Goal: Find specific page/section: Find specific page/section

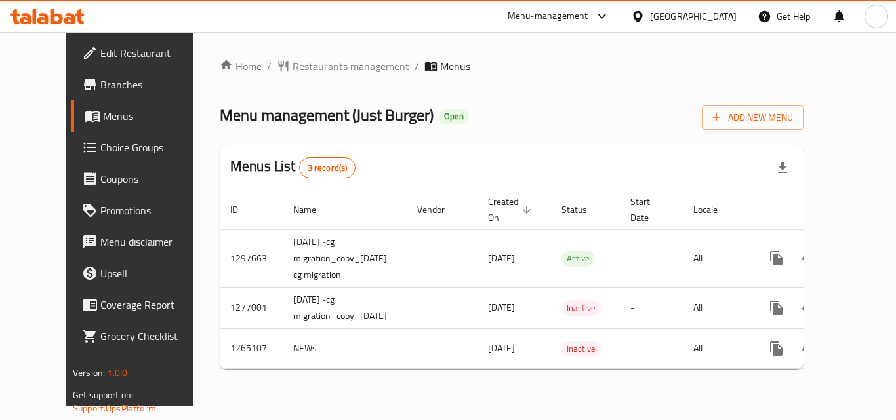
click at [292, 69] on span "Restaurants management" at bounding box center [350, 66] width 117 height 16
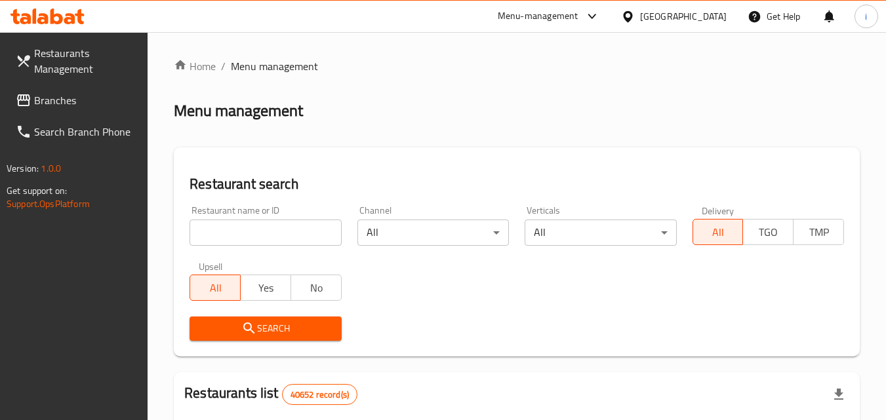
click at [262, 235] on input "search" at bounding box center [264, 233] width 151 height 26
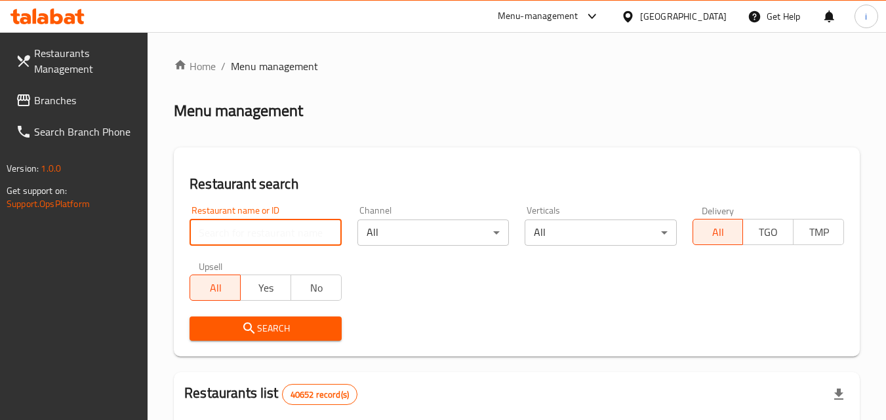
paste input "8722"
type input "8722"
click button "Search" at bounding box center [264, 329] width 151 height 24
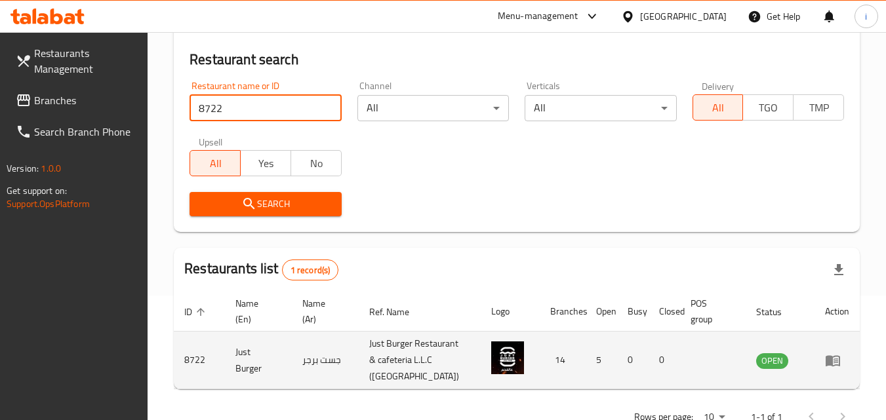
scroll to position [181, 0]
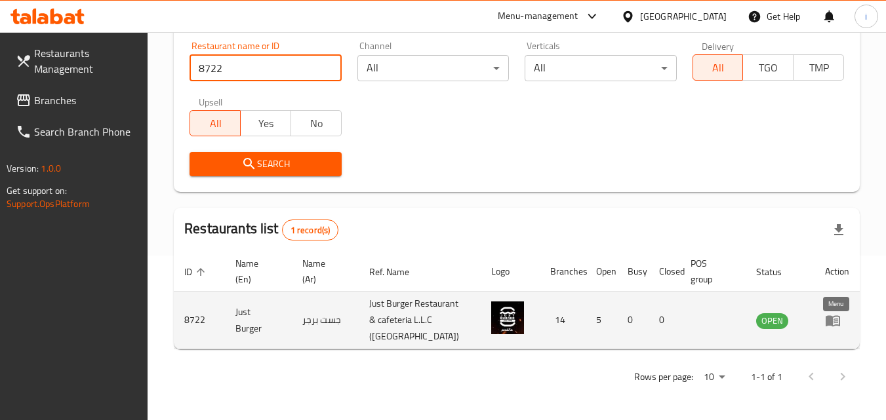
click at [831, 317] on icon "enhanced table" at bounding box center [833, 320] width 14 height 11
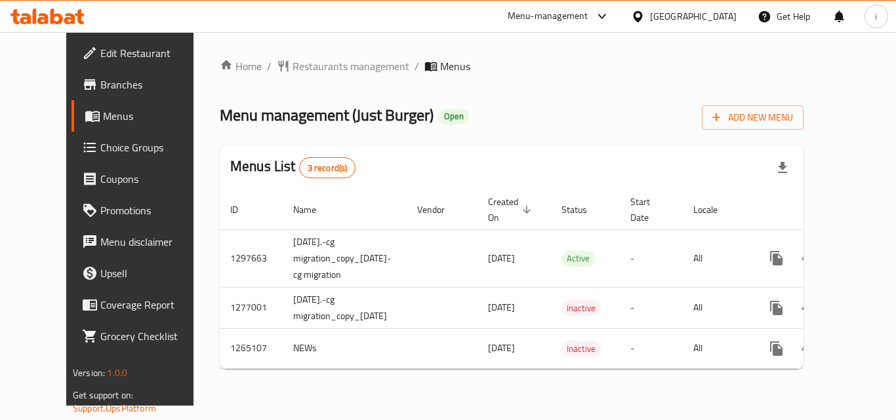
click at [708, 23] on div "[GEOGRAPHIC_DATA]" at bounding box center [693, 16] width 87 height 14
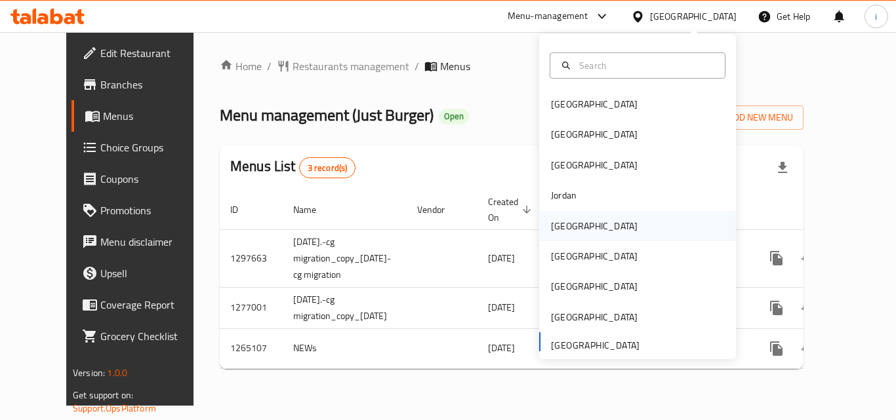
click at [584, 221] on div "[GEOGRAPHIC_DATA]" at bounding box center [637, 226] width 197 height 30
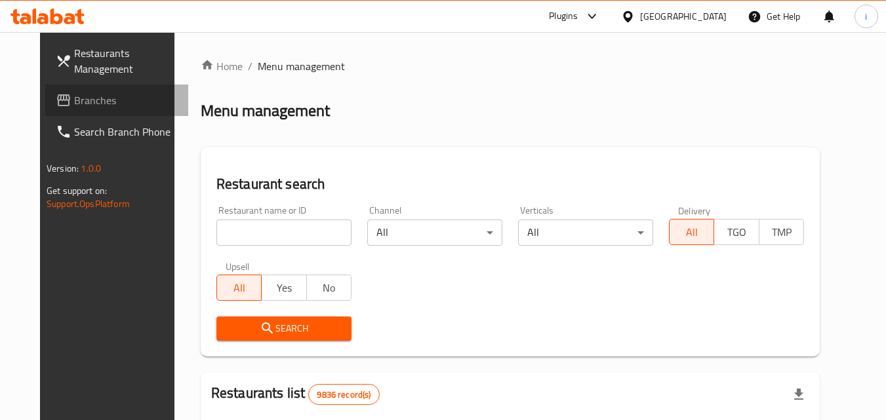
drag, startPoint x: 45, startPoint y: 104, endPoint x: 64, endPoint y: 107, distance: 19.8
click at [74, 104] on span "Branches" at bounding box center [126, 100] width 104 height 16
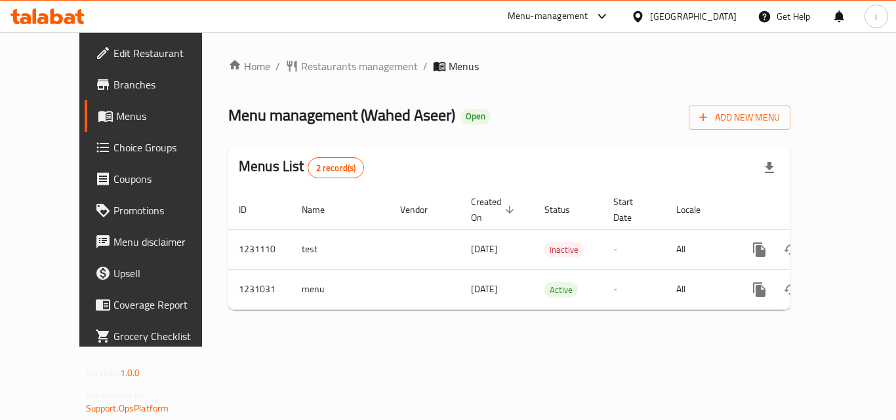
click at [645, 21] on icon at bounding box center [638, 17] width 14 height 14
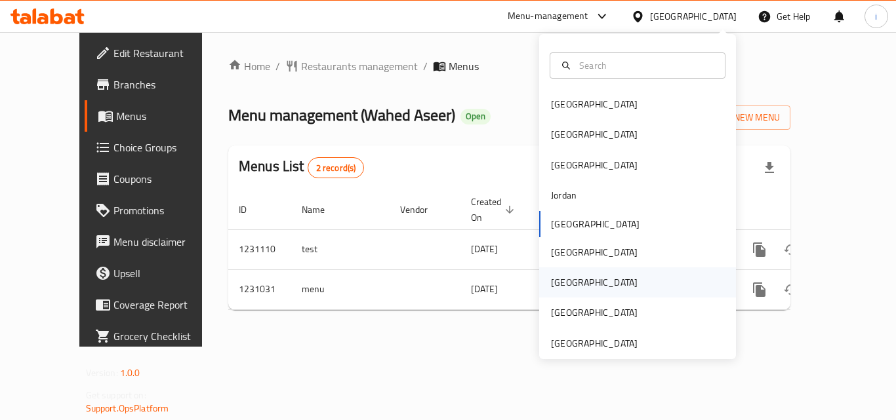
click at [568, 282] on div "[GEOGRAPHIC_DATA]" at bounding box center [594, 283] width 108 height 30
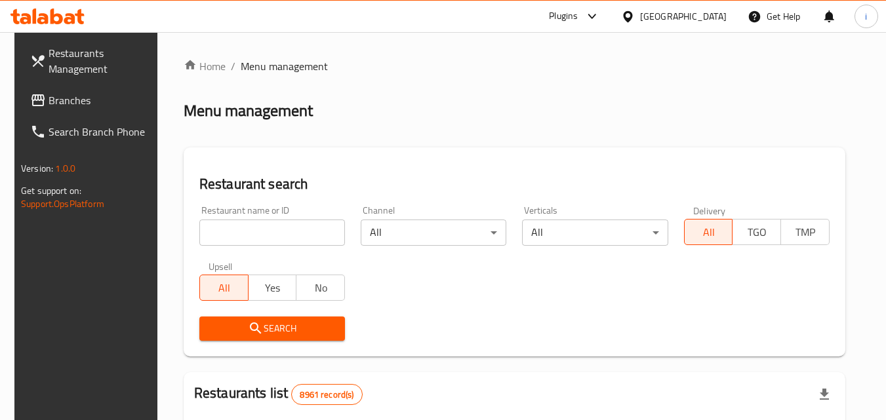
click at [66, 102] on span "Branches" at bounding box center [101, 100] width 104 height 16
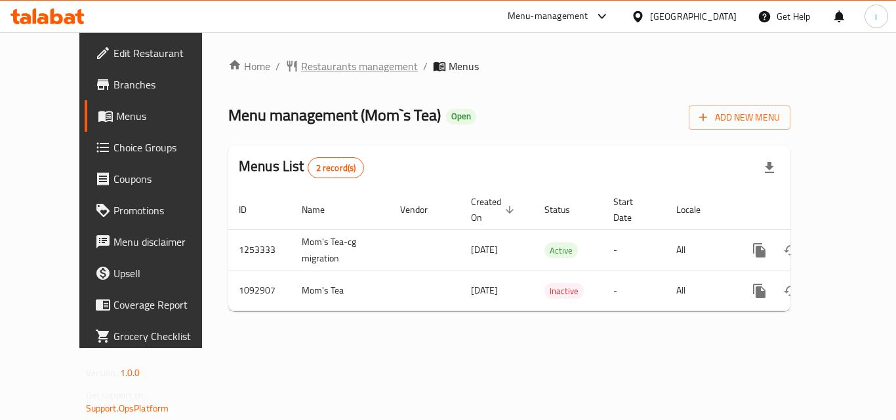
click at [315, 70] on span "Restaurants management" at bounding box center [359, 66] width 117 height 16
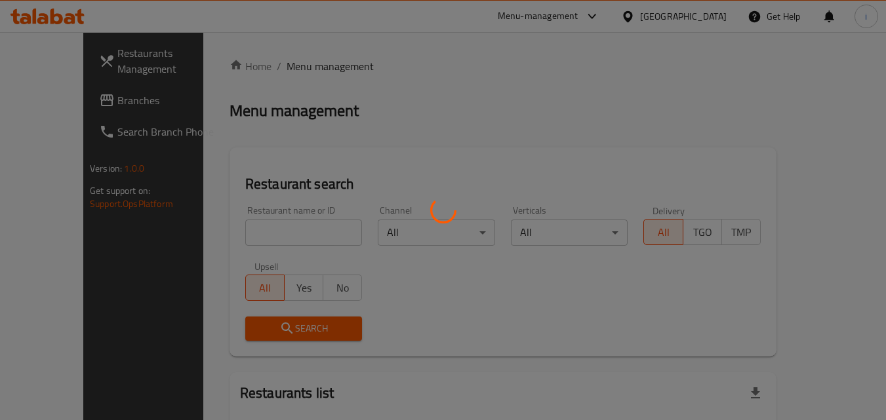
click at [249, 233] on div at bounding box center [443, 210] width 886 height 420
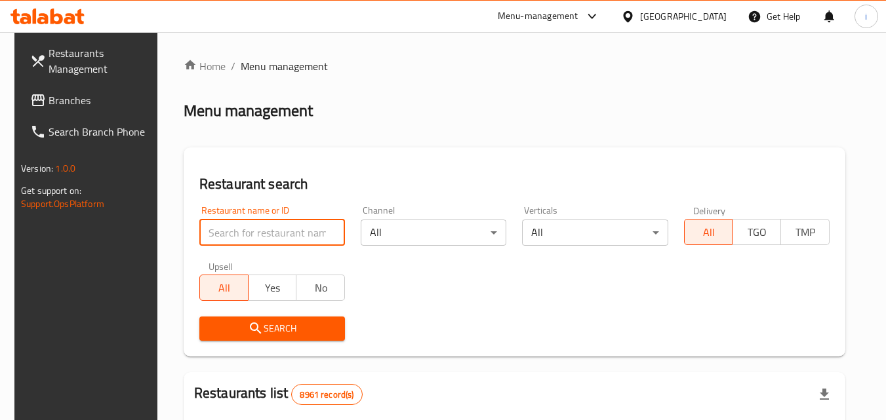
click at [249, 233] on input "search" at bounding box center [272, 233] width 146 height 26
paste input "664850"
type input "664850"
click button "Search" at bounding box center [272, 329] width 146 height 24
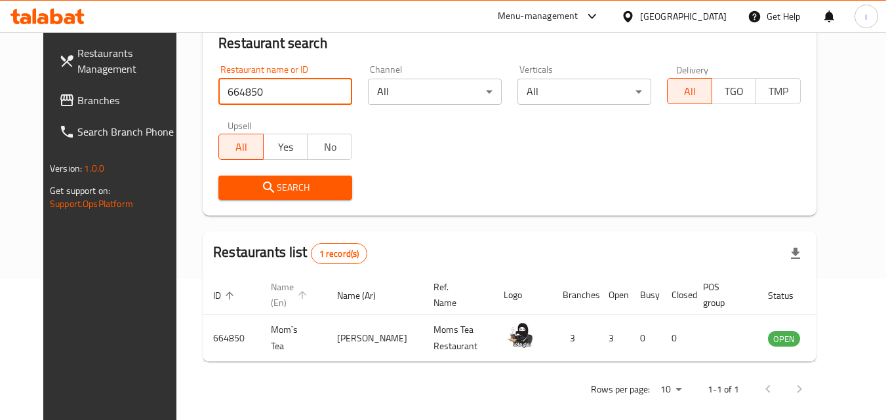
scroll to position [153, 0]
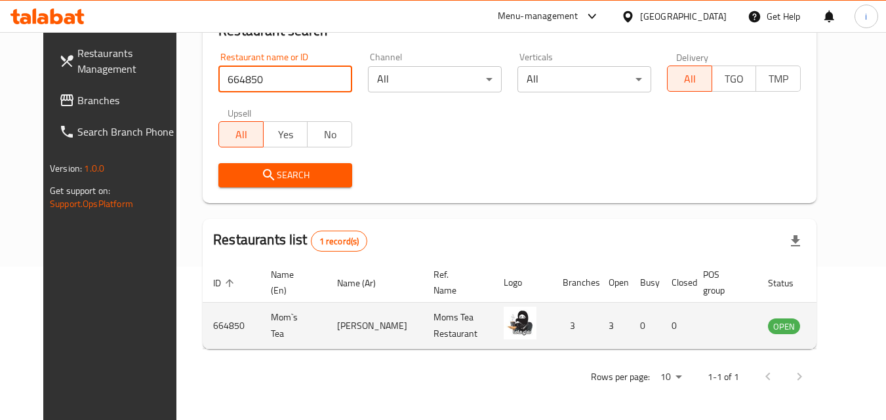
click at [837, 325] on icon "enhanced table" at bounding box center [845, 326] width 16 height 16
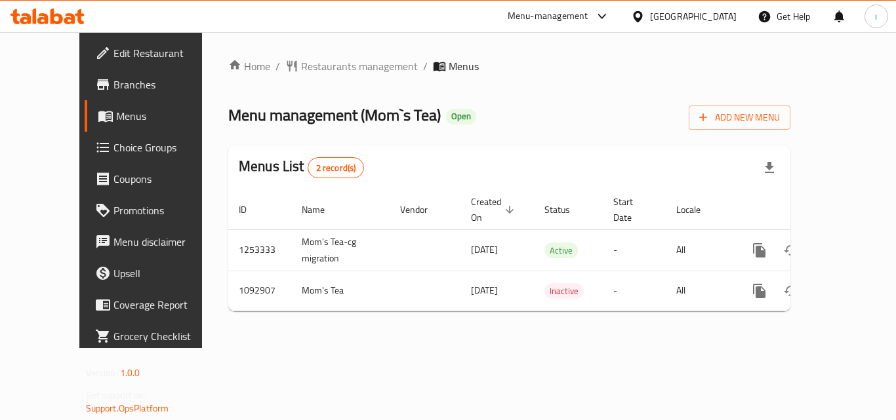
click at [588, 24] on div "Menu-management" at bounding box center [548, 17] width 81 height 16
click at [567, 112] on div "Restaurant-Management" at bounding box center [539, 114] width 103 height 14
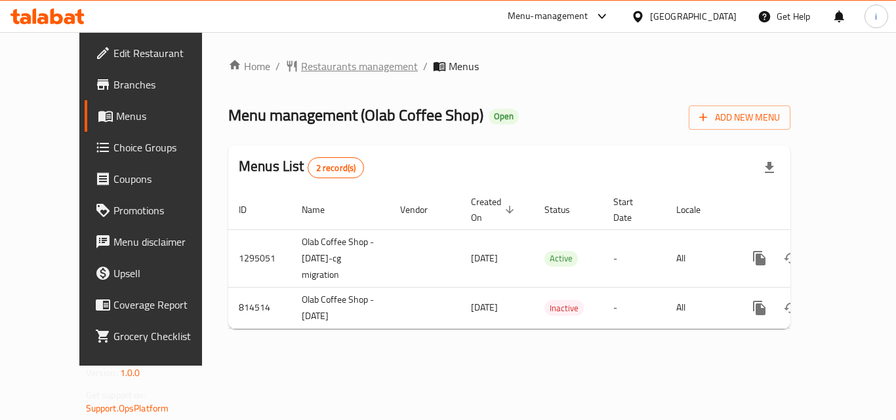
click at [323, 71] on span "Restaurants management" at bounding box center [359, 66] width 117 height 16
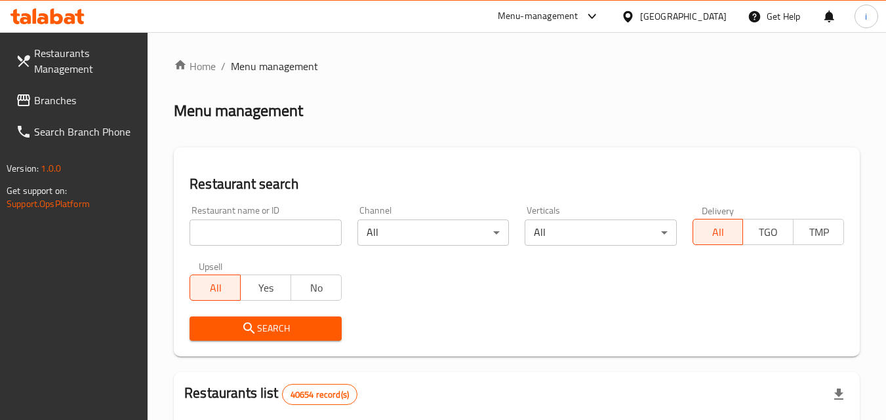
click at [269, 232] on input "search" at bounding box center [264, 233] width 151 height 26
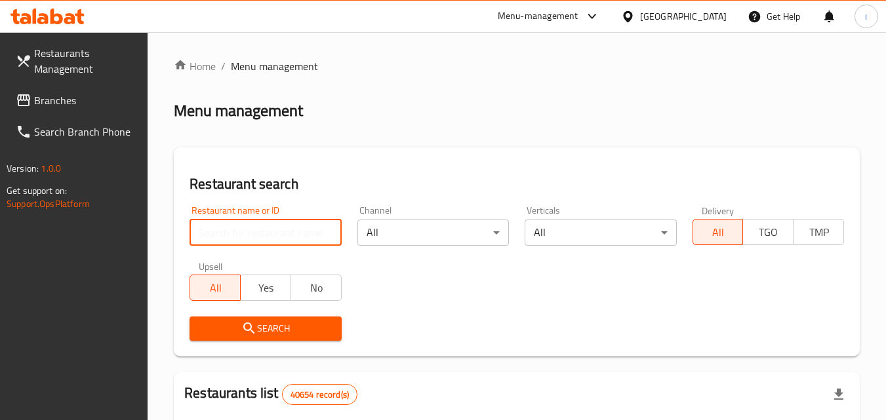
paste input "654818"
type input "654818"
click button "Search" at bounding box center [264, 329] width 151 height 24
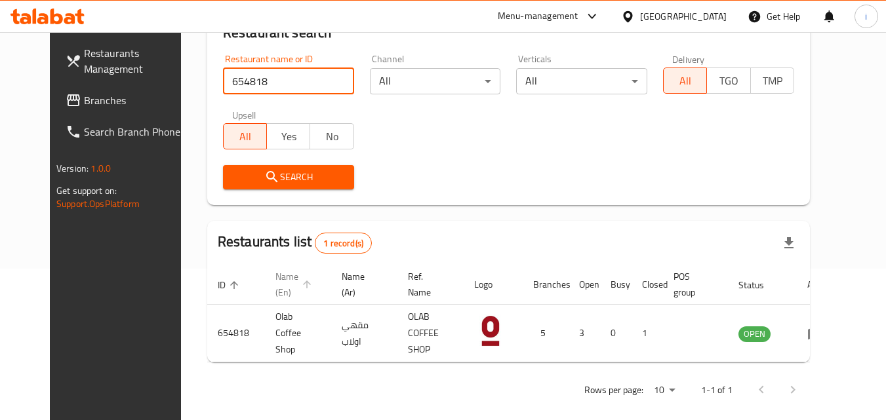
scroll to position [153, 0]
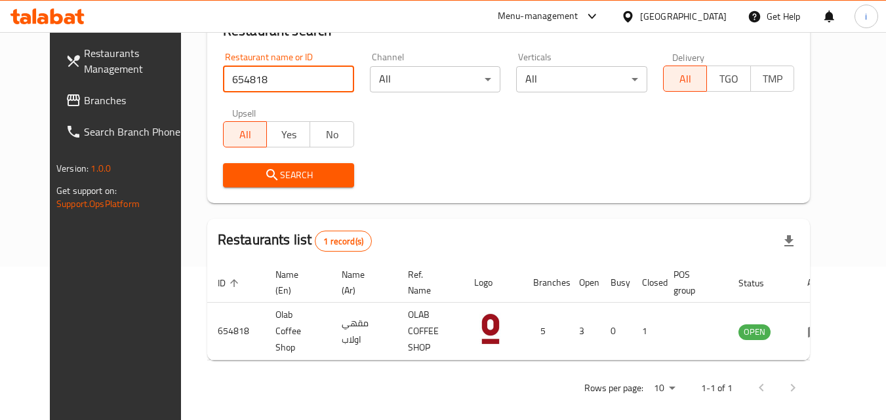
click at [704, 14] on div "United Arab Emirates" at bounding box center [683, 16] width 87 height 14
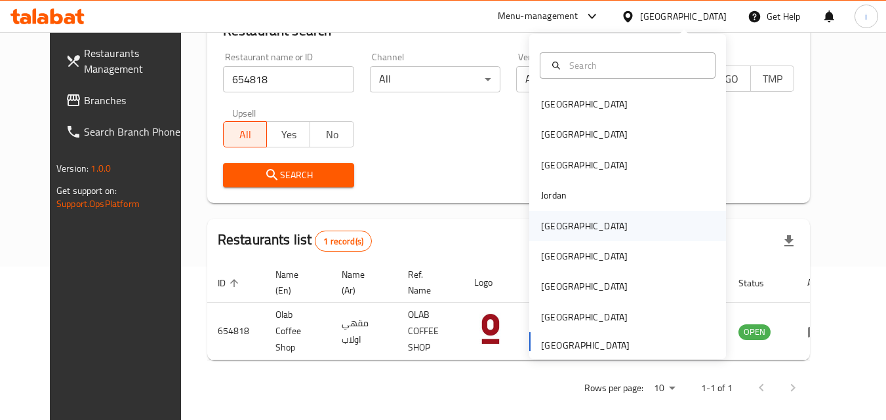
click at [552, 228] on div "Kuwait" at bounding box center [584, 226] width 87 height 14
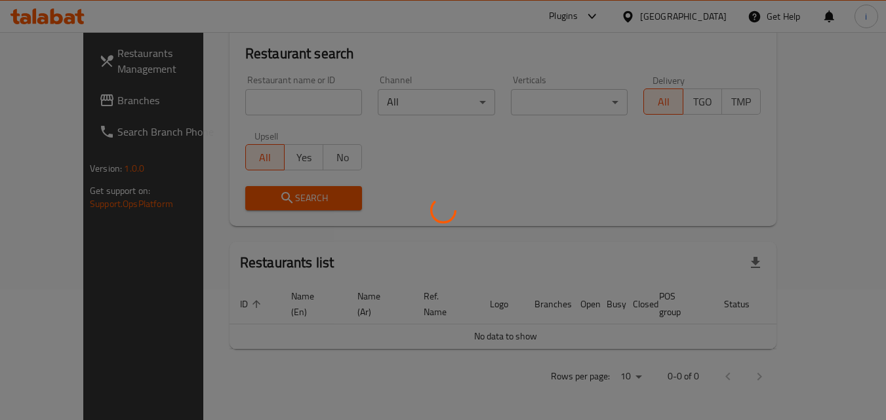
scroll to position [115, 0]
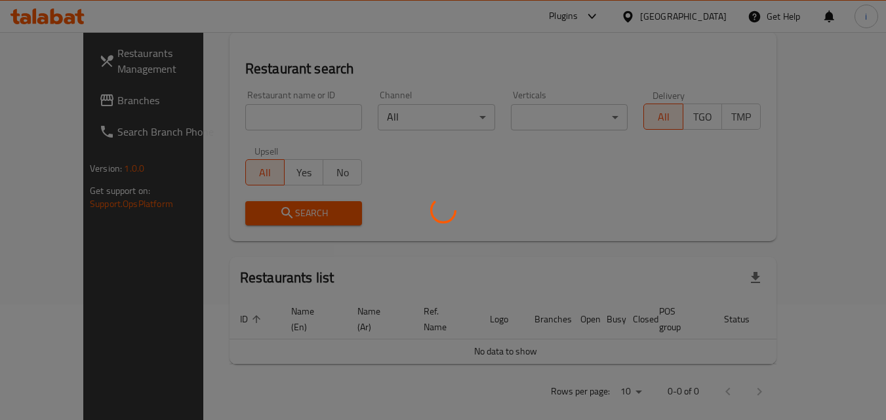
click at [45, 94] on div at bounding box center [443, 210] width 886 height 420
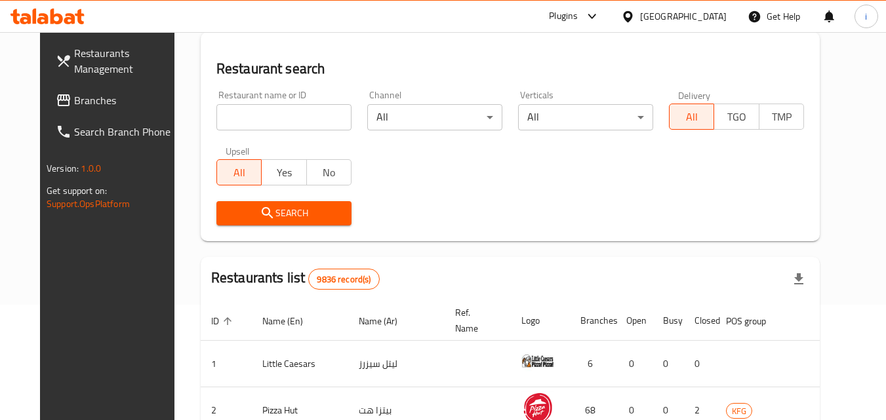
scroll to position [153, 0]
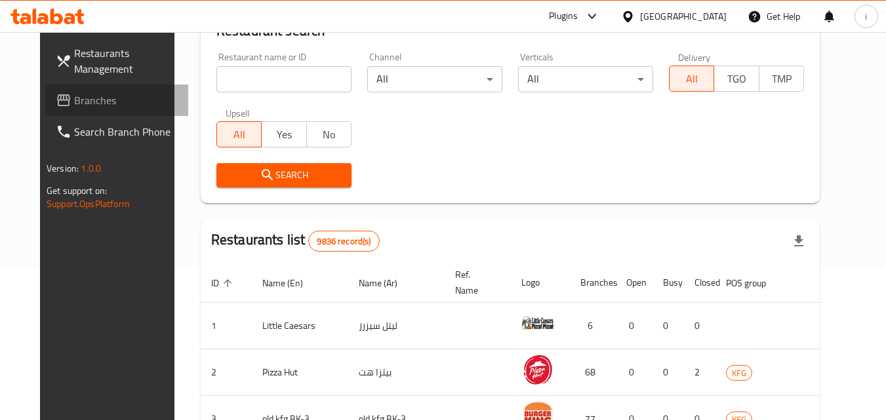
click at [74, 102] on span "Branches" at bounding box center [126, 100] width 104 height 16
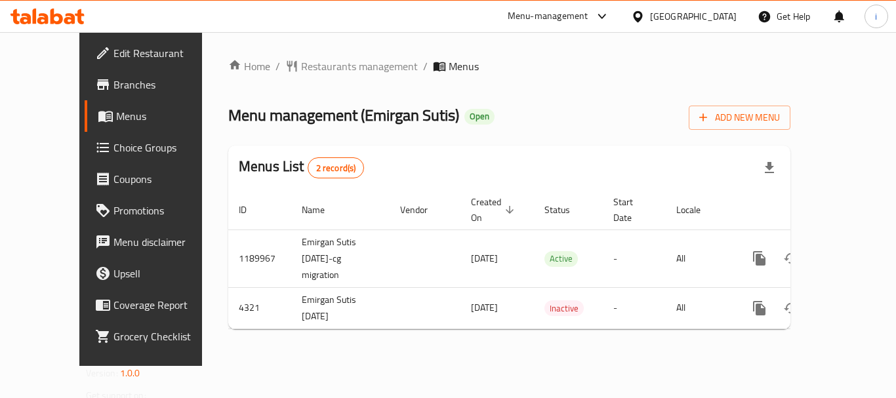
click at [711, 20] on div "[GEOGRAPHIC_DATA]" at bounding box center [693, 16] width 87 height 14
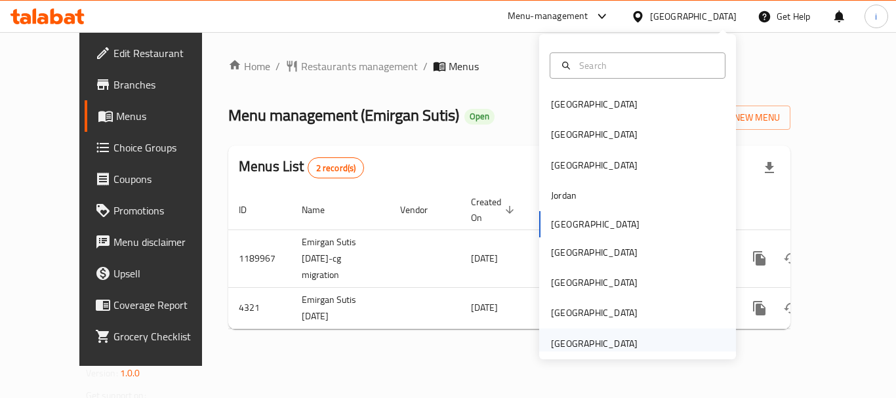
click at [624, 336] on div "[GEOGRAPHIC_DATA]" at bounding box center [594, 343] width 87 height 14
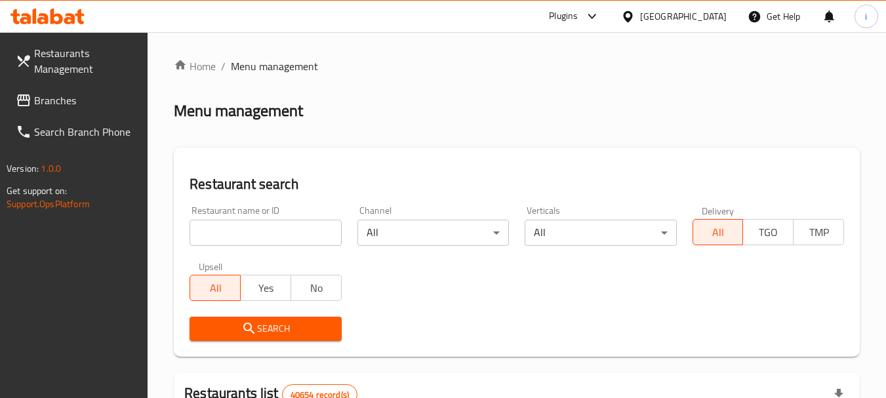
click at [79, 100] on span "Branches" at bounding box center [86, 100] width 104 height 16
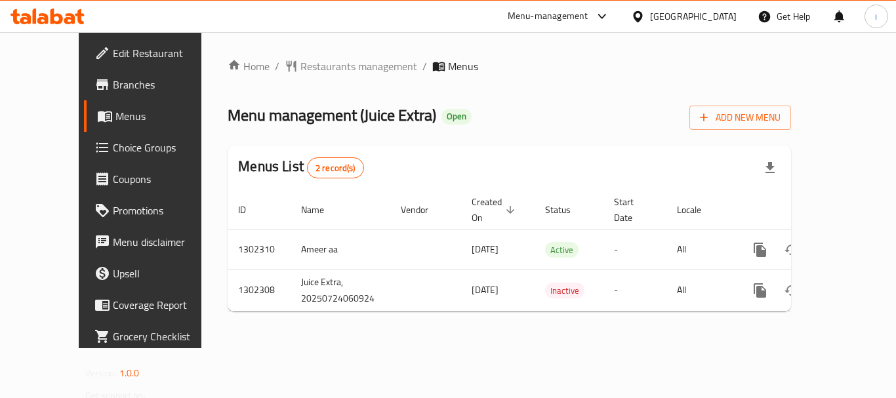
click at [695, 18] on div "[GEOGRAPHIC_DATA]" at bounding box center [693, 16] width 87 height 14
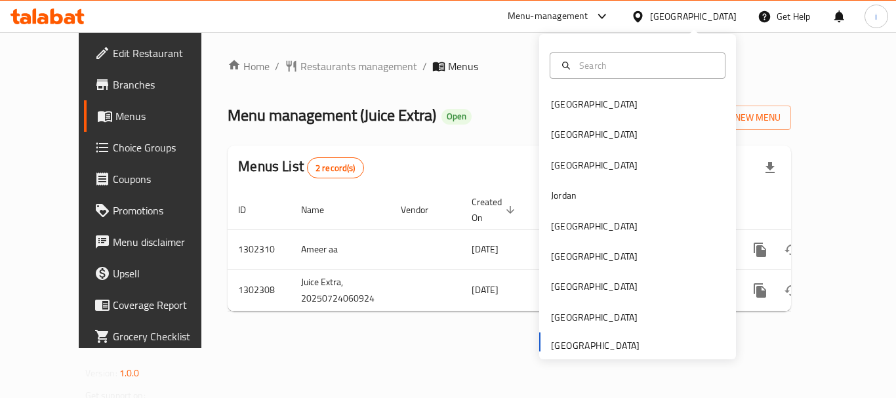
click at [115, 118] on span "Menus" at bounding box center [166, 116] width 102 height 16
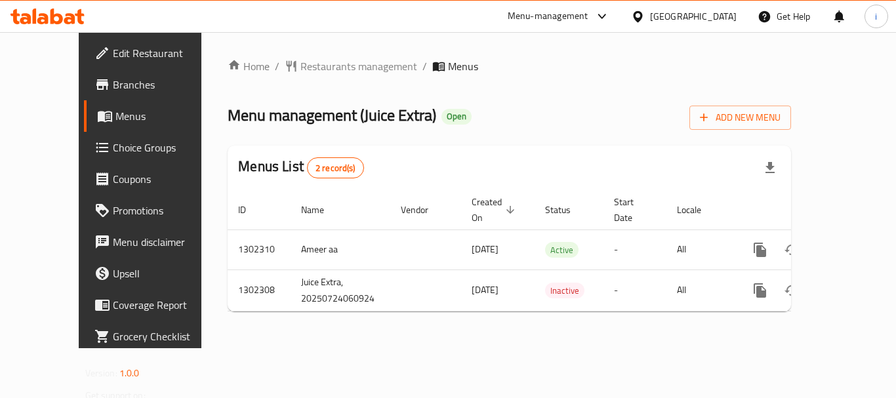
click at [559, 9] on div "Menu-management" at bounding box center [548, 17] width 81 height 16
click at [505, 100] on div "Restaurant-Management" at bounding box center [478, 114] width 124 height 30
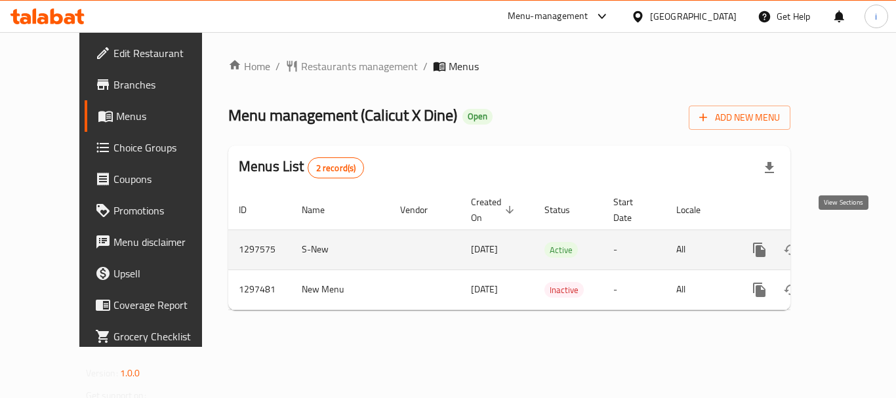
click at [848, 244] on icon "enhanced table" at bounding box center [854, 250] width 12 height 12
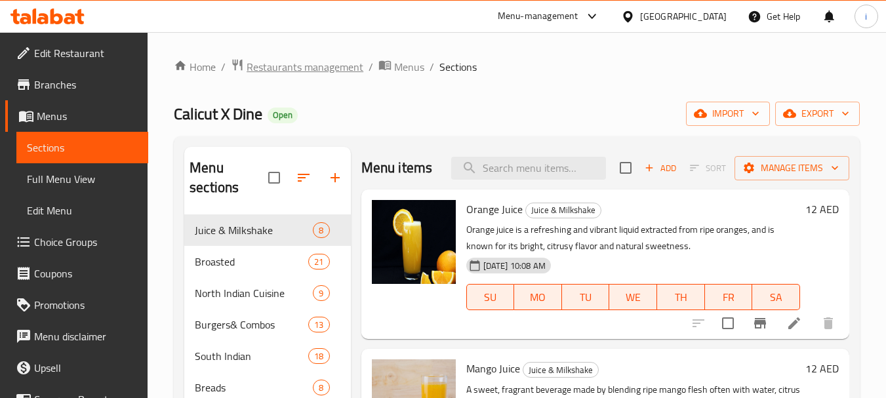
click at [320, 62] on span "Restaurants management" at bounding box center [305, 67] width 117 height 16
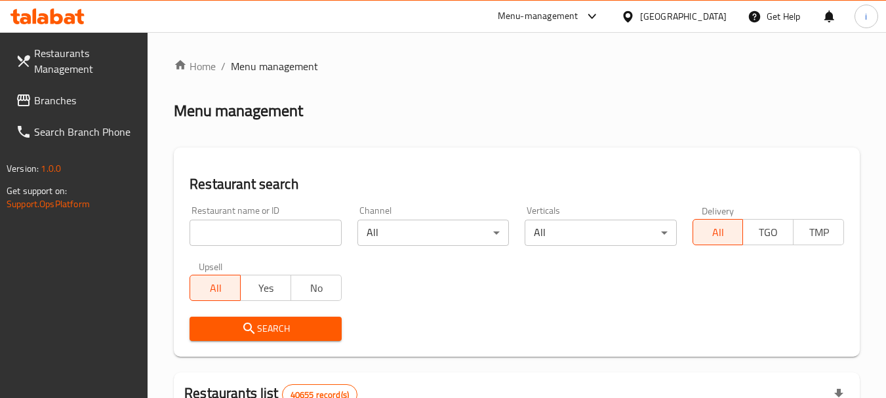
click at [251, 235] on input "search" at bounding box center [264, 233] width 151 height 26
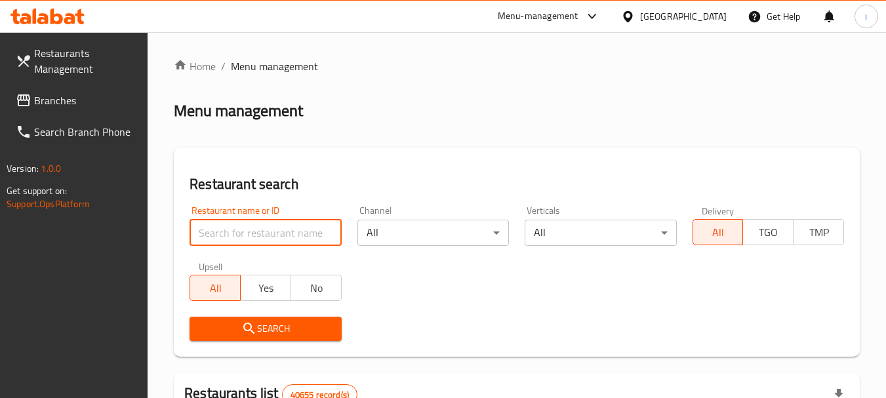
paste input "699957"
type input "699957"
click button "Search" at bounding box center [264, 329] width 151 height 24
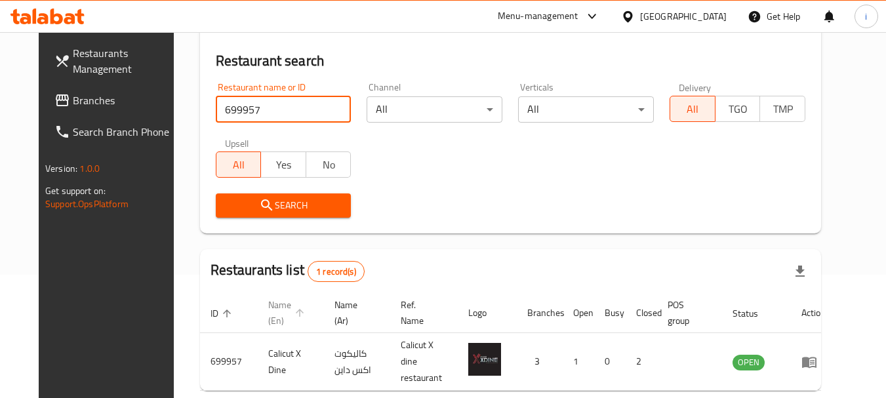
scroll to position [170, 0]
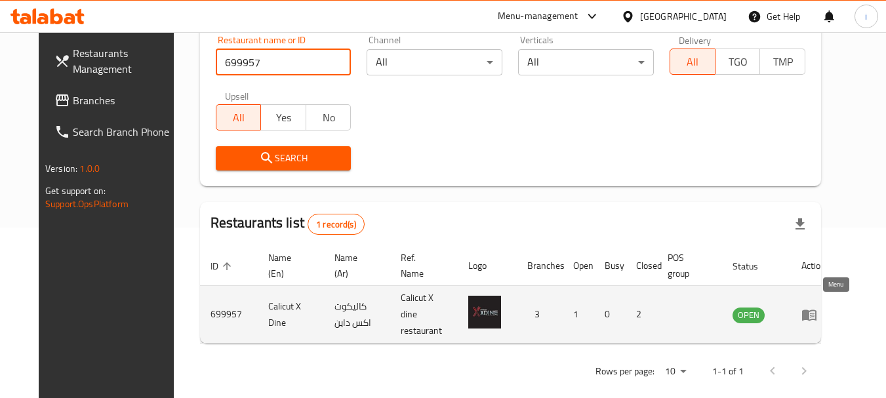
click at [817, 313] on icon "enhanced table" at bounding box center [809, 315] width 16 height 16
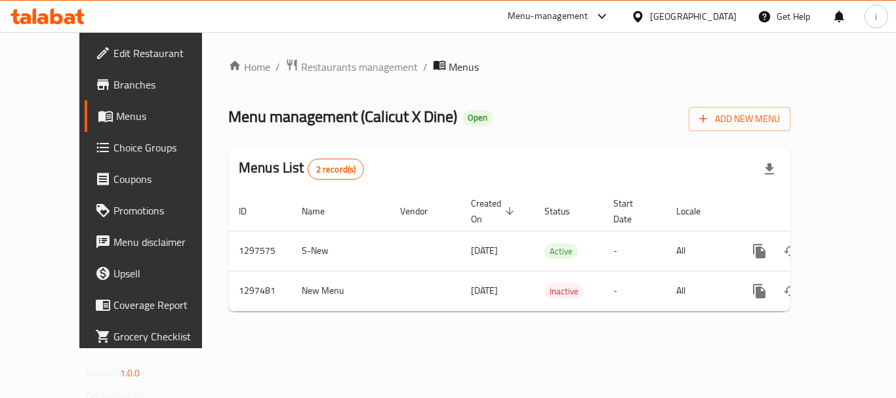
click at [688, 14] on div "[GEOGRAPHIC_DATA]" at bounding box center [693, 16] width 87 height 14
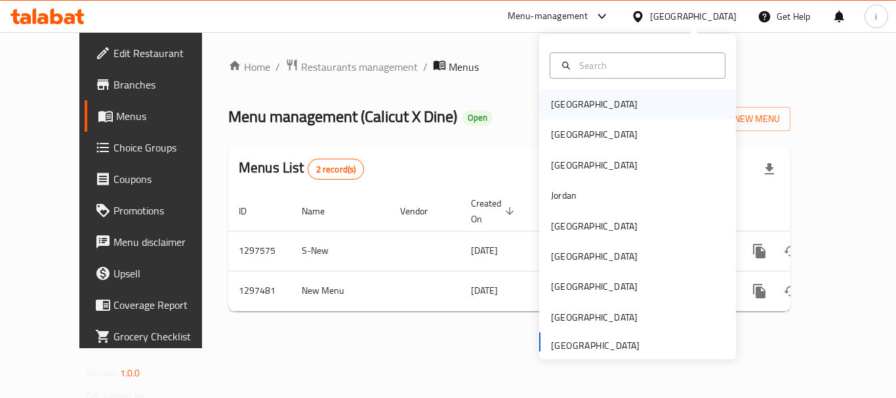
click at [566, 100] on div "[GEOGRAPHIC_DATA]" at bounding box center [594, 104] width 87 height 14
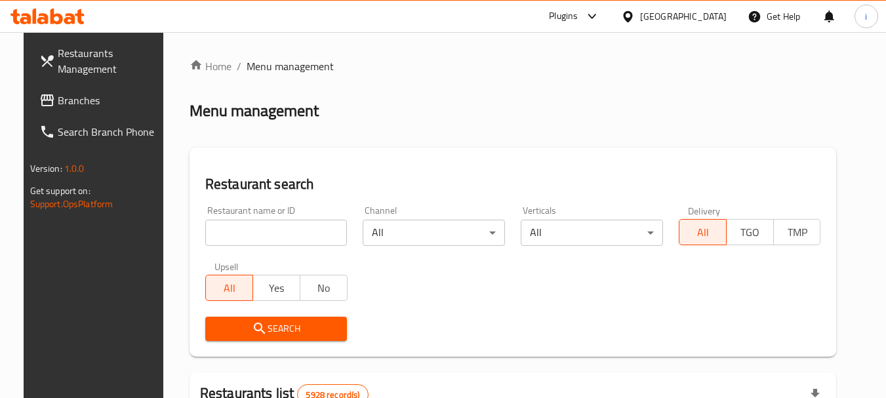
click at [578, 20] on div "Plugins" at bounding box center [563, 17] width 29 height 16
click at [597, 119] on div "Restaurant-Management" at bounding box center [556, 119] width 197 height 30
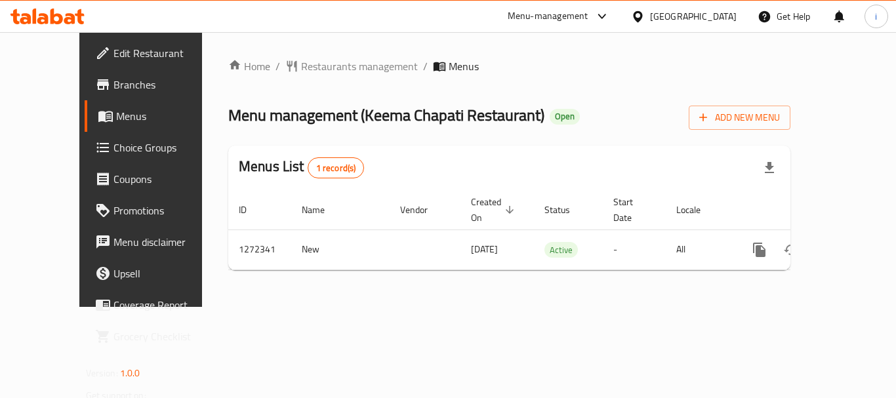
click at [719, 16] on div "[GEOGRAPHIC_DATA]" at bounding box center [693, 16] width 87 height 14
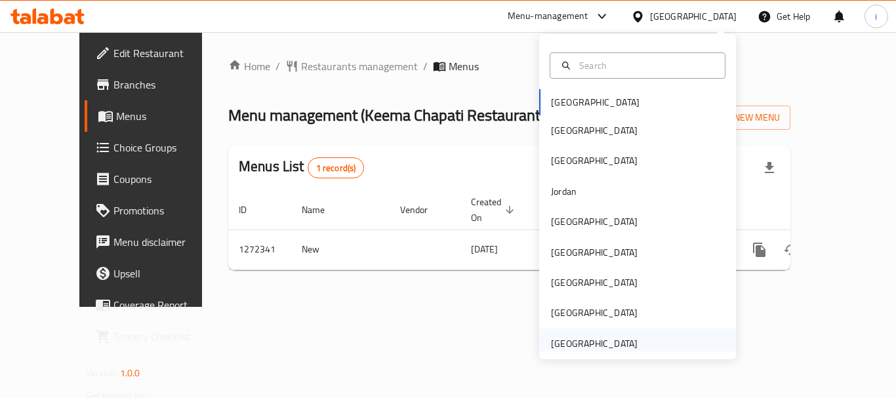
click at [576, 343] on div "[GEOGRAPHIC_DATA]" at bounding box center [594, 343] width 87 height 14
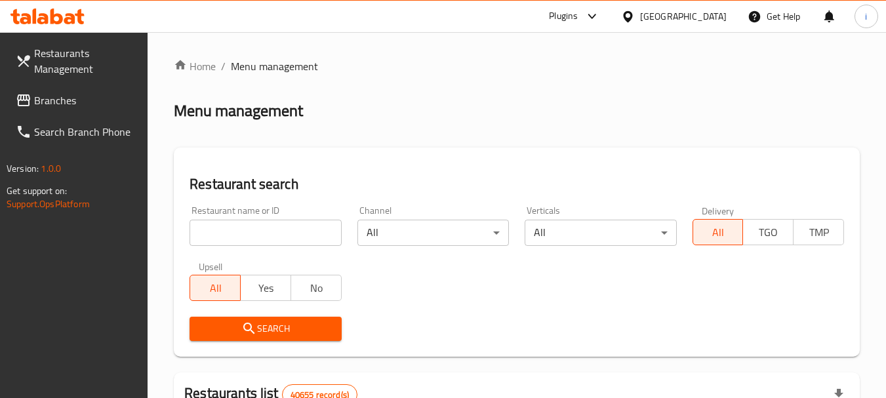
click at [56, 104] on span "Branches" at bounding box center [86, 100] width 104 height 16
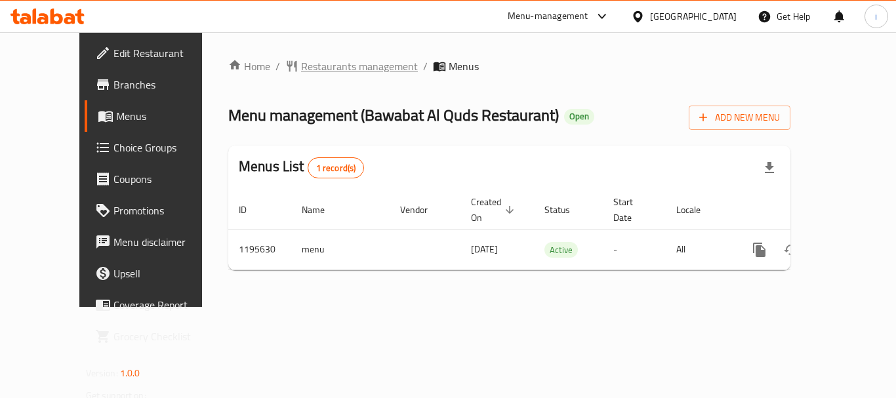
click at [301, 67] on span "Restaurants management" at bounding box center [359, 66] width 117 height 16
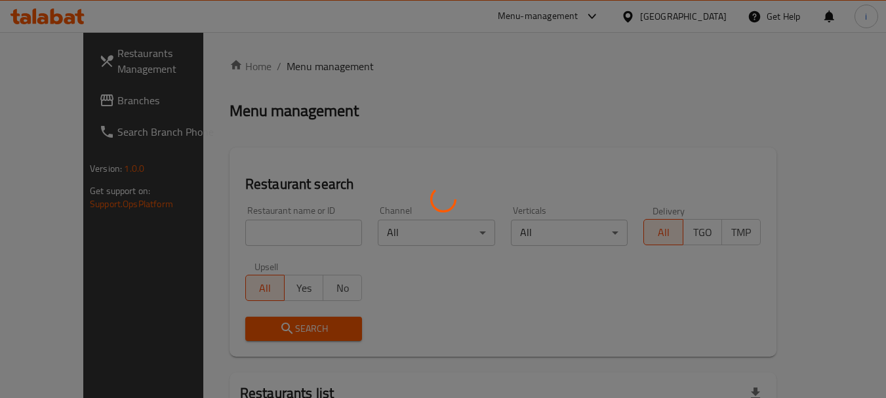
click at [276, 232] on div at bounding box center [443, 199] width 886 height 398
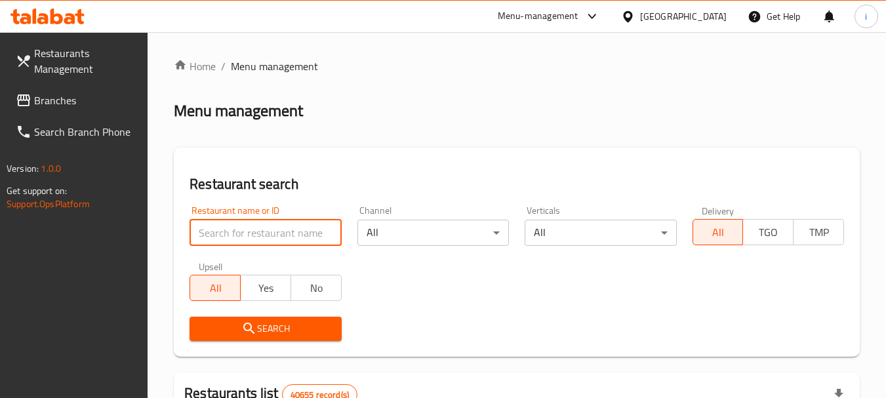
click at [275, 232] on input "search" at bounding box center [264, 233] width 151 height 26
paste input "667828"
type input "667828"
click button "Search" at bounding box center [264, 329] width 151 height 24
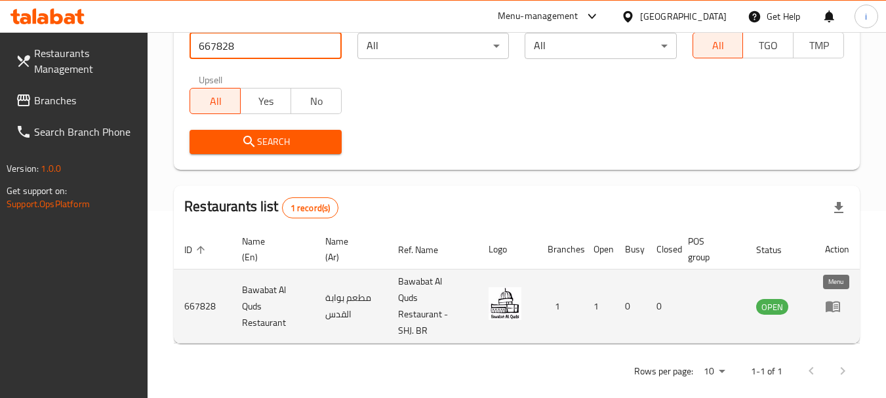
click at [838, 311] on icon "enhanced table" at bounding box center [833, 307] width 14 height 11
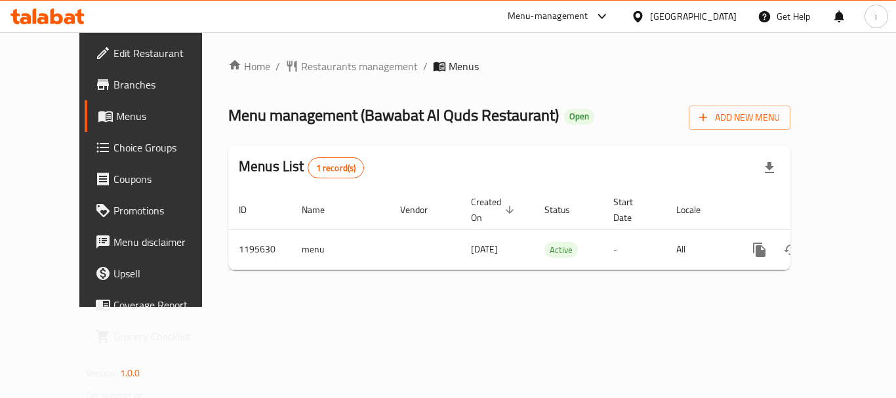
click at [673, 18] on div "[GEOGRAPHIC_DATA]" at bounding box center [693, 16] width 87 height 14
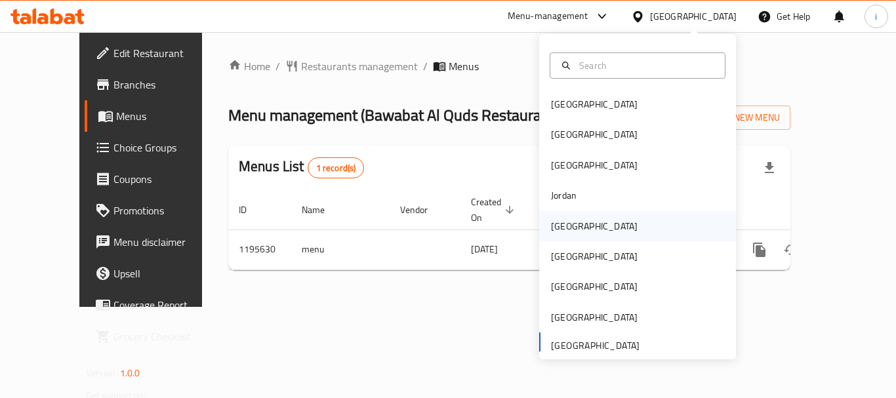
click at [551, 229] on div "[GEOGRAPHIC_DATA]" at bounding box center [594, 226] width 87 height 14
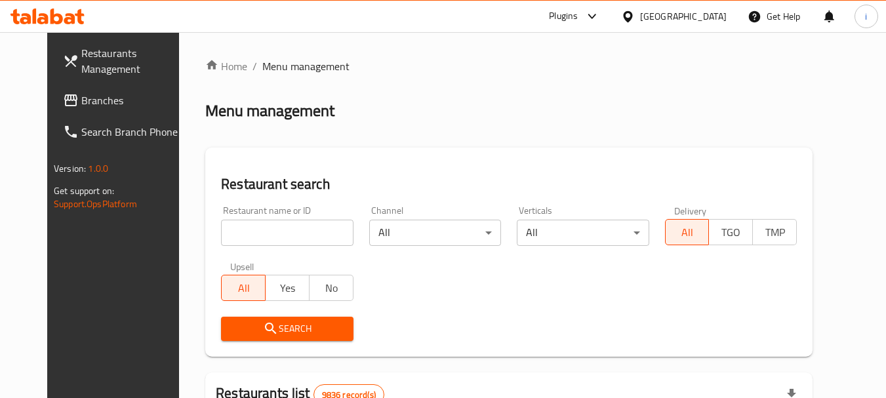
click at [81, 102] on span "Branches" at bounding box center [133, 100] width 104 height 16
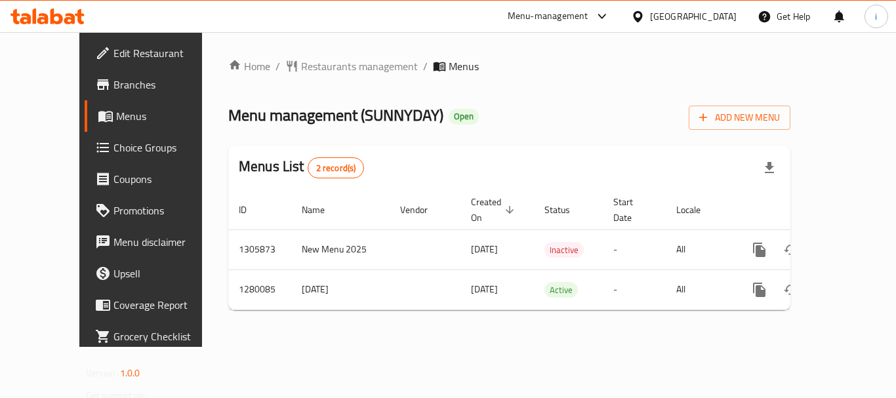
click at [312, 65] on span "Restaurants management" at bounding box center [359, 66] width 117 height 16
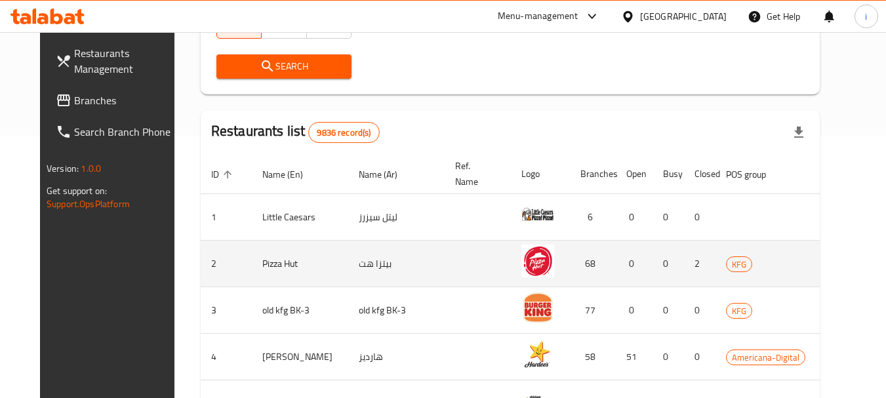
scroll to position [66, 0]
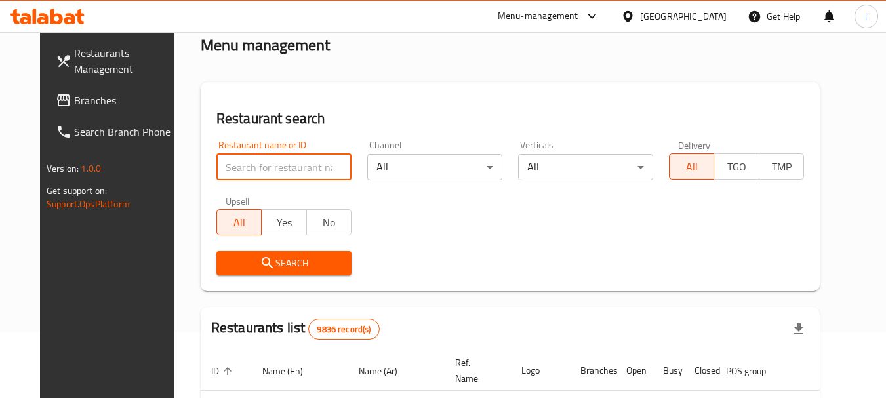
click at [319, 167] on input "search" at bounding box center [283, 167] width 135 height 26
paste input "693613"
type input "693613"
click button "Search" at bounding box center [283, 263] width 135 height 24
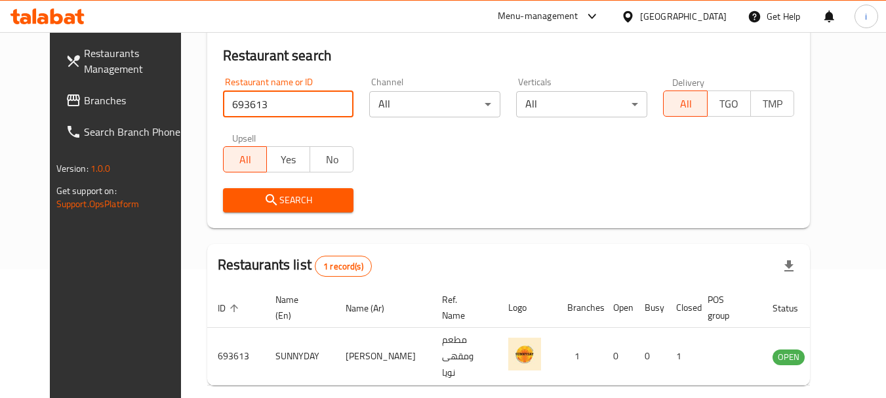
scroll to position [176, 0]
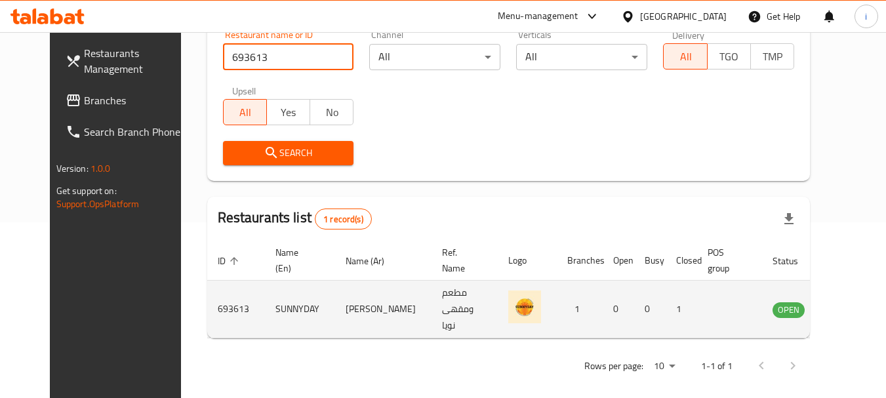
click at [841, 311] on icon "enhanced table" at bounding box center [849, 310] width 16 height 16
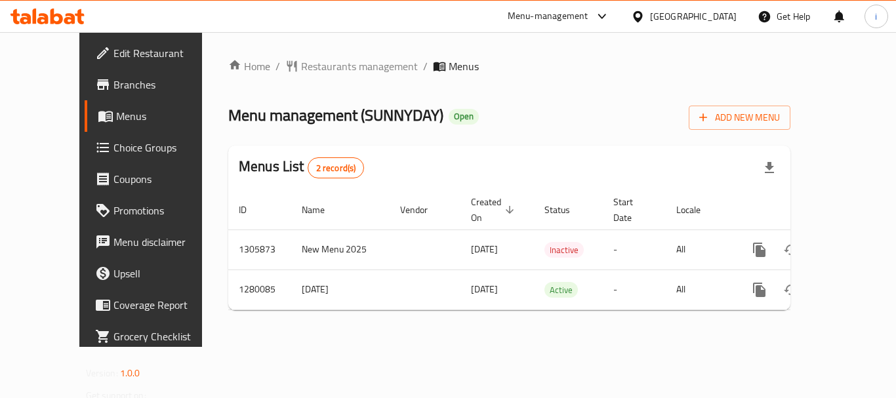
click at [715, 12] on div "[GEOGRAPHIC_DATA]" at bounding box center [693, 16] width 87 height 14
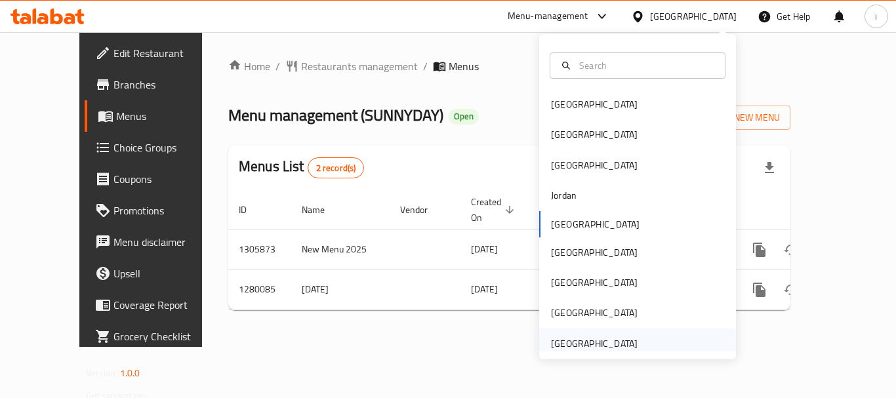
click at [589, 342] on div "[GEOGRAPHIC_DATA]" at bounding box center [594, 343] width 87 height 14
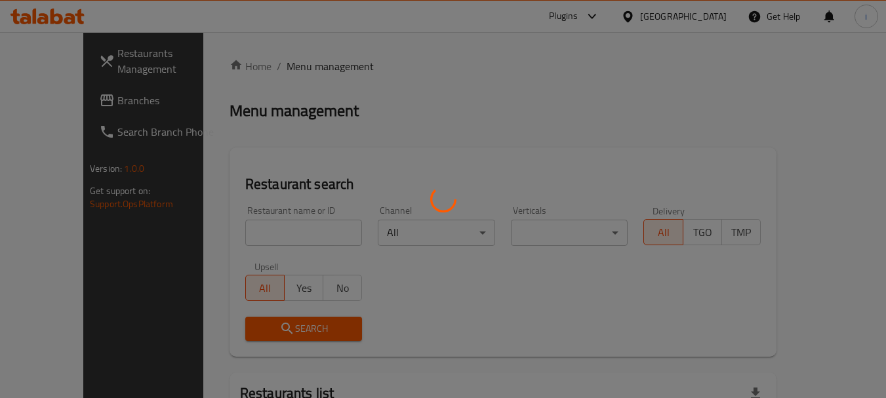
click at [58, 104] on div at bounding box center [443, 199] width 886 height 398
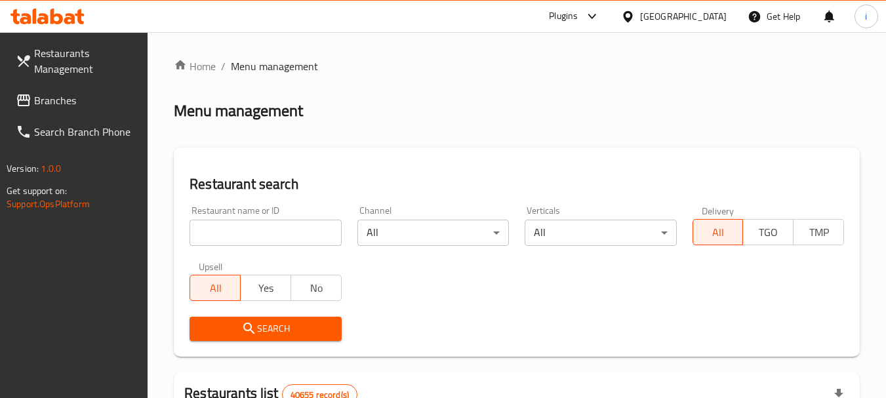
click at [61, 101] on span "Branches" at bounding box center [86, 100] width 104 height 16
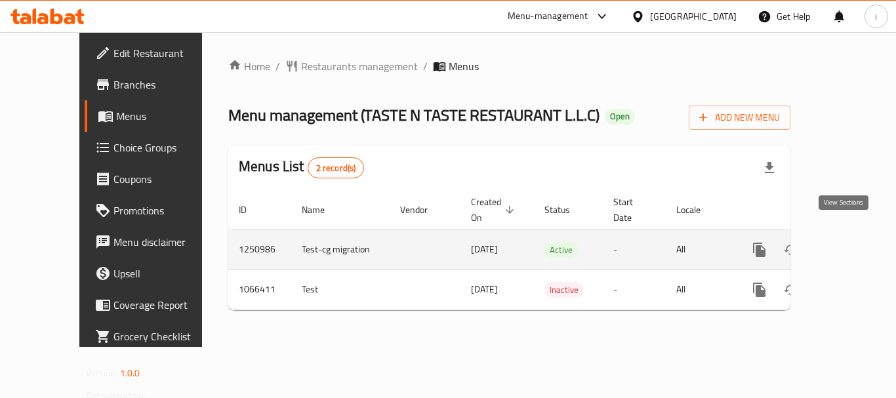
click at [846, 242] on icon "enhanced table" at bounding box center [854, 250] width 16 height 16
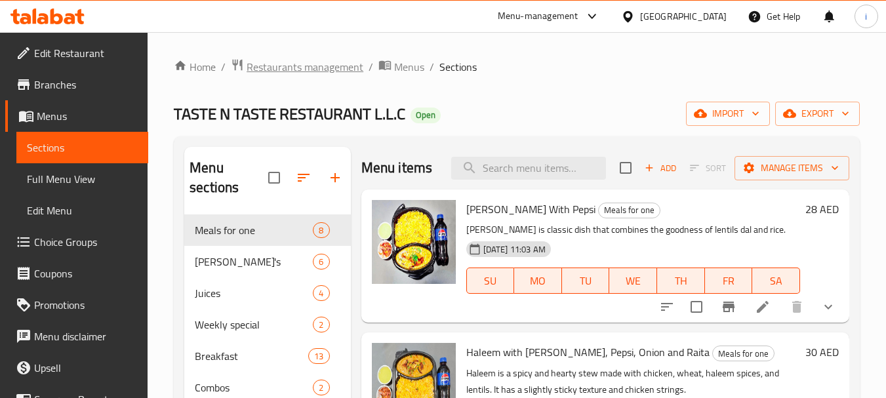
click at [299, 64] on span "Restaurants management" at bounding box center [305, 67] width 117 height 16
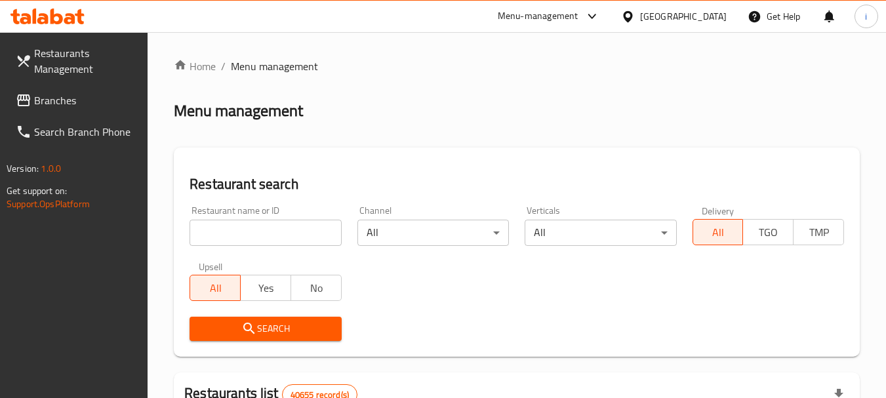
click at [273, 234] on input "search" at bounding box center [264, 233] width 151 height 26
paste input "663440"
type input "663440"
click button "Search" at bounding box center [264, 329] width 151 height 24
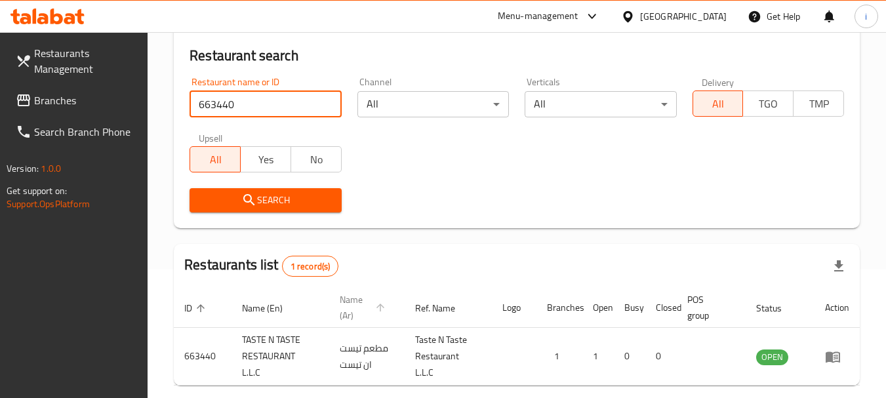
scroll to position [187, 0]
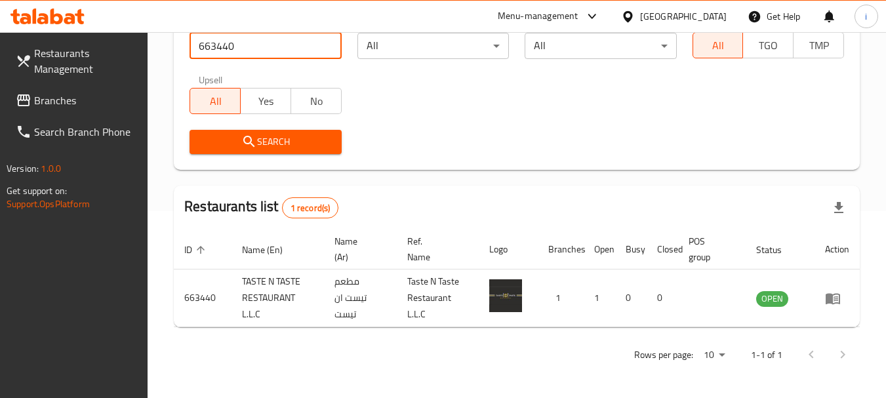
click at [685, 10] on div "[GEOGRAPHIC_DATA]" at bounding box center [683, 16] width 87 height 14
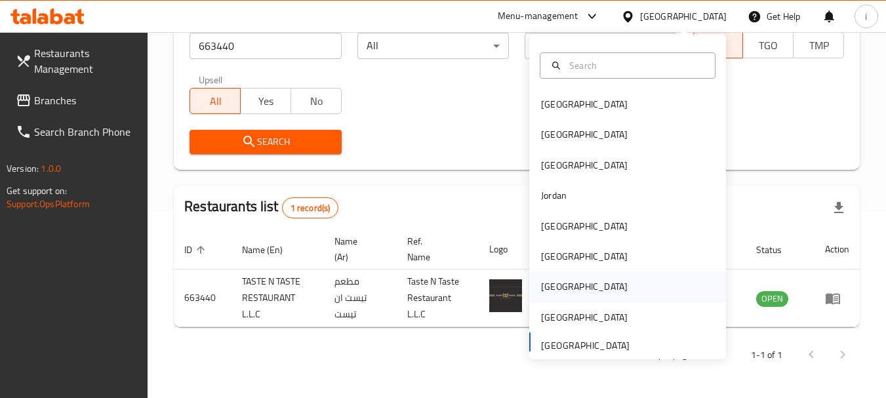
click at [544, 289] on div "[GEOGRAPHIC_DATA]" at bounding box center [584, 286] width 87 height 14
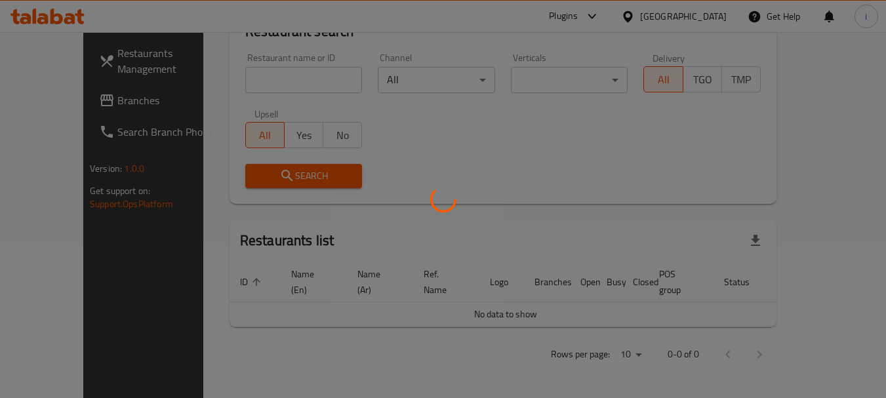
scroll to position [138, 0]
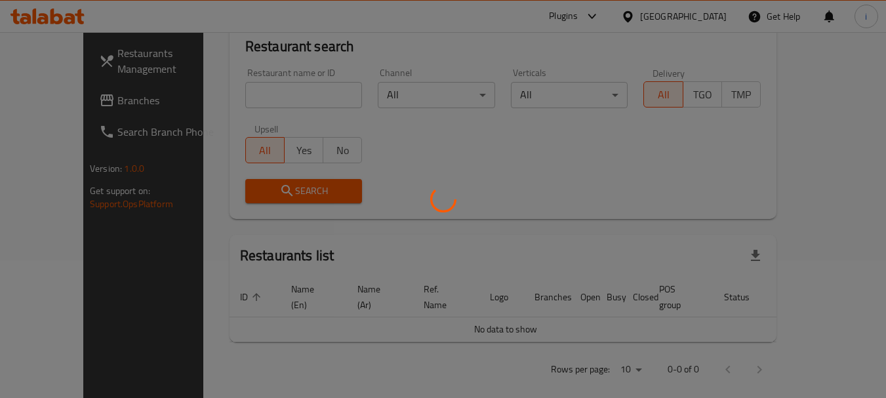
click at [39, 100] on div at bounding box center [443, 199] width 886 height 398
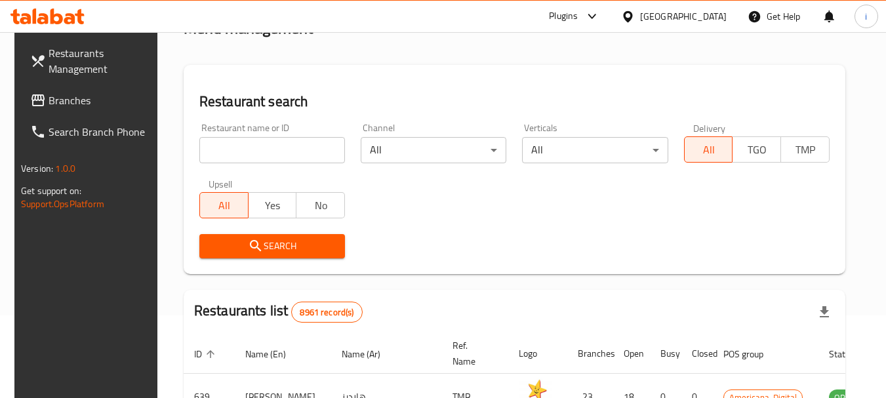
scroll to position [0, 0]
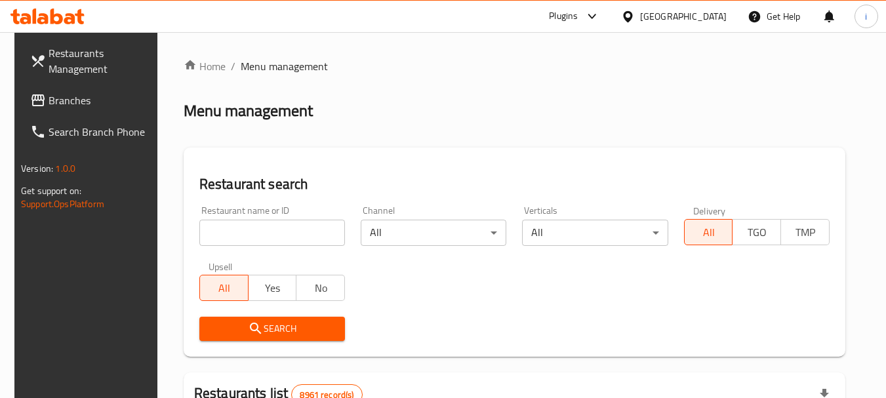
click at [268, 240] on input "search" at bounding box center [272, 233] width 146 height 26
paste input "726707"
type input "726707"
click button "Search" at bounding box center [272, 329] width 146 height 24
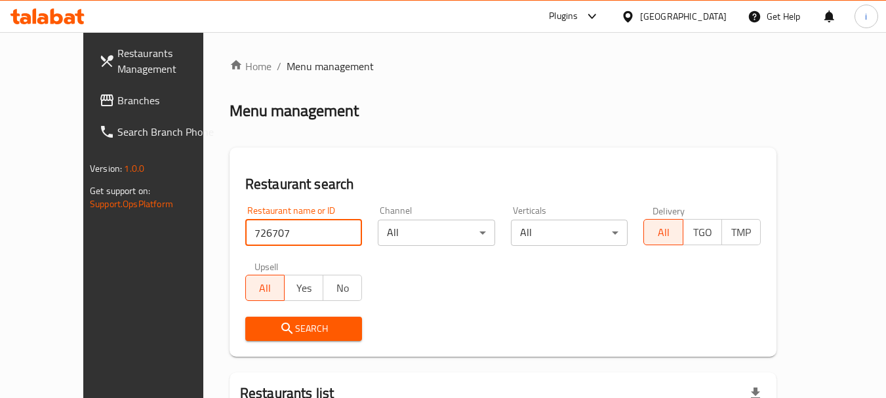
click at [117, 97] on span "Branches" at bounding box center [169, 100] width 104 height 16
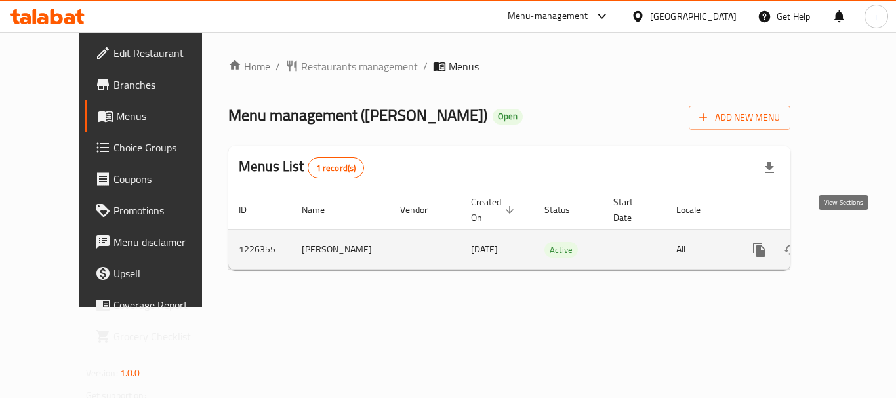
click at [846, 242] on icon "enhanced table" at bounding box center [854, 250] width 16 height 16
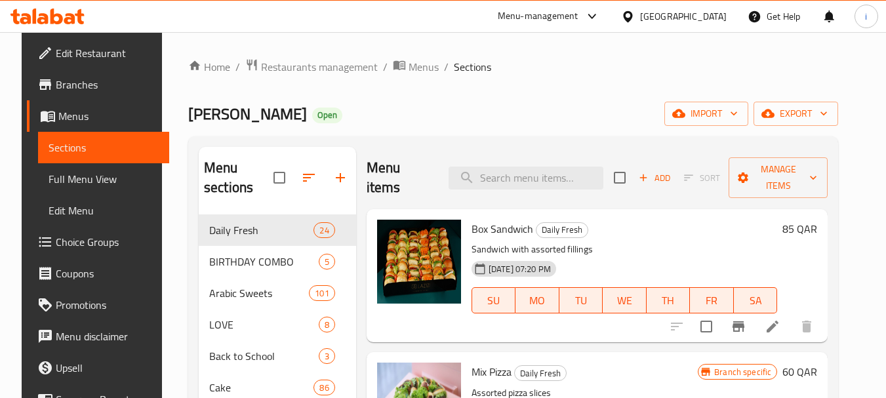
click at [709, 18] on div "[GEOGRAPHIC_DATA]" at bounding box center [683, 16] width 87 height 14
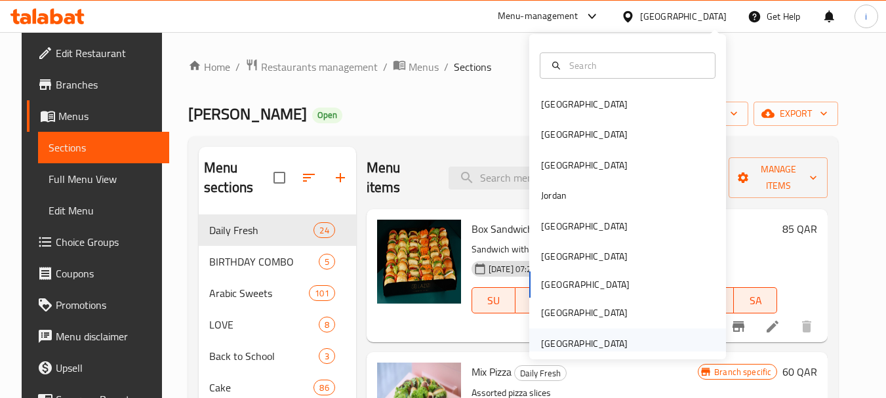
click at [602, 340] on div "[GEOGRAPHIC_DATA]" at bounding box center [584, 343] width 87 height 14
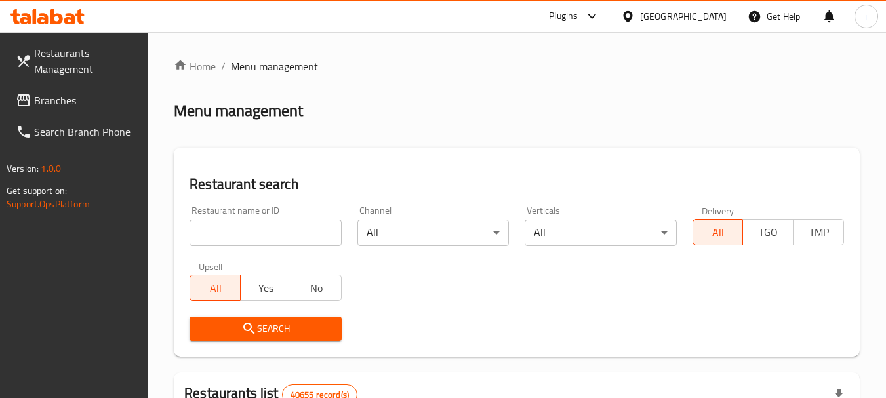
click at [77, 101] on span "Branches" at bounding box center [86, 100] width 104 height 16
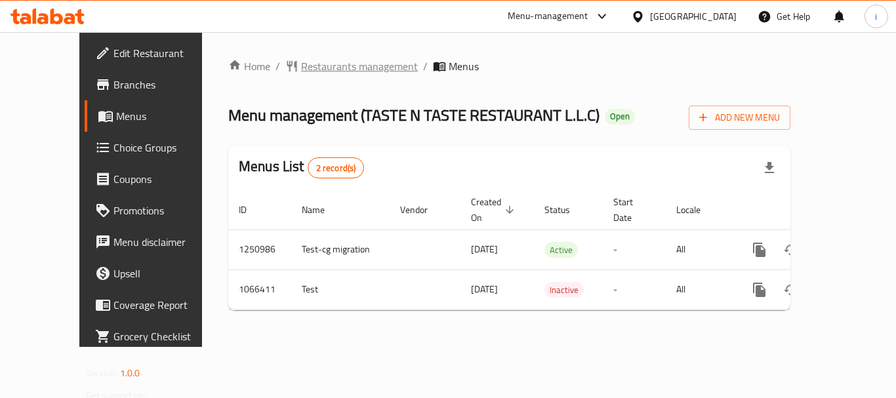
click at [314, 66] on span "Restaurants management" at bounding box center [359, 66] width 117 height 16
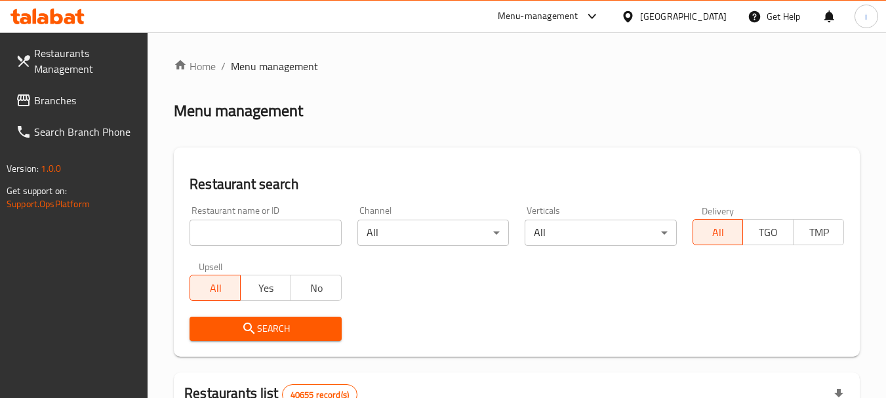
click at [249, 230] on input "search" at bounding box center [264, 233] width 151 height 26
paste input "663440"
type input "663440"
click button "Search" at bounding box center [264, 329] width 151 height 24
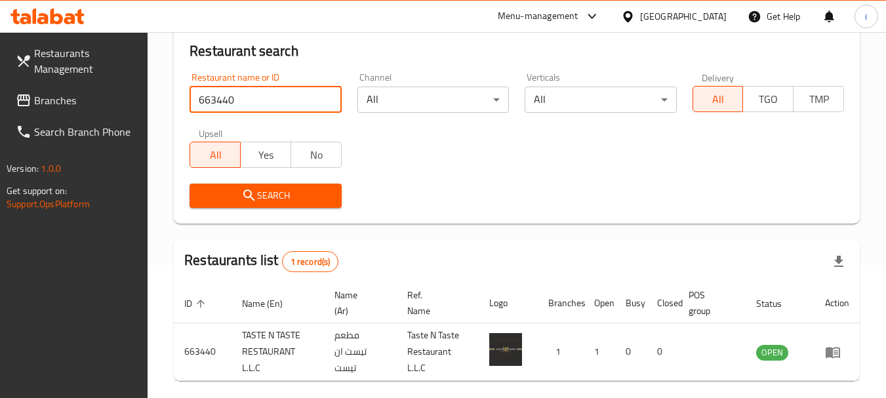
scroll to position [187, 0]
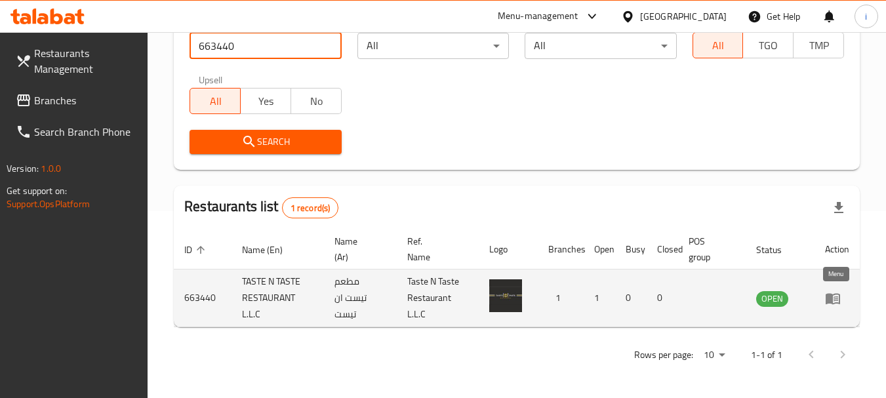
click at [836, 302] on icon "enhanced table" at bounding box center [833, 298] width 14 height 11
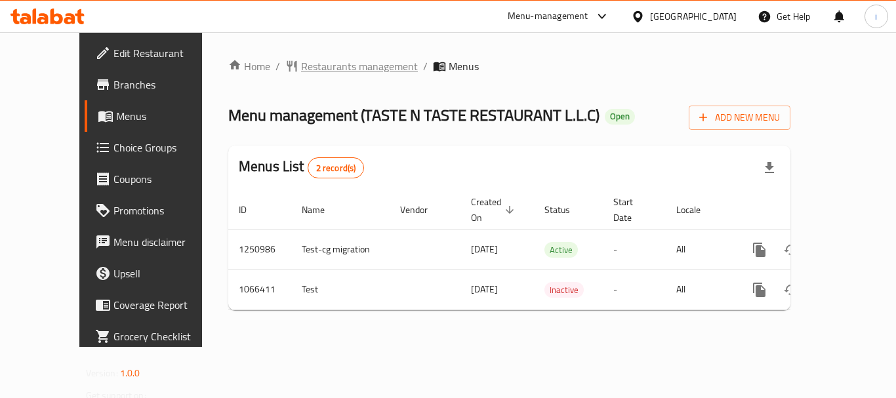
click at [319, 64] on span "Restaurants management" at bounding box center [359, 66] width 117 height 16
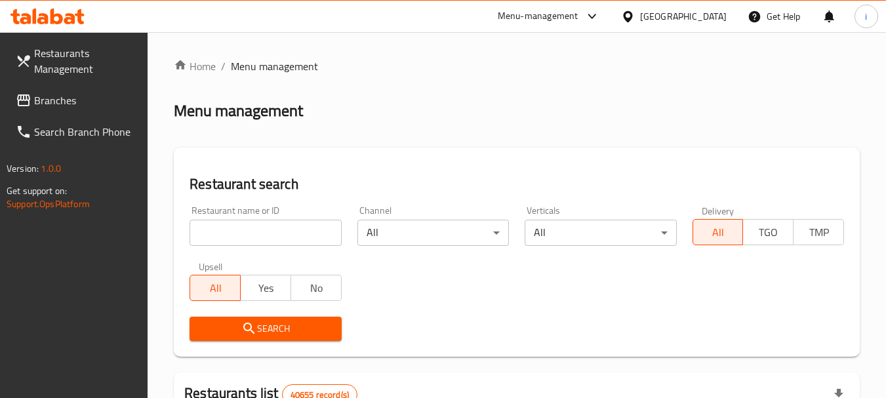
click at [255, 229] on input "search" at bounding box center [264, 233] width 151 height 26
paste input "663440"
type input "663440"
click button "Search" at bounding box center [264, 329] width 151 height 24
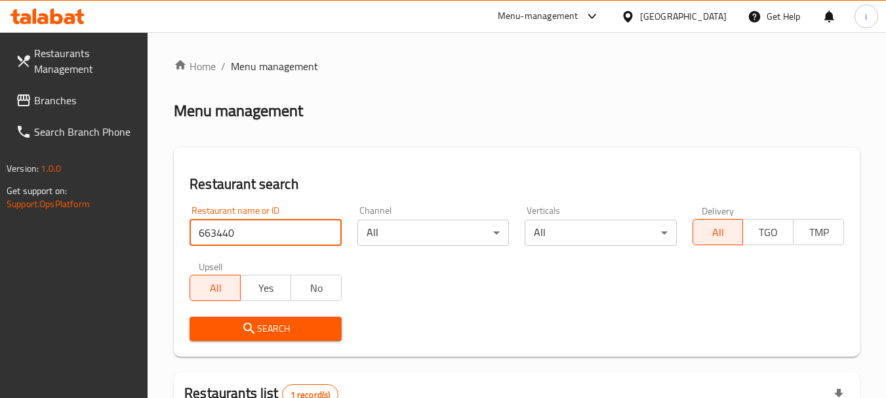
scroll to position [187, 0]
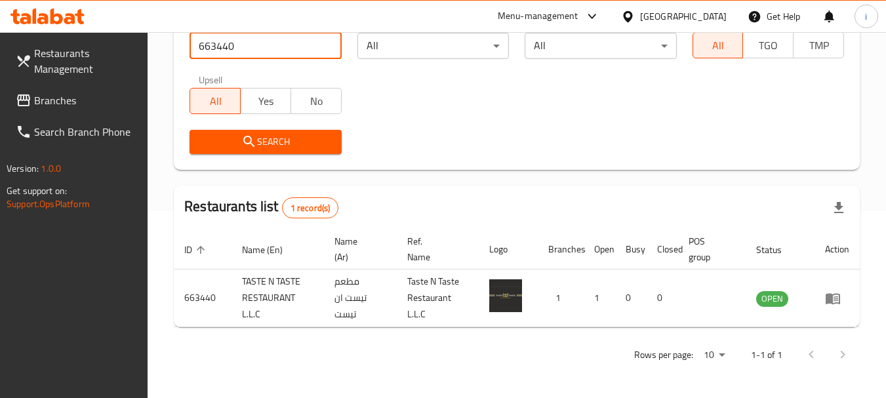
click at [691, 6] on div "[GEOGRAPHIC_DATA]" at bounding box center [673, 16] width 127 height 31
click at [652, 18] on div "[GEOGRAPHIC_DATA]" at bounding box center [683, 16] width 87 height 14
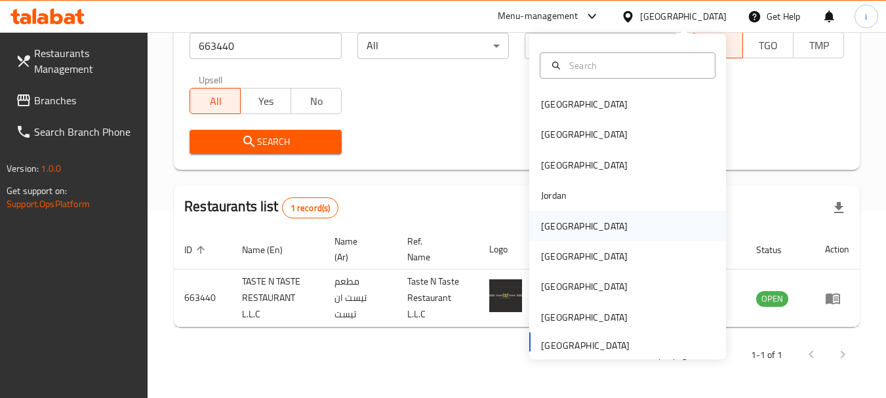
click at [549, 231] on div "[GEOGRAPHIC_DATA]" at bounding box center [584, 226] width 87 height 14
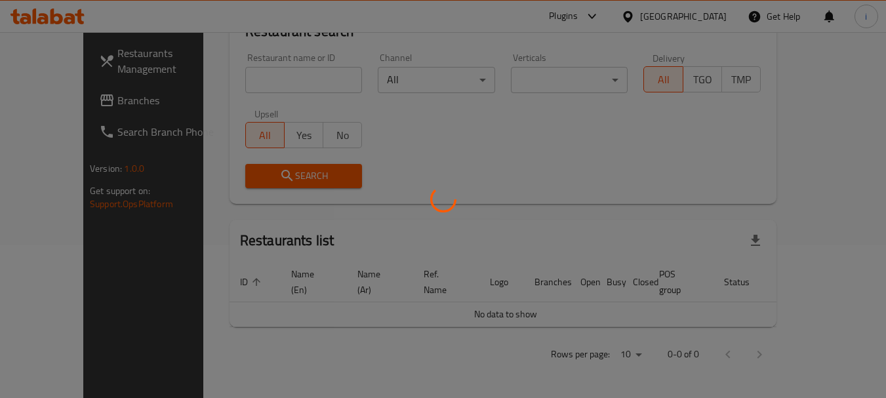
scroll to position [138, 0]
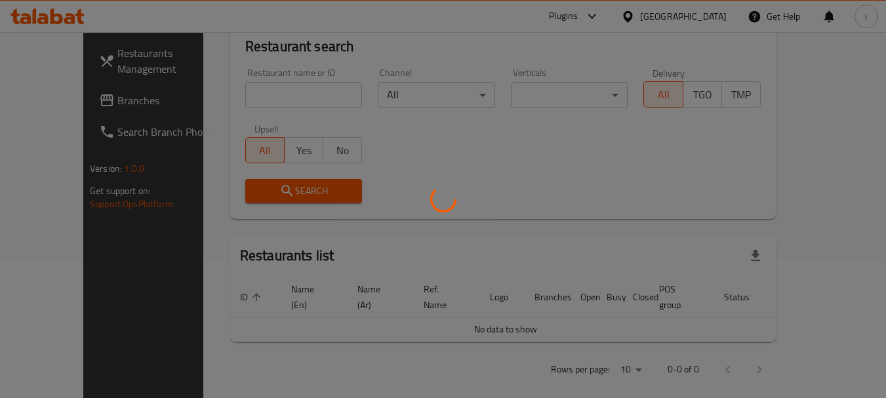
click at [70, 94] on div at bounding box center [443, 199] width 886 height 398
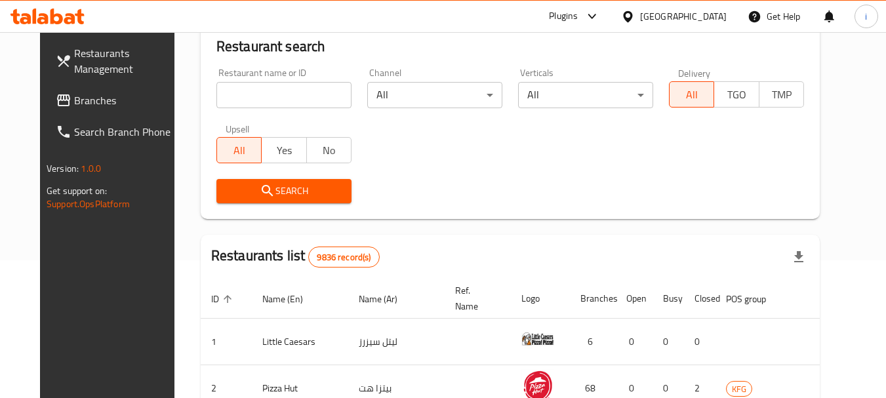
scroll to position [187, 0]
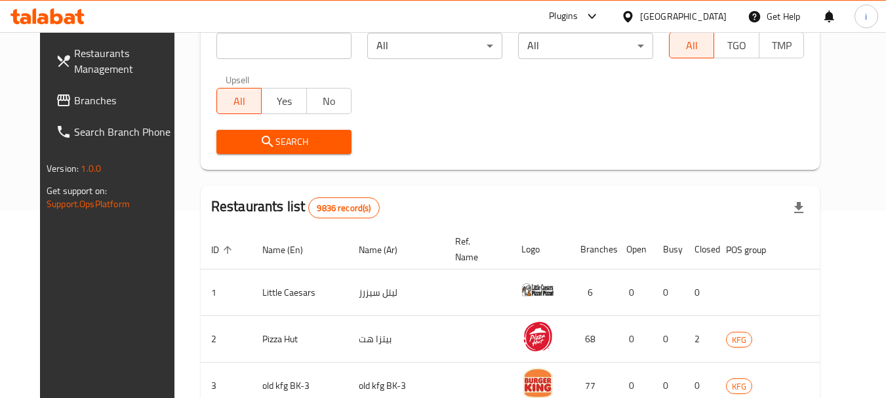
click at [74, 104] on span "Branches" at bounding box center [126, 100] width 104 height 16
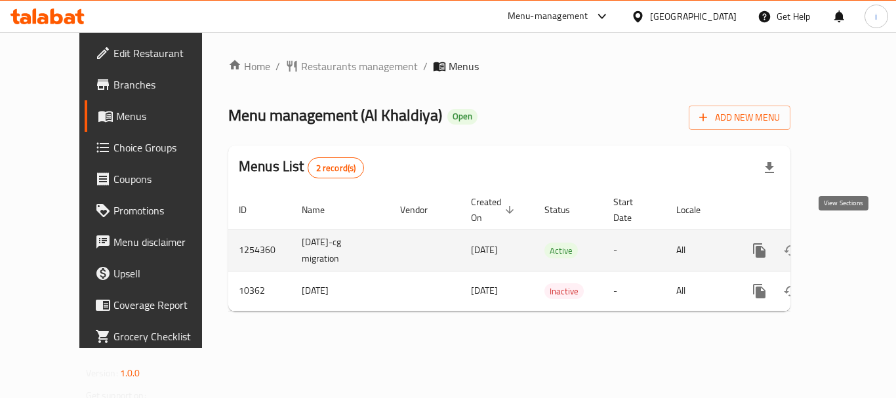
click at [846, 243] on icon "enhanced table" at bounding box center [854, 251] width 16 height 16
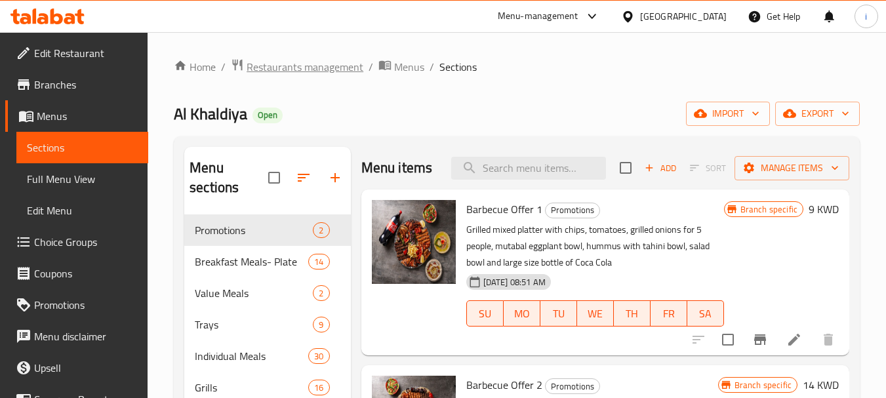
click at [304, 70] on span "Restaurants management" at bounding box center [305, 67] width 117 height 16
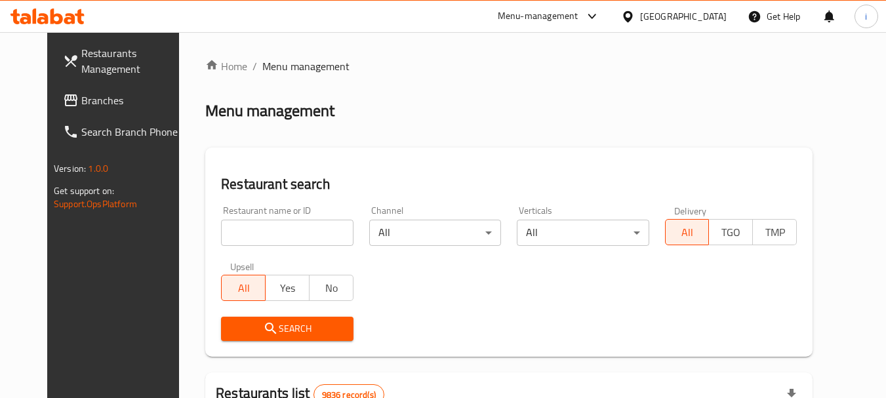
click at [250, 229] on input "search" at bounding box center [287, 233] width 132 height 26
paste input "6355"
type input "6355"
click button "Search" at bounding box center [287, 329] width 132 height 24
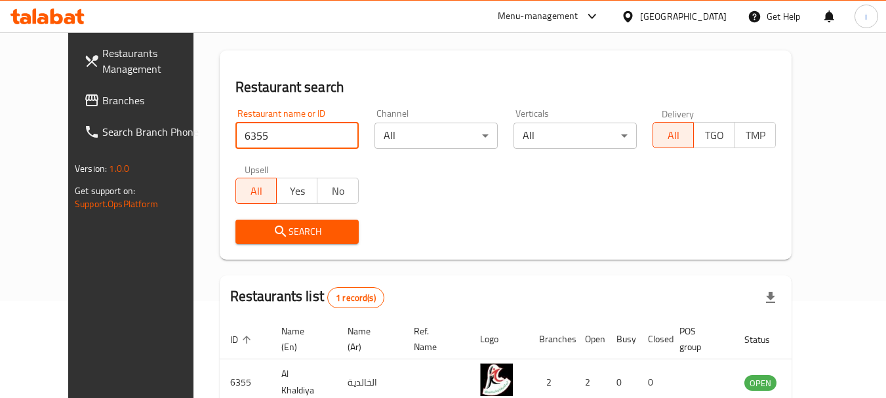
scroll to position [176, 0]
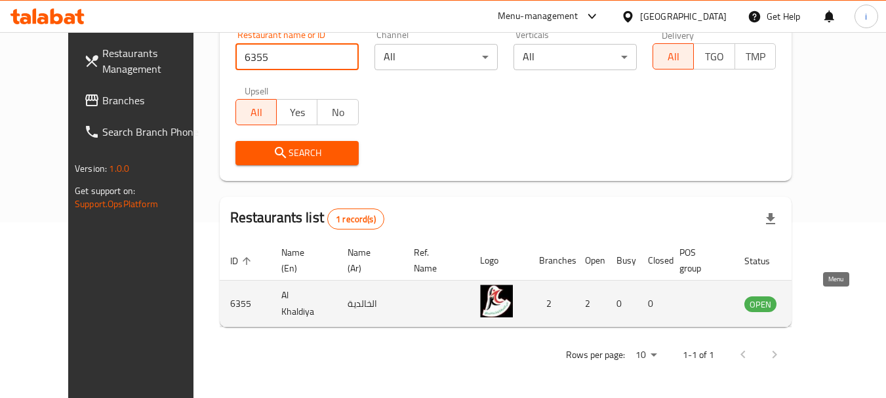
click at [828, 307] on icon "enhanced table" at bounding box center [821, 304] width 14 height 11
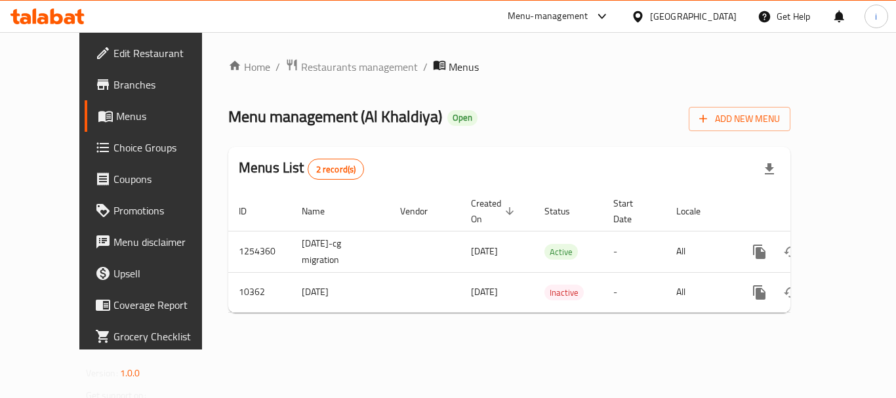
click at [650, 17] on div at bounding box center [640, 16] width 19 height 14
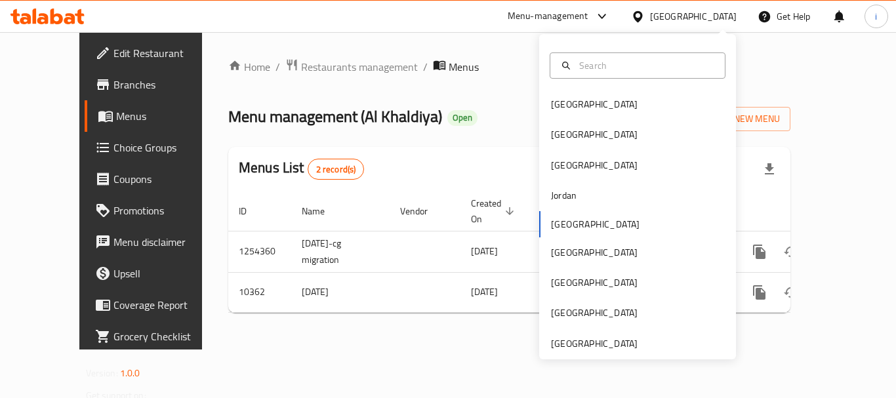
click at [588, 23] on div "Menu-management" at bounding box center [548, 17] width 81 height 16
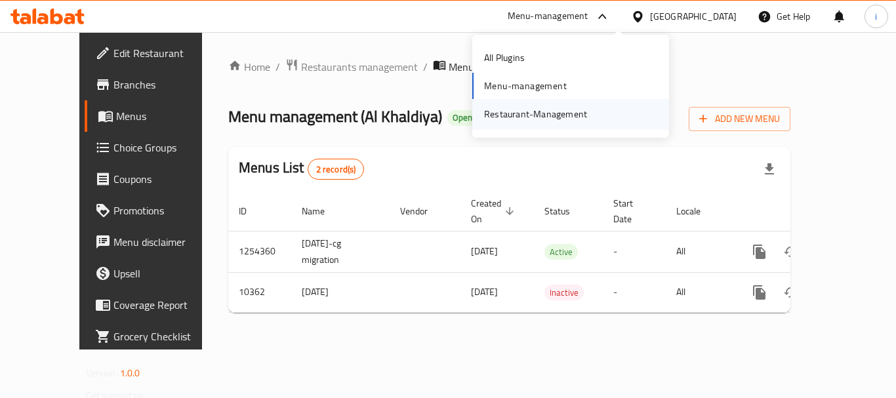
click at [569, 116] on div "Restaurant-Management" at bounding box center [535, 114] width 103 height 14
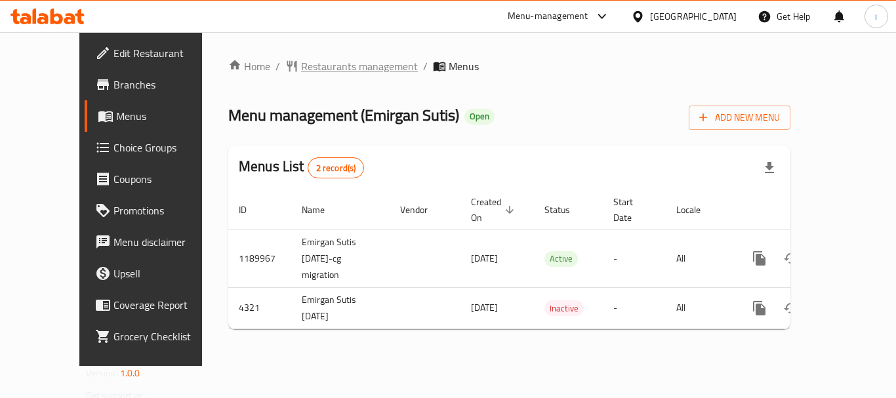
click at [301, 73] on span "Restaurants management" at bounding box center [359, 66] width 117 height 16
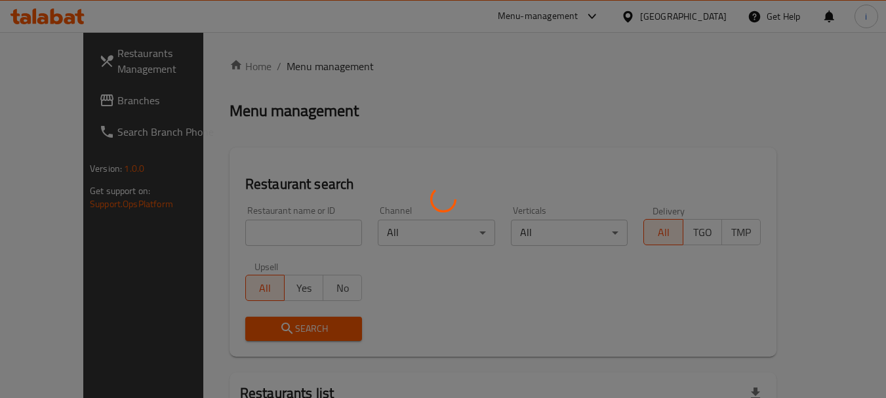
click at [249, 237] on div at bounding box center [443, 199] width 886 height 398
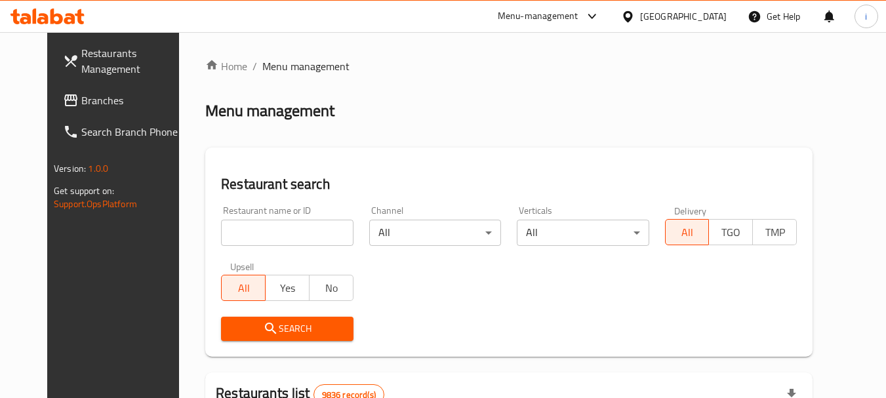
click at [249, 237] on input "search" at bounding box center [287, 233] width 132 height 26
paste input "2744"
type input "2744"
click button "Search" at bounding box center [287, 329] width 132 height 24
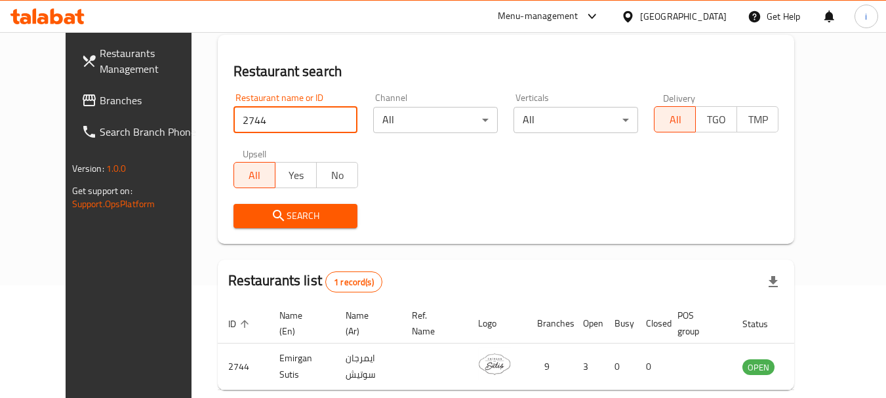
scroll to position [170, 0]
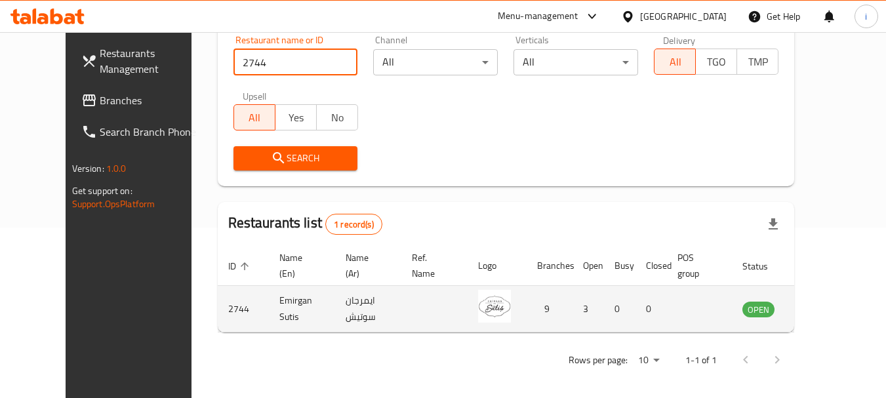
click at [827, 310] on icon "enhanced table" at bounding box center [819, 309] width 16 height 16
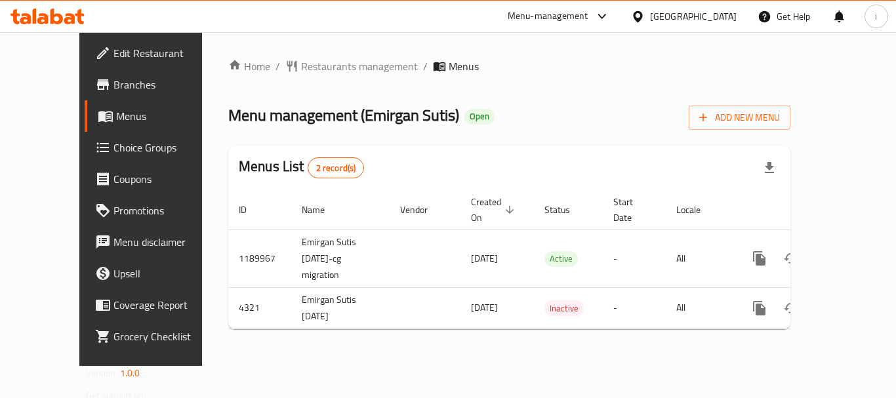
click at [650, 18] on div at bounding box center [640, 16] width 19 height 14
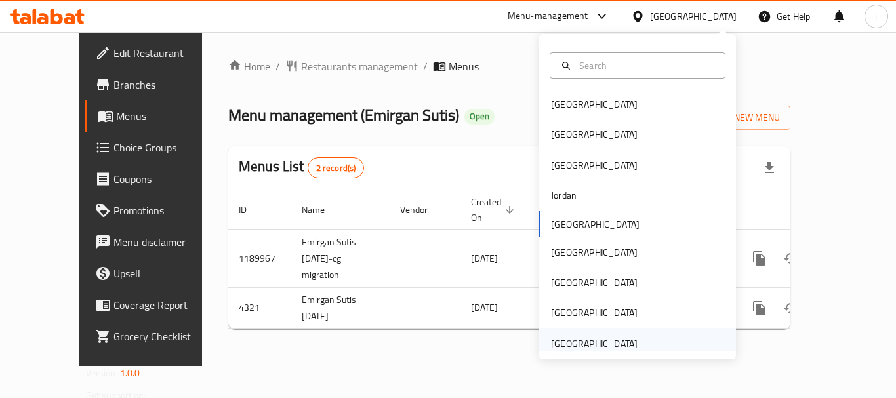
click at [587, 340] on div "[GEOGRAPHIC_DATA]" at bounding box center [594, 343] width 87 height 14
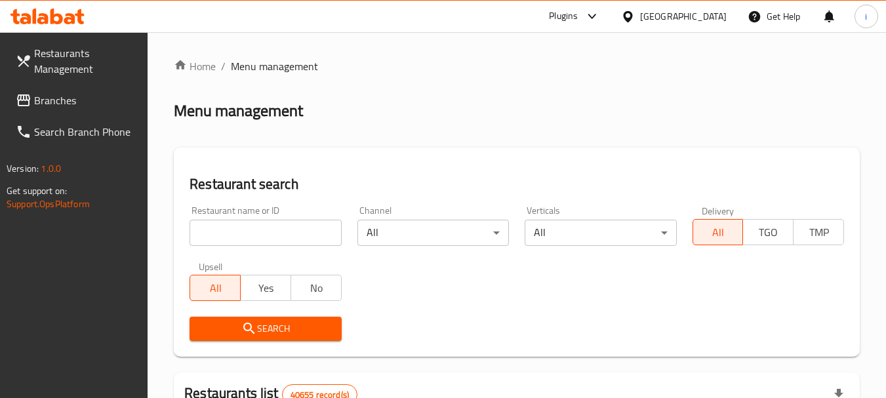
click at [92, 108] on span "Branches" at bounding box center [86, 100] width 104 height 16
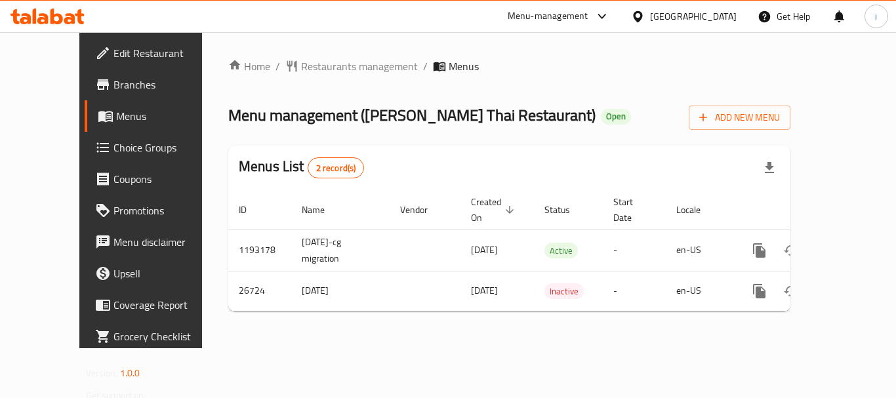
click at [666, 16] on div "[GEOGRAPHIC_DATA]" at bounding box center [693, 16] width 87 height 14
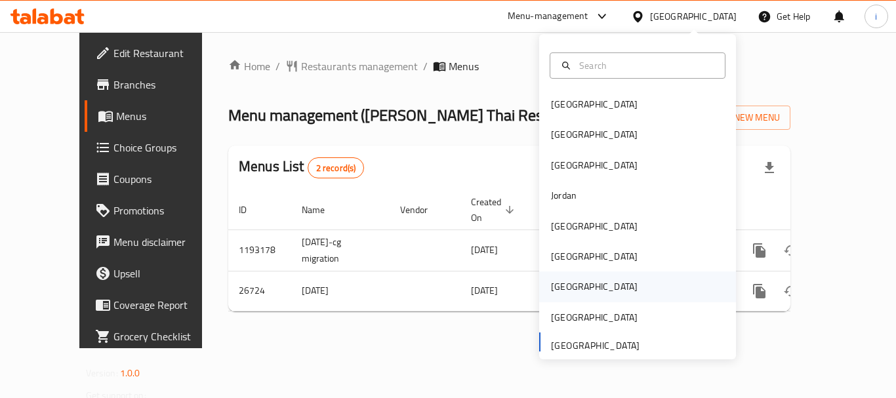
click at [552, 290] on div "[GEOGRAPHIC_DATA]" at bounding box center [594, 286] width 87 height 14
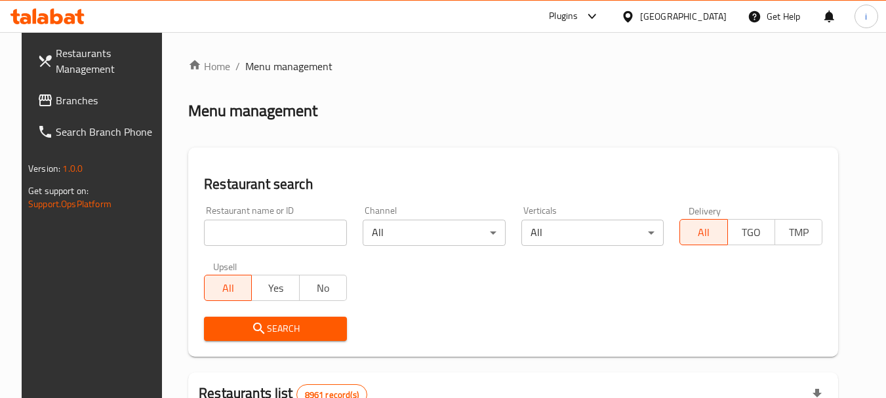
click at [89, 104] on span "Branches" at bounding box center [108, 100] width 104 height 16
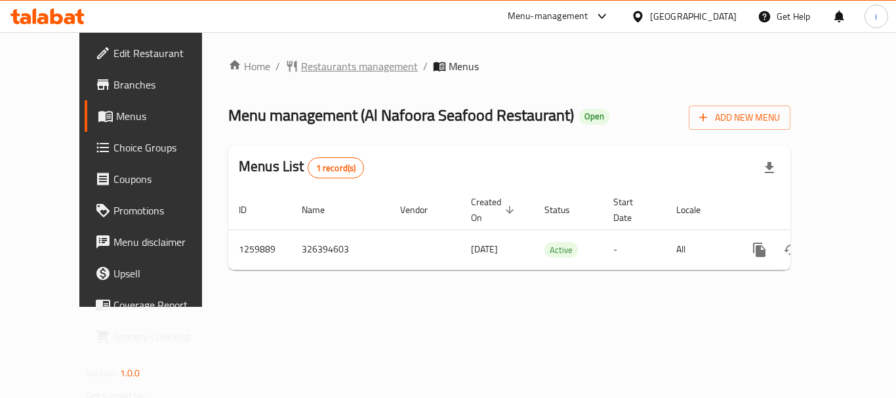
click at [310, 66] on span "Restaurants management" at bounding box center [359, 66] width 117 height 16
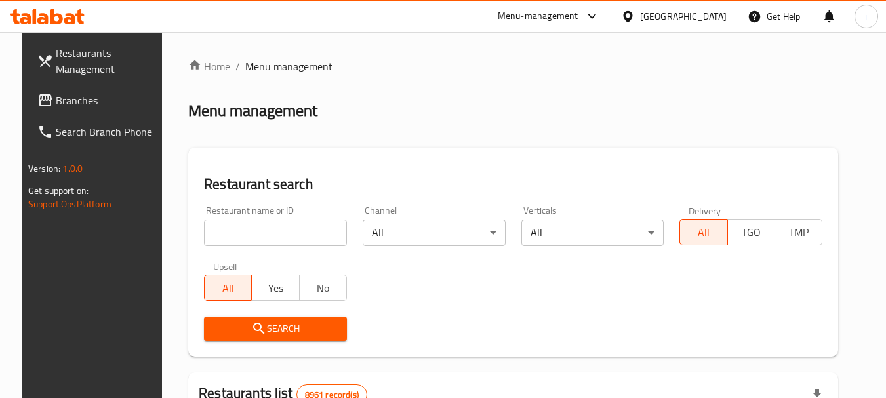
click at [254, 232] on input "search" at bounding box center [275, 233] width 143 height 26
paste input "684757"
type input "684757"
click button "Search" at bounding box center [275, 329] width 143 height 24
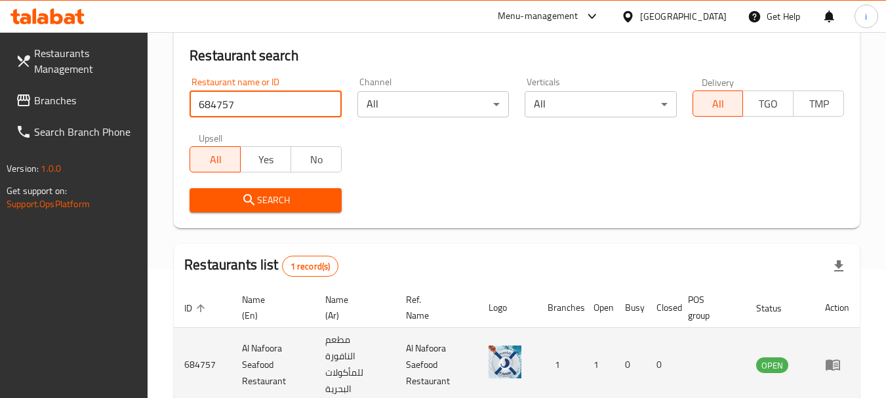
scroll to position [187, 0]
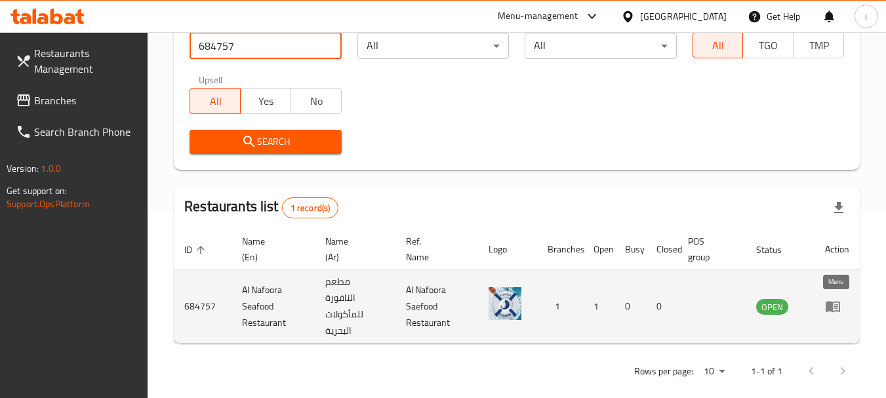
click at [829, 308] on icon "enhanced table" at bounding box center [833, 307] width 14 height 11
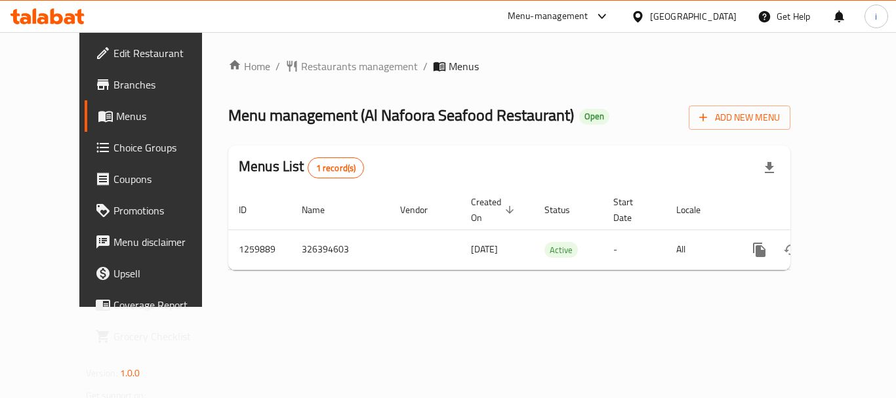
click at [642, 19] on icon at bounding box center [637, 15] width 9 height 11
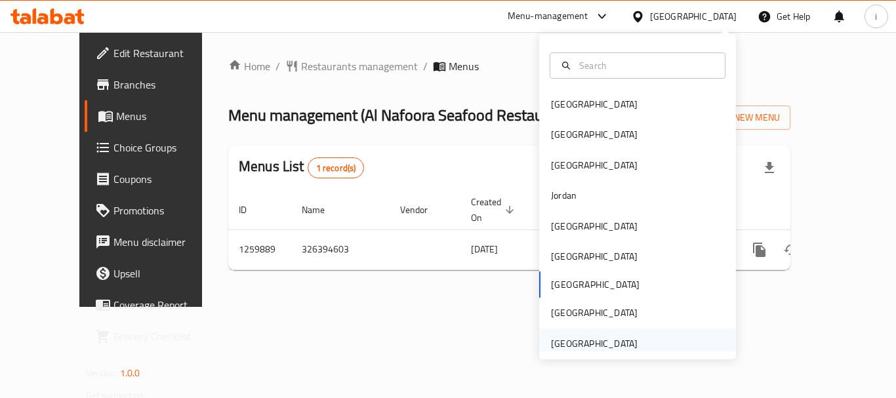
click at [584, 340] on div "[GEOGRAPHIC_DATA]" at bounding box center [594, 343] width 87 height 14
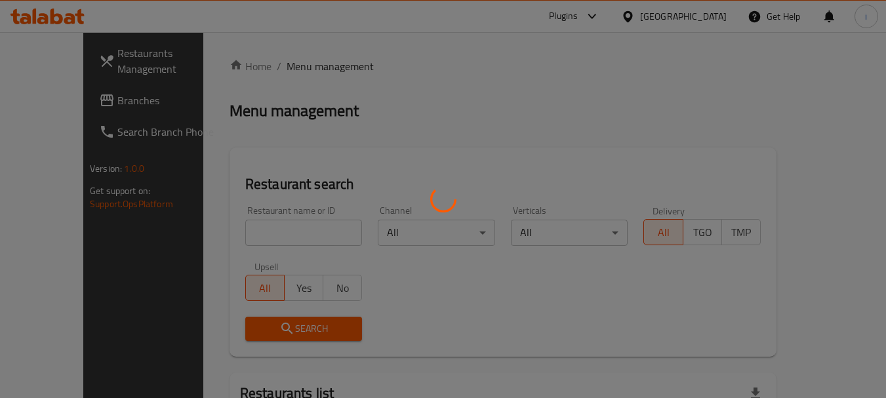
click at [53, 100] on div at bounding box center [443, 199] width 886 height 398
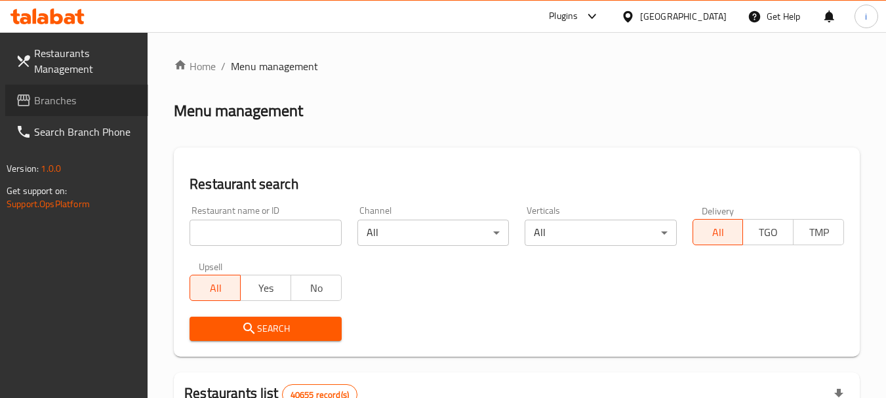
click at [53, 100] on span "Branches" at bounding box center [86, 100] width 104 height 16
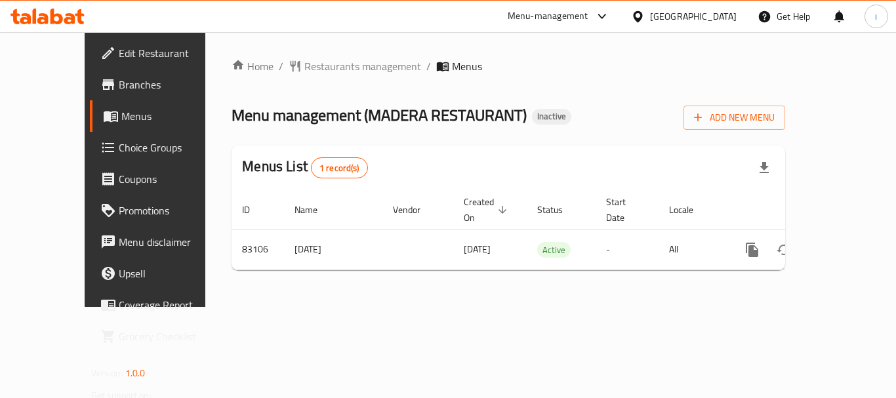
click at [306, 69] on span "Restaurants management" at bounding box center [362, 66] width 117 height 16
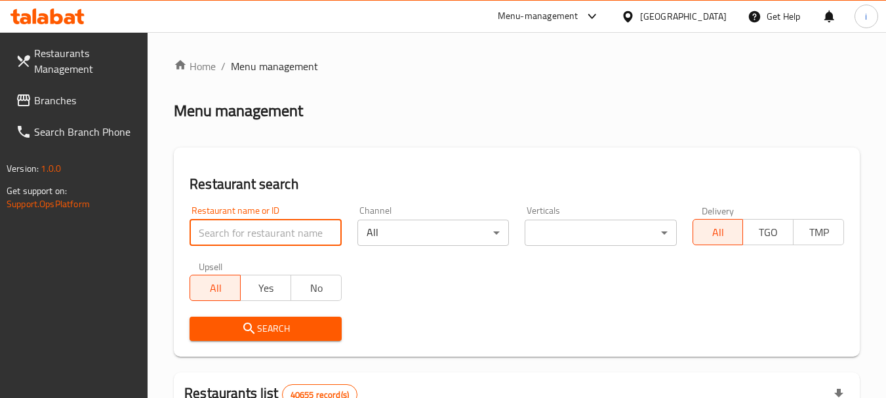
click at [275, 233] on input "search" at bounding box center [264, 233] width 151 height 26
paste input "600622"
type input "600622"
click button "Search" at bounding box center [264, 329] width 151 height 24
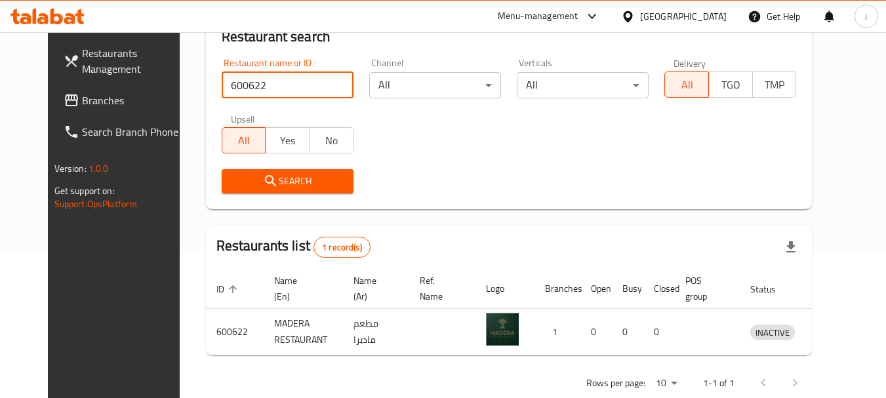
scroll to position [170, 0]
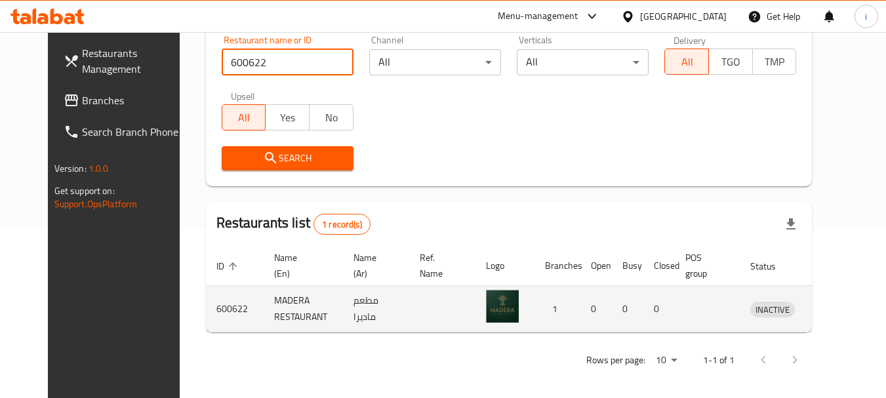
click at [837, 313] on icon "enhanced table" at bounding box center [829, 309] width 16 height 16
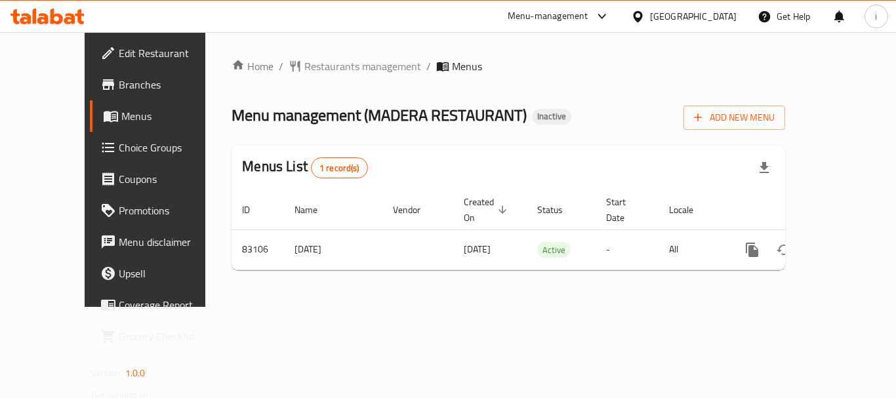
click at [679, 20] on div "[GEOGRAPHIC_DATA]" at bounding box center [693, 16] width 87 height 14
click at [576, 18] on div "Menu-management" at bounding box center [548, 17] width 81 height 16
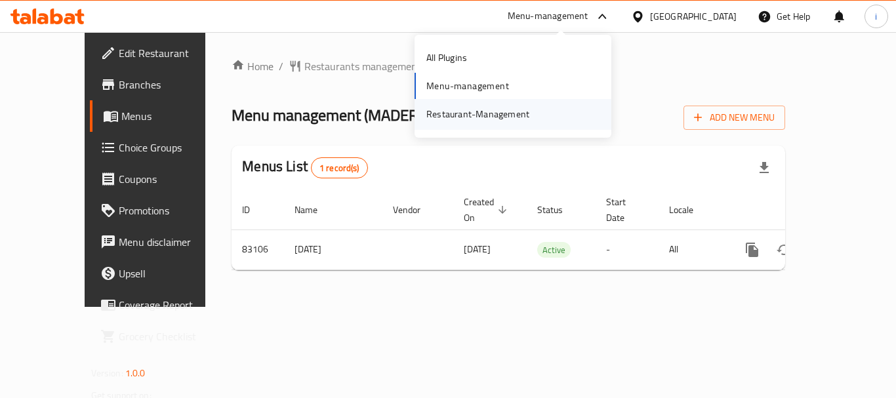
click at [505, 107] on div "Restaurant-Management" at bounding box center [477, 114] width 103 height 14
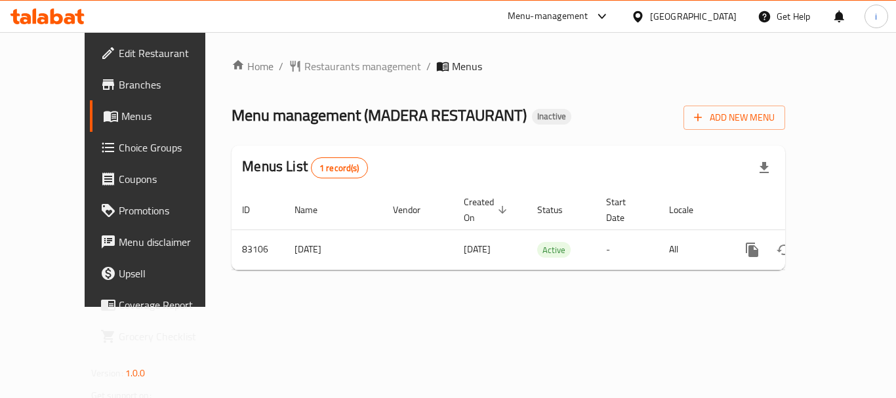
click at [546, 18] on div "Menu-management" at bounding box center [548, 17] width 81 height 16
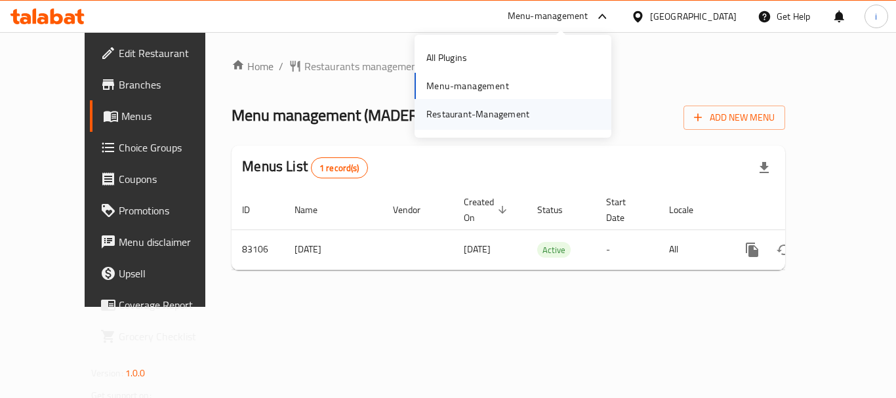
click at [521, 115] on div "Restaurant-Management" at bounding box center [477, 114] width 103 height 14
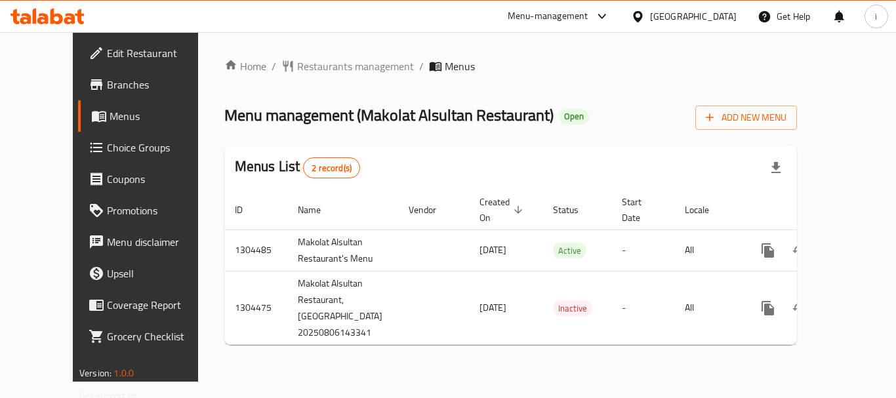
click at [328, 78] on div "Home / Restaurants management / Menus Menu management ( Makolat Alsultan Restau…" at bounding box center [510, 206] width 572 height 297
click at [330, 73] on span "Restaurants management" at bounding box center [355, 66] width 117 height 16
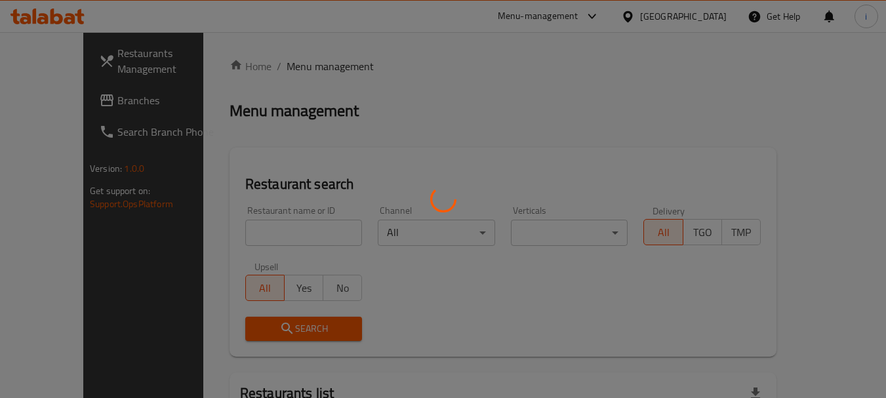
click at [258, 230] on div at bounding box center [443, 199] width 886 height 398
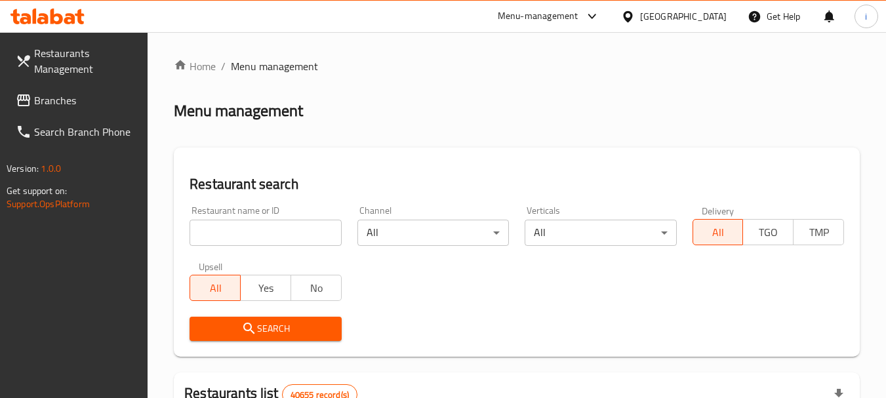
click at [258, 230] on input "search" at bounding box center [264, 233] width 151 height 26
paste input "703267"
type input "703267"
click button "Search" at bounding box center [264, 329] width 151 height 24
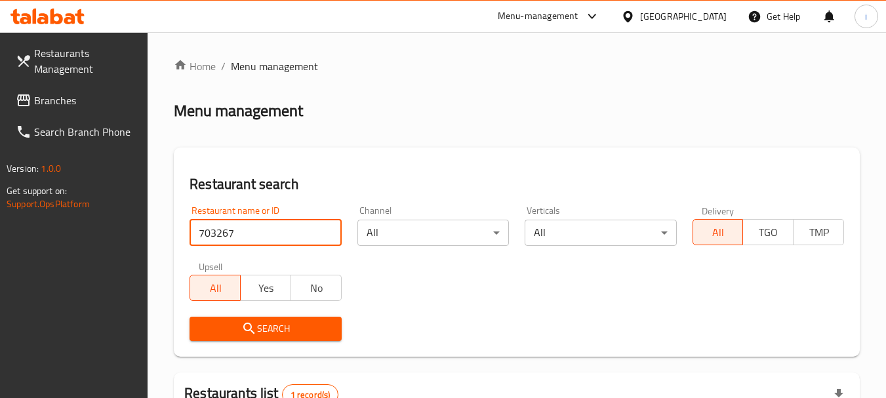
scroll to position [187, 0]
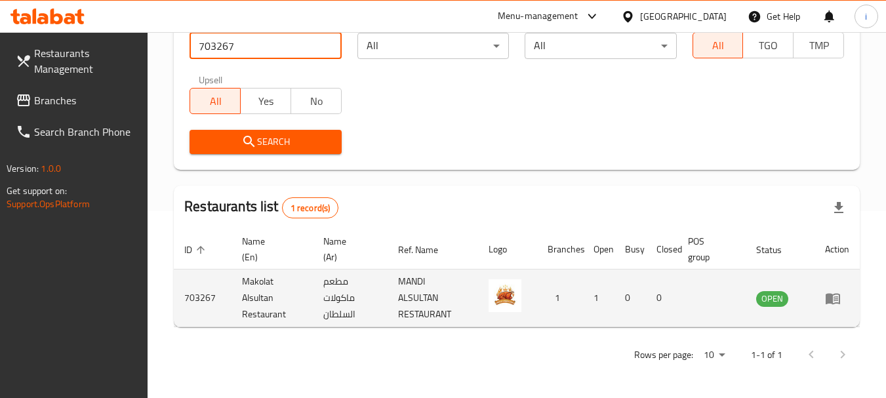
click at [836, 308] on td "enhanced table" at bounding box center [836, 298] width 45 height 58
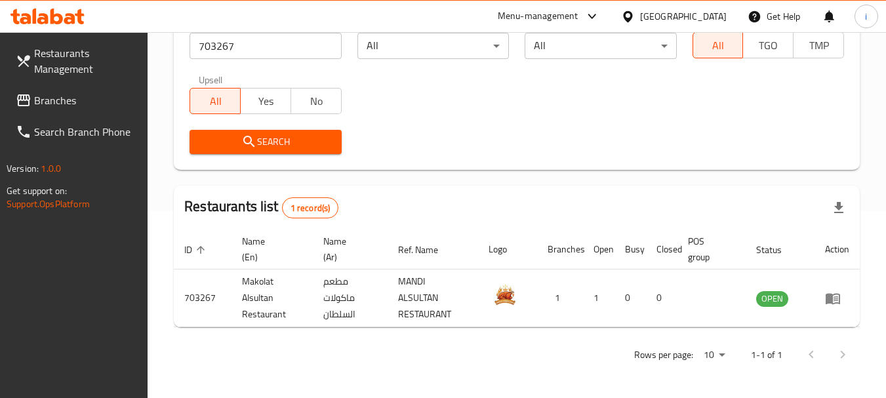
click at [702, 16] on div "[GEOGRAPHIC_DATA]" at bounding box center [683, 16] width 87 height 14
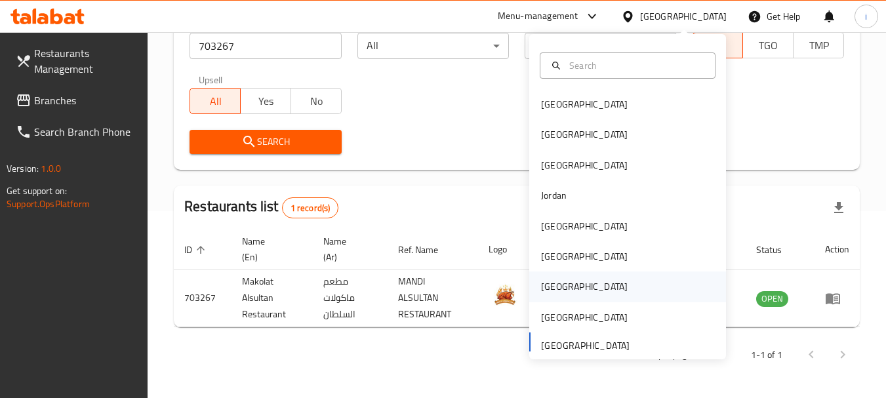
click at [548, 287] on div "Qatar" at bounding box center [584, 286] width 87 height 14
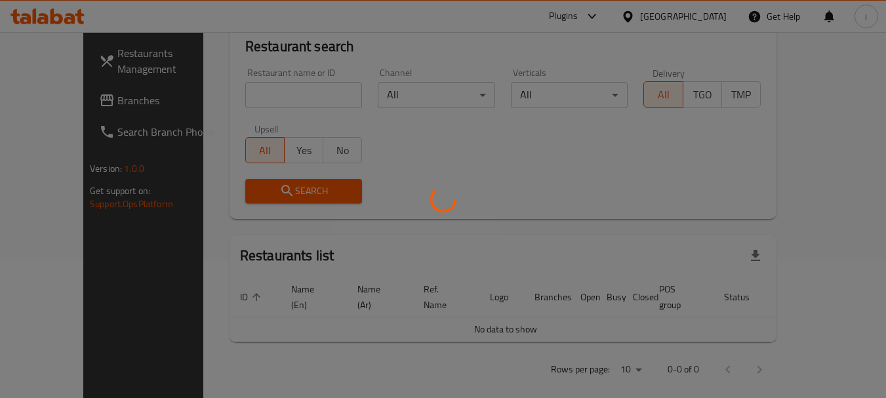
click at [51, 86] on div at bounding box center [443, 199] width 886 height 398
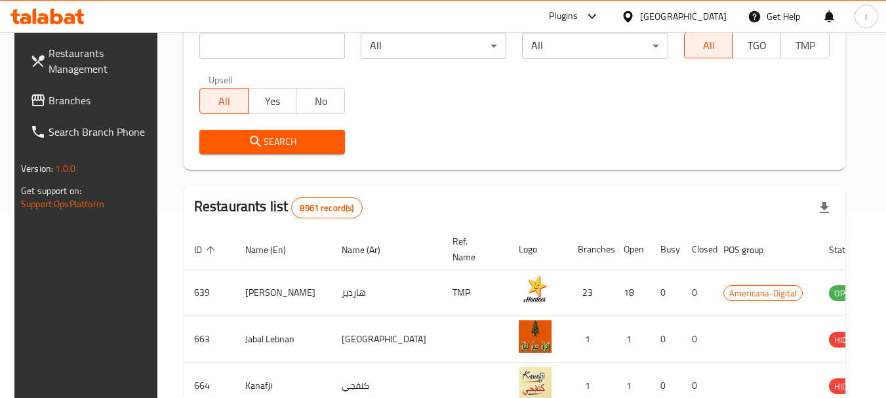
click at [55, 97] on span "Branches" at bounding box center [101, 100] width 104 height 16
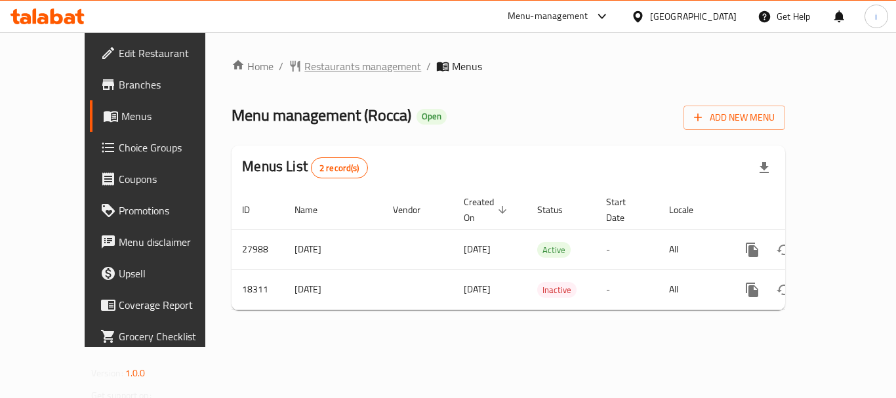
click at [315, 70] on span "Restaurants management" at bounding box center [362, 66] width 117 height 16
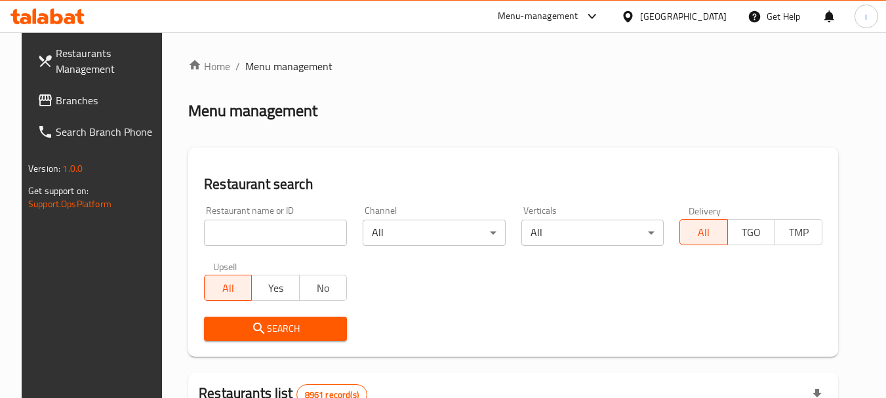
click at [257, 230] on input "search" at bounding box center [275, 233] width 143 height 26
paste input "9976"
type input "9976"
click button "Search" at bounding box center [275, 329] width 143 height 24
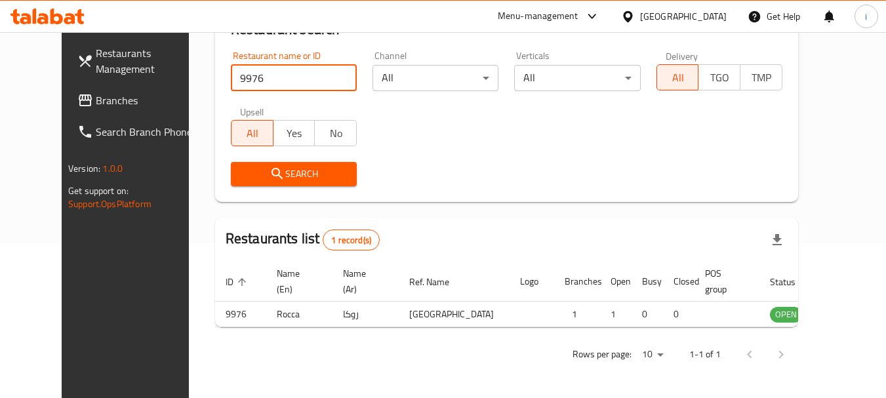
scroll to position [176, 0]
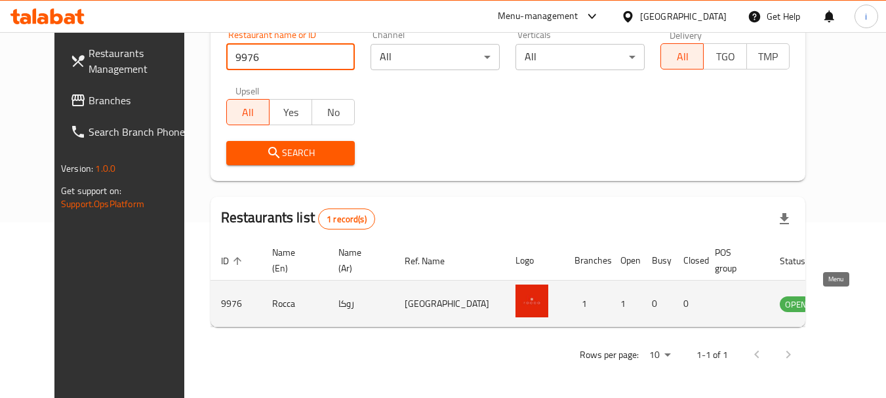
click at [848, 298] on link "enhanced table" at bounding box center [860, 304] width 24 height 16
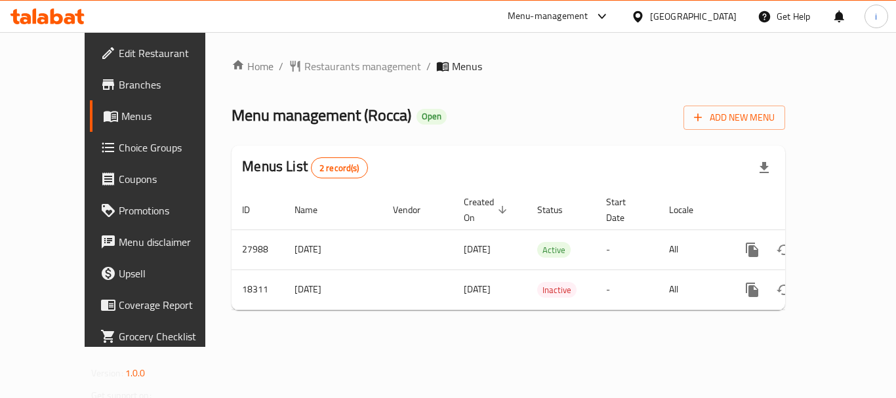
click at [645, 16] on icon at bounding box center [638, 17] width 14 height 14
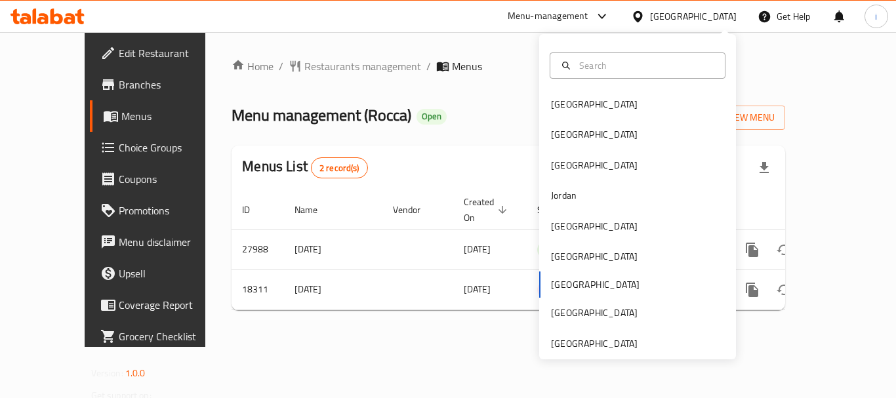
click at [588, 20] on div "Menu-management" at bounding box center [548, 17] width 81 height 16
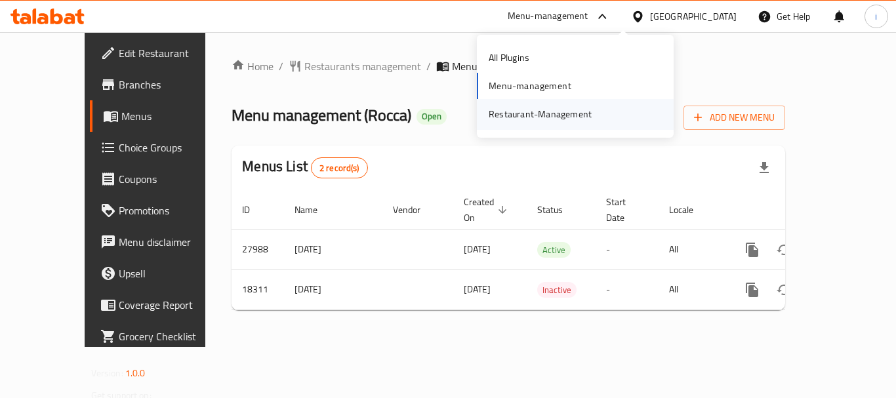
click at [521, 114] on div "Restaurant-Management" at bounding box center [539, 114] width 103 height 14
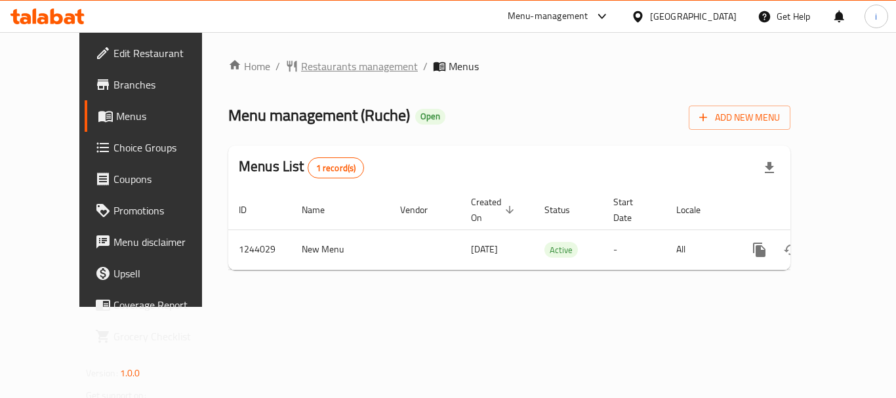
click at [309, 74] on span "Restaurants management" at bounding box center [359, 66] width 117 height 16
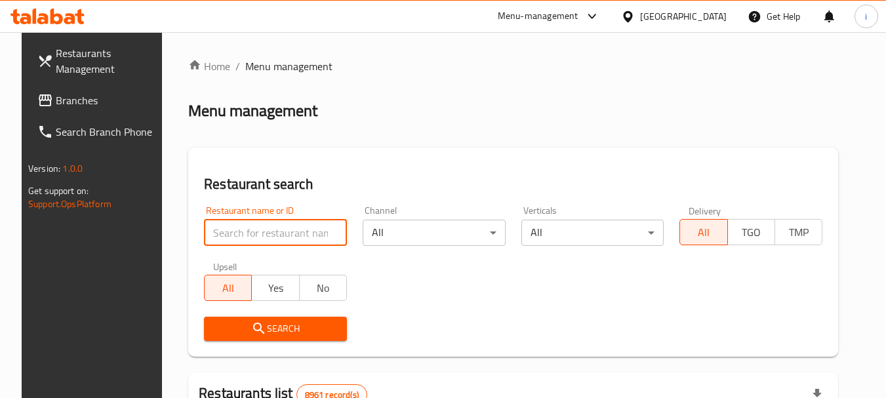
click at [271, 235] on input "search" at bounding box center [275, 233] width 143 height 26
paste input "681718"
type input "681718"
click button "Search" at bounding box center [275, 329] width 143 height 24
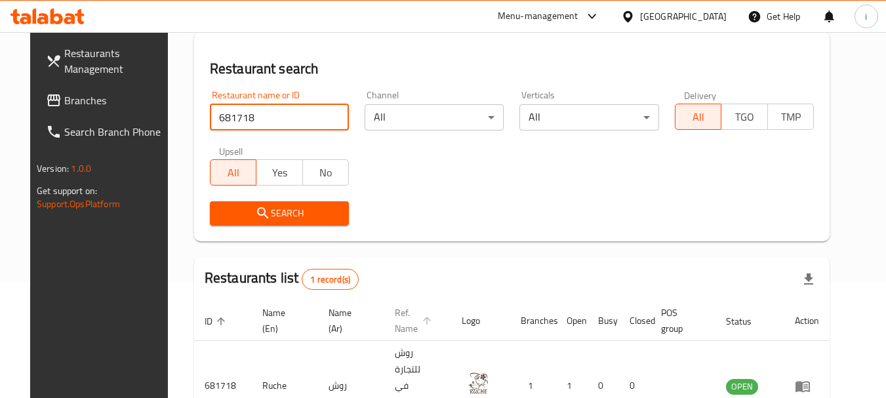
scroll to position [170, 0]
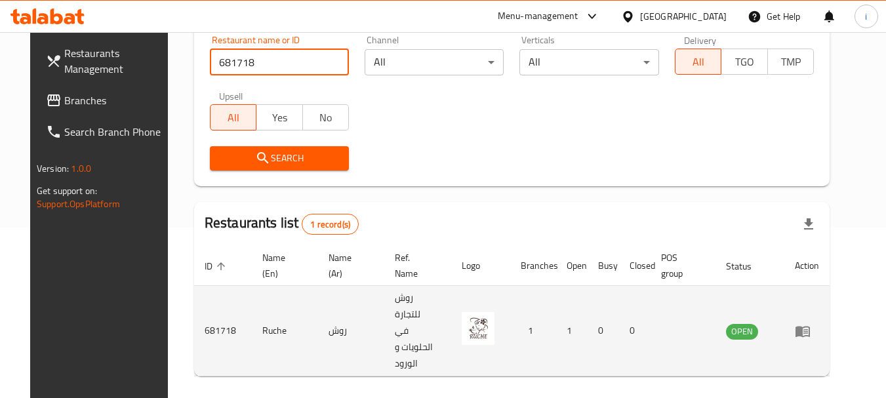
click at [808, 329] on icon "enhanced table" at bounding box center [805, 331] width 5 height 5
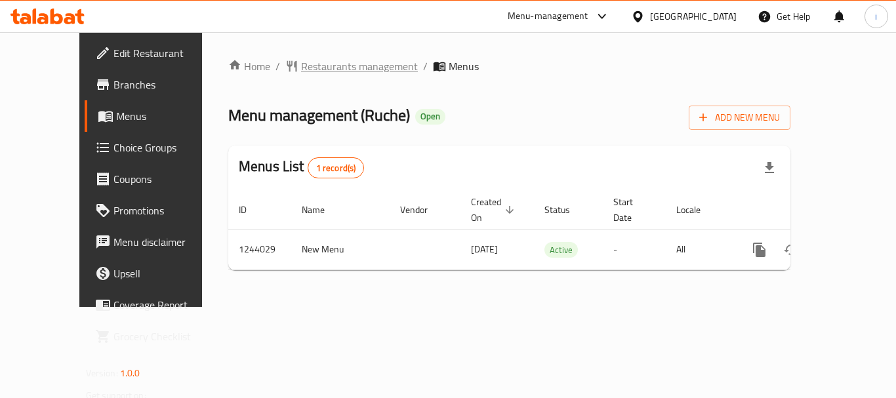
click at [339, 69] on span "Restaurants management" at bounding box center [359, 66] width 117 height 16
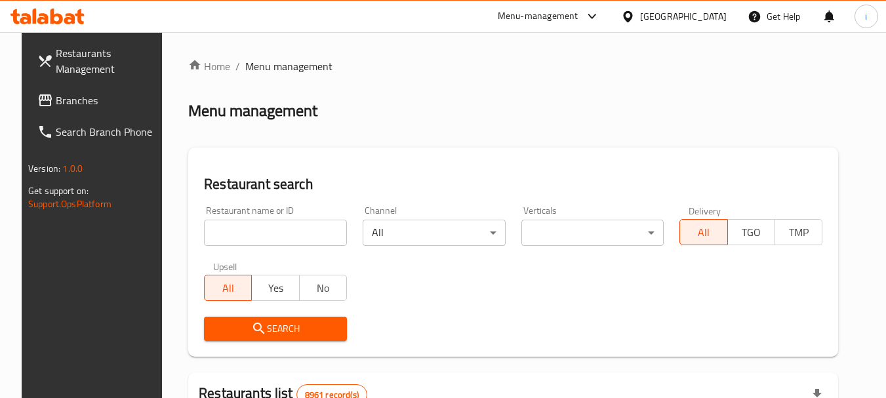
click at [257, 246] on div "Restaurant name or ID Restaurant name or ID" at bounding box center [275, 226] width 159 height 56
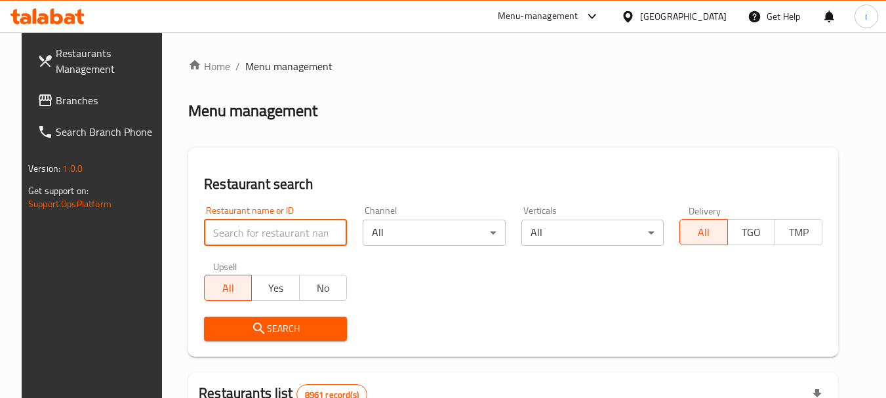
click at [257, 231] on input "search" at bounding box center [275, 233] width 143 height 26
paste input "681718"
type input "681718"
click button "Search" at bounding box center [275, 329] width 143 height 24
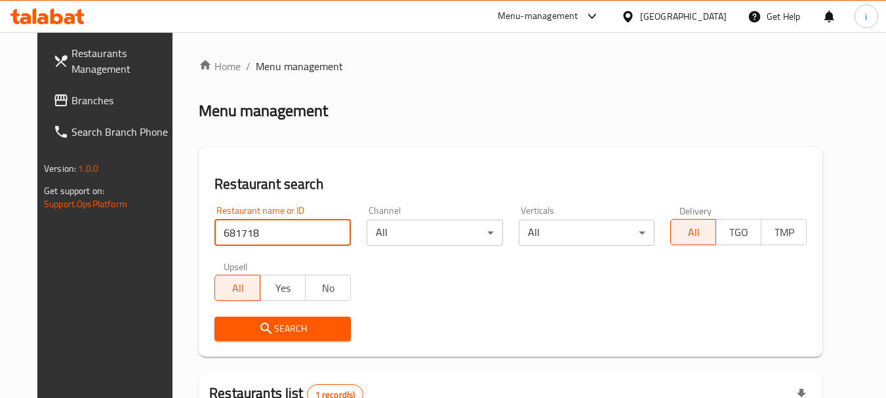
click button "Search" at bounding box center [282, 329] width 136 height 24
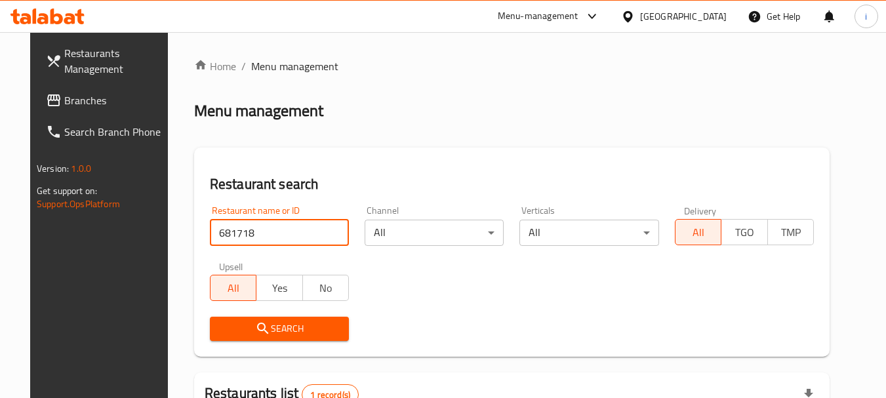
scroll to position [170, 0]
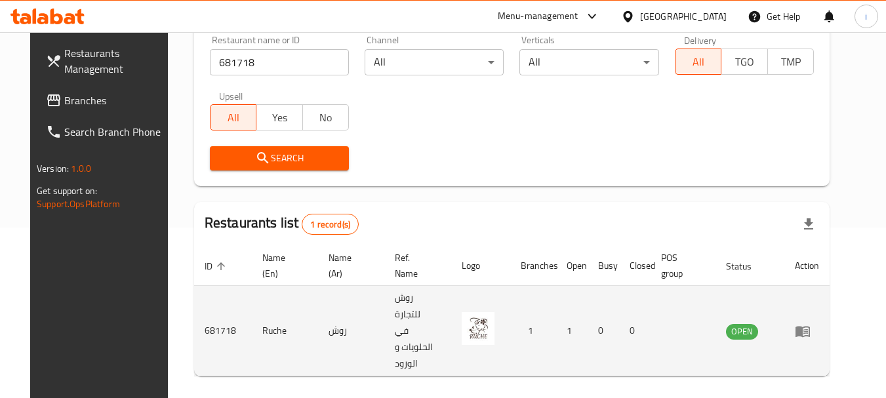
click at [808, 329] on icon "enhanced table" at bounding box center [805, 331] width 5 height 5
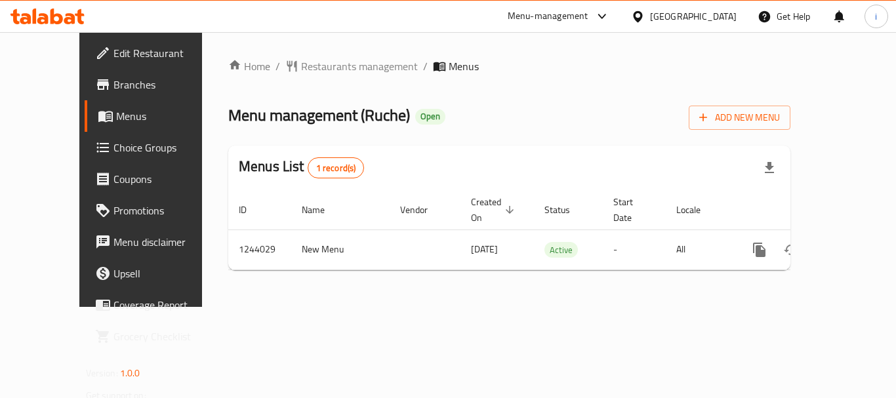
click at [717, 13] on div "[GEOGRAPHIC_DATA]" at bounding box center [693, 16] width 87 height 14
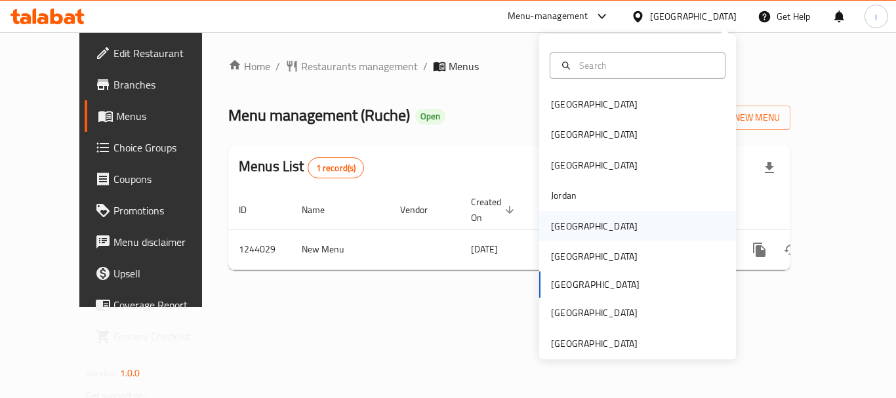
click at [560, 230] on div "[GEOGRAPHIC_DATA]" at bounding box center [594, 226] width 87 height 14
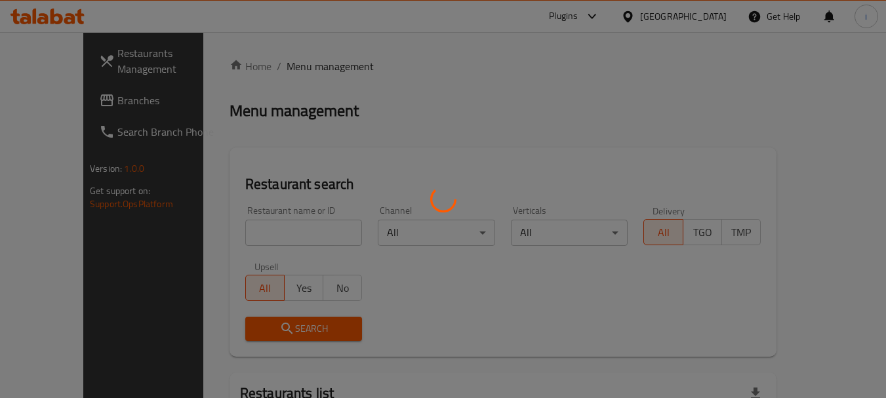
click at [52, 104] on div at bounding box center [443, 199] width 886 height 398
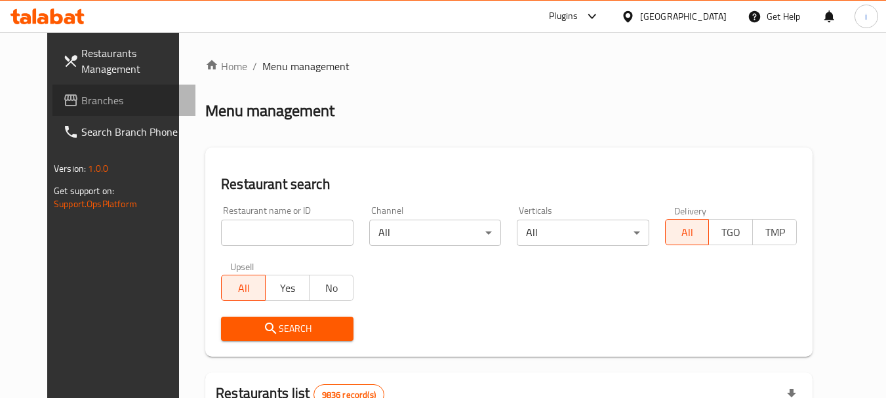
click at [81, 104] on span "Branches" at bounding box center [133, 100] width 104 height 16
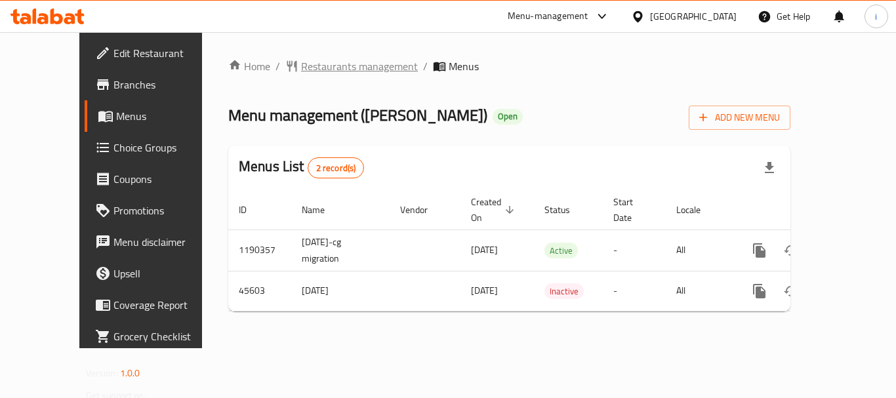
click at [324, 69] on span "Restaurants management" at bounding box center [359, 66] width 117 height 16
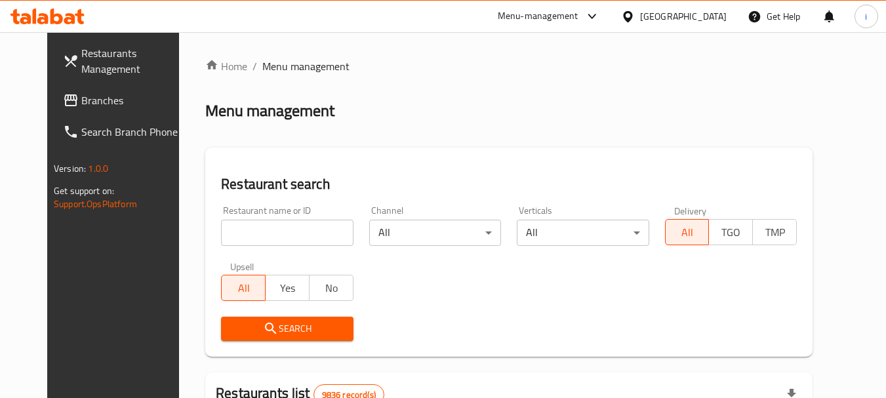
click at [262, 237] on input "search" at bounding box center [287, 233] width 132 height 26
paste input "23348"
type input "23348"
click button "Search" at bounding box center [287, 329] width 132 height 24
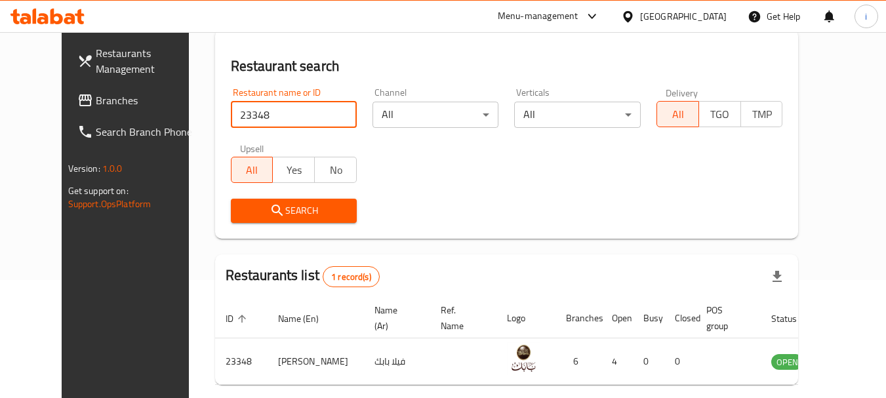
scroll to position [176, 0]
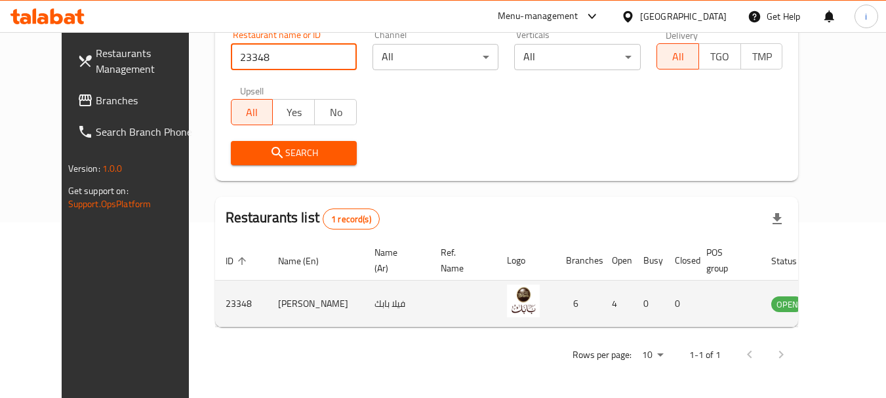
click at [840, 311] on icon "enhanced table" at bounding box center [848, 304] width 16 height 16
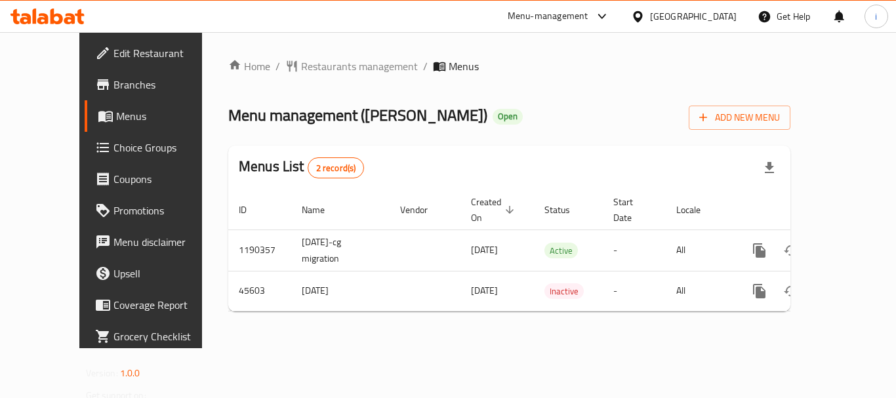
click at [724, 14] on div "[GEOGRAPHIC_DATA]" at bounding box center [693, 16] width 87 height 14
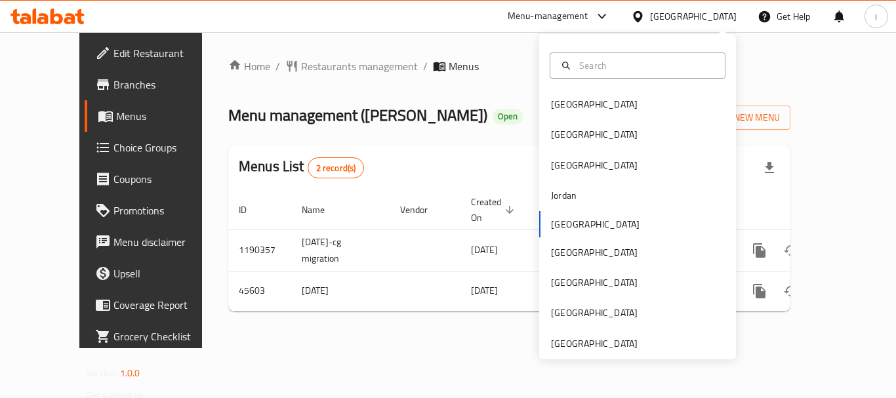
click at [588, 18] on div "Menu-management" at bounding box center [548, 17] width 81 height 16
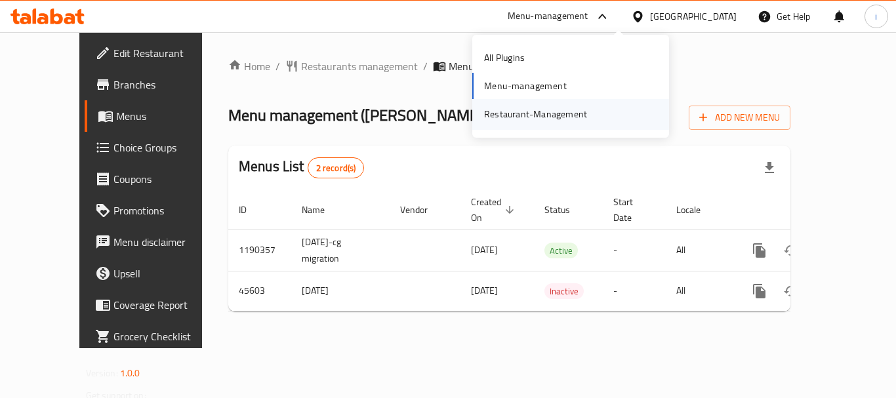
click at [552, 115] on div "Restaurant-Management" at bounding box center [535, 114] width 103 height 14
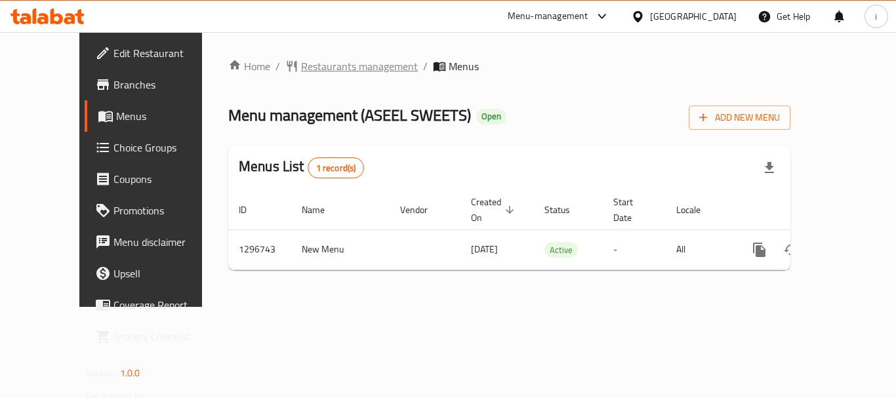
click at [321, 65] on span "Restaurants management" at bounding box center [359, 66] width 117 height 16
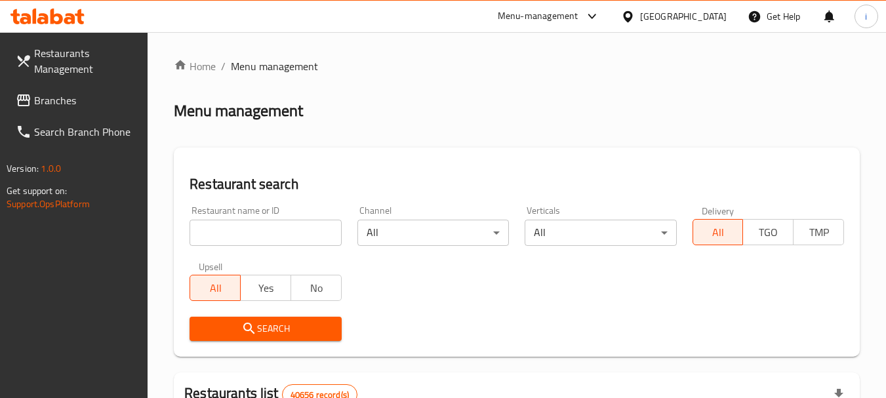
click at [265, 236] on input "search" at bounding box center [264, 233] width 151 height 26
paste input "700194"
type input "700194"
click button "Search" at bounding box center [264, 329] width 151 height 24
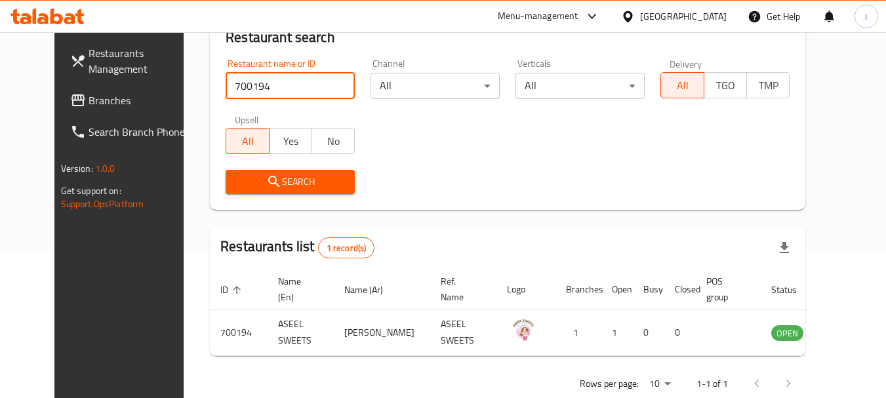
scroll to position [176, 0]
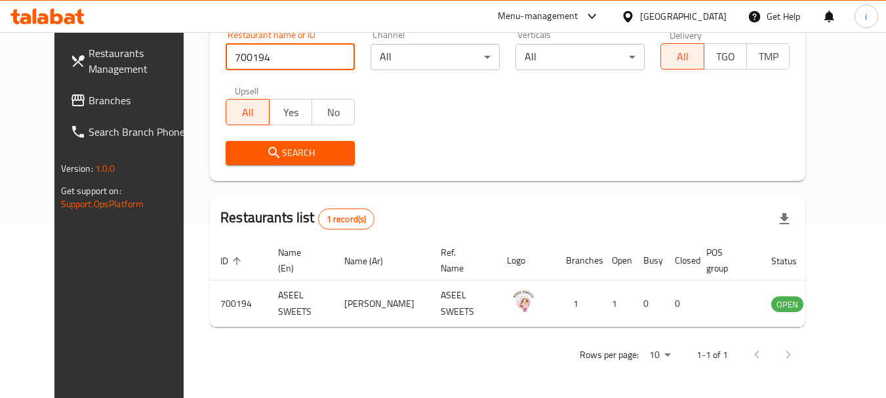
click at [664, 15] on div "[GEOGRAPHIC_DATA]" at bounding box center [683, 16] width 87 height 14
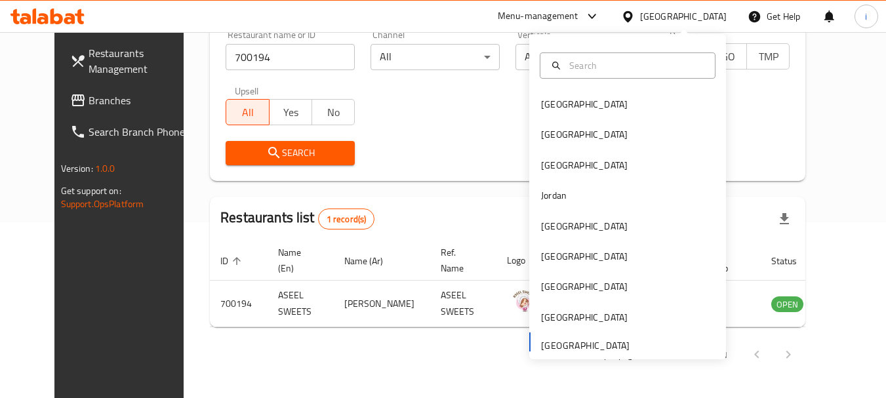
click at [91, 94] on span "Branches" at bounding box center [141, 100] width 104 height 16
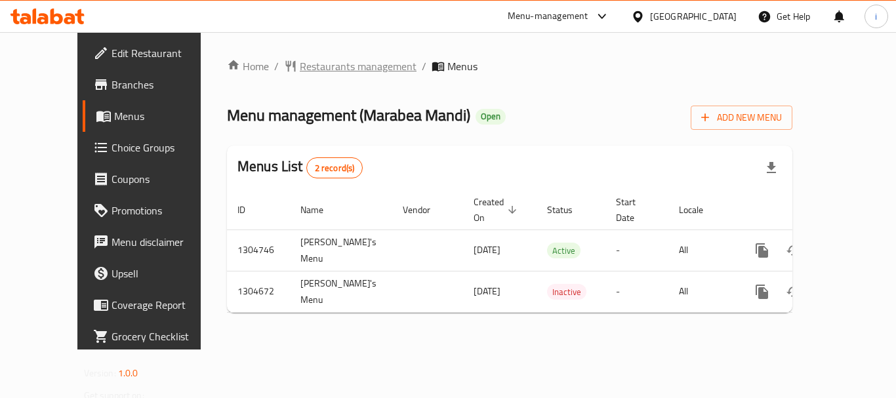
click at [321, 67] on span "Restaurants management" at bounding box center [358, 66] width 117 height 16
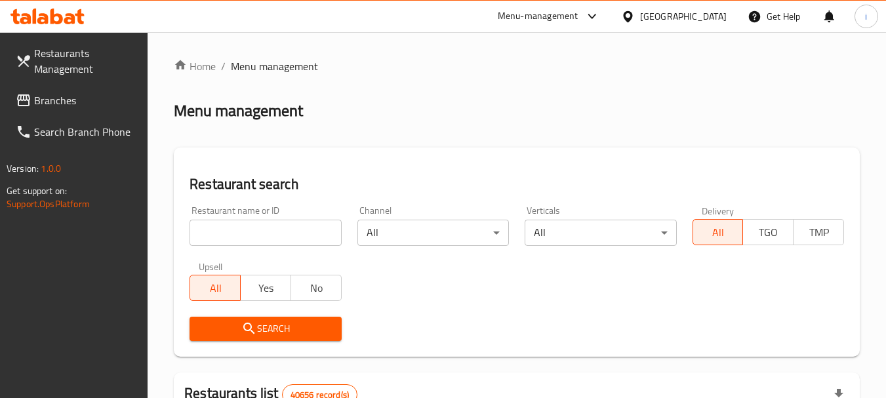
click at [236, 231] on input "search" at bounding box center [264, 233] width 151 height 26
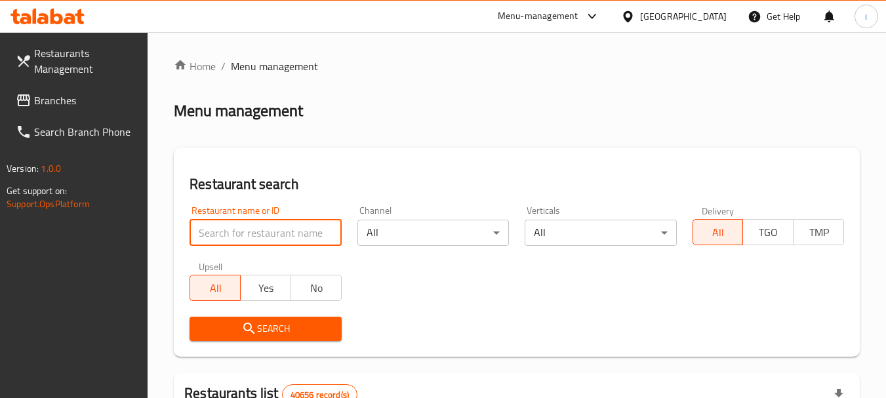
paste input "703336"
type input "703336"
click button "Search" at bounding box center [264, 329] width 151 height 24
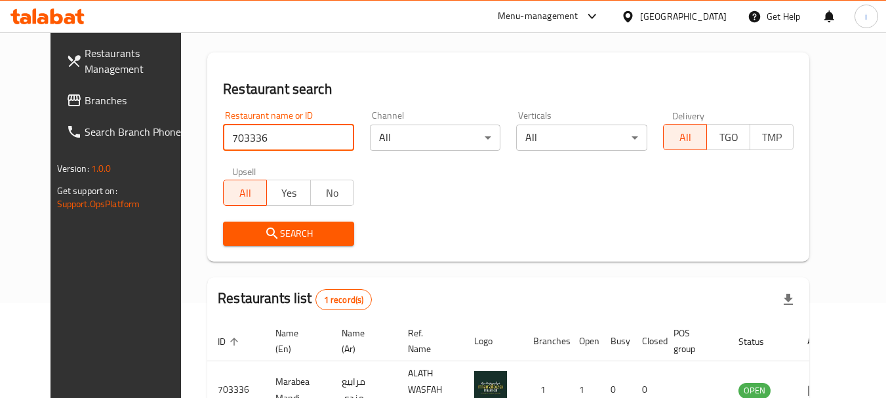
scroll to position [170, 0]
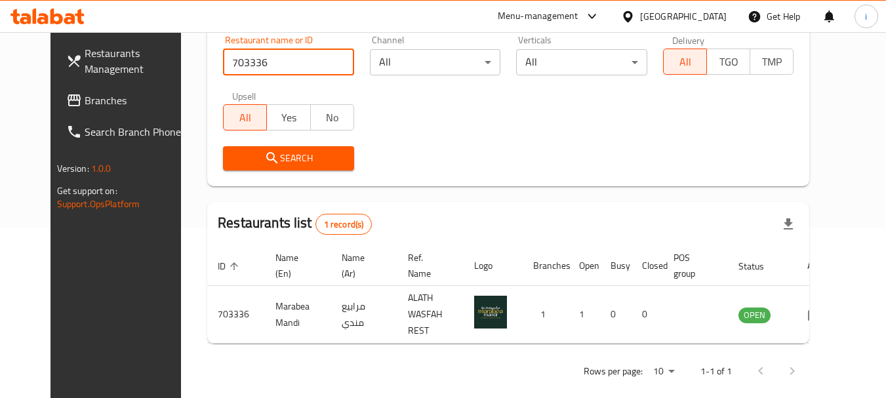
click at [563, 19] on div "Menu-management" at bounding box center [538, 17] width 81 height 16
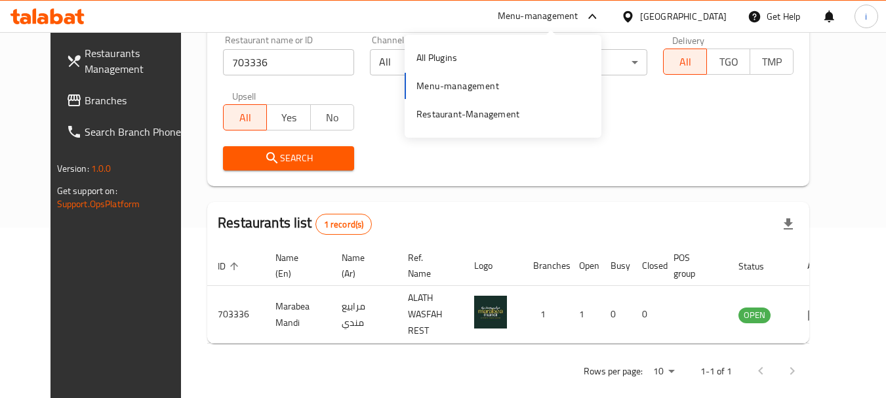
click at [101, 94] on span "Branches" at bounding box center [137, 100] width 104 height 16
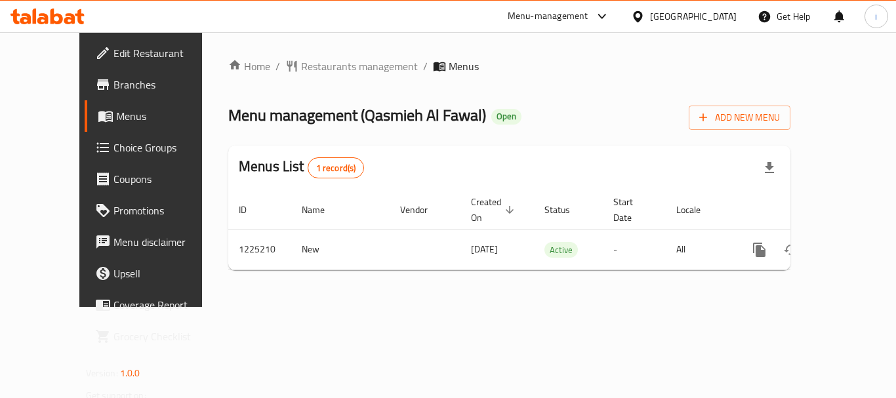
click at [308, 72] on span "Restaurants management" at bounding box center [359, 66] width 117 height 16
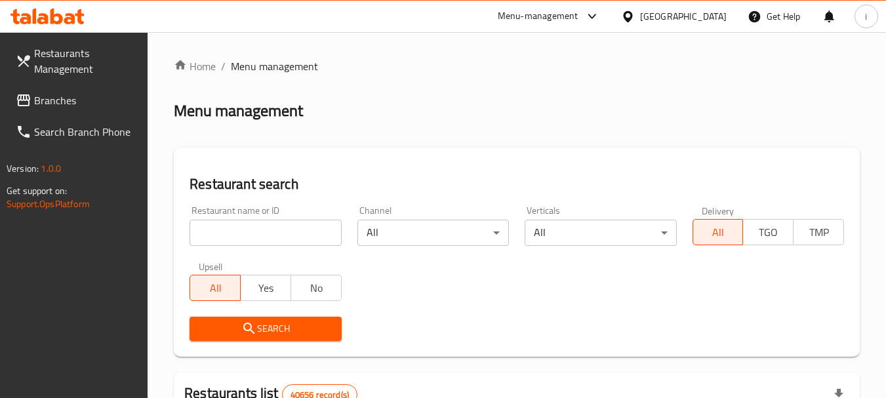
click at [254, 232] on input "search" at bounding box center [264, 233] width 151 height 26
paste input "675211"
type input "675211"
click button "Search" at bounding box center [264, 329] width 151 height 24
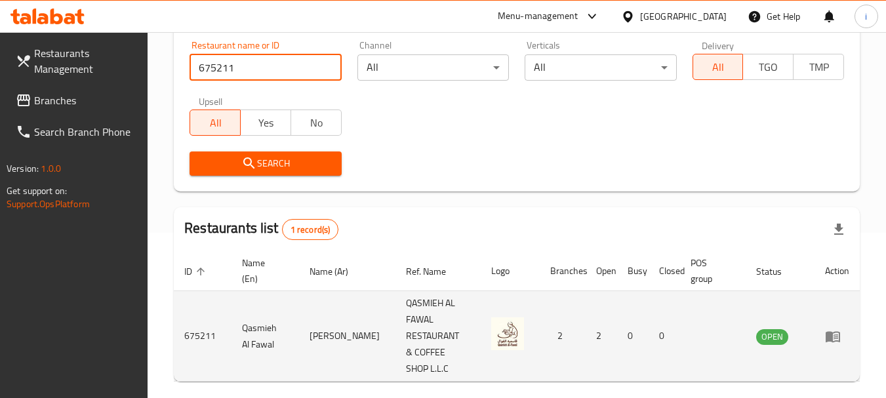
scroll to position [187, 0]
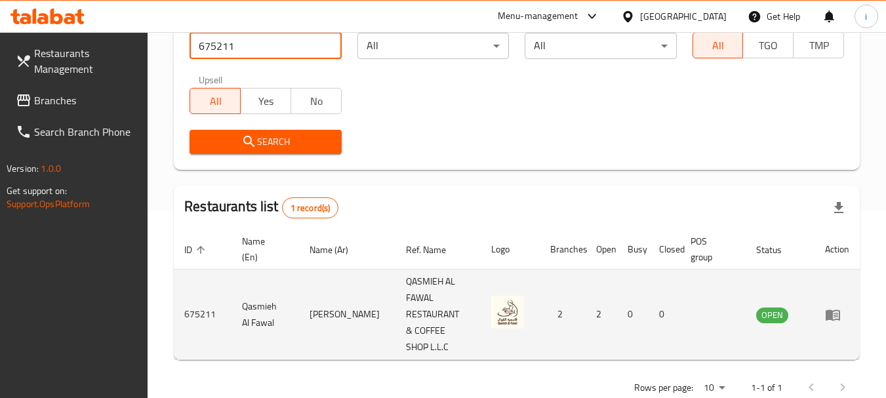
click at [839, 307] on icon "enhanced table" at bounding box center [833, 315] width 16 height 16
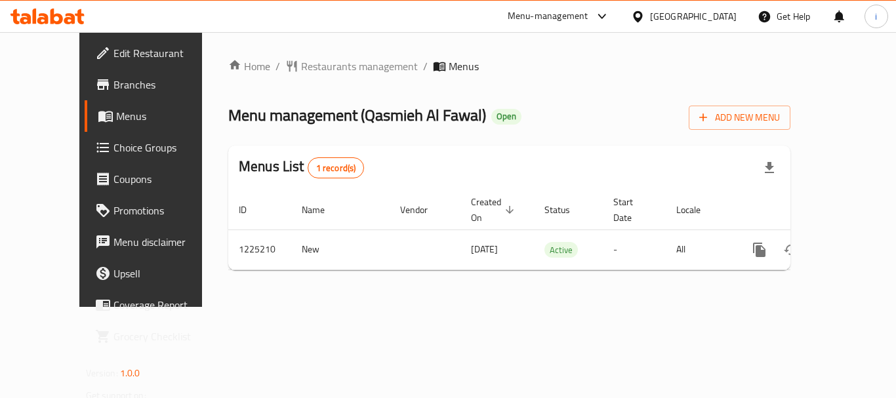
click at [703, 12] on div "[GEOGRAPHIC_DATA]" at bounding box center [693, 16] width 87 height 14
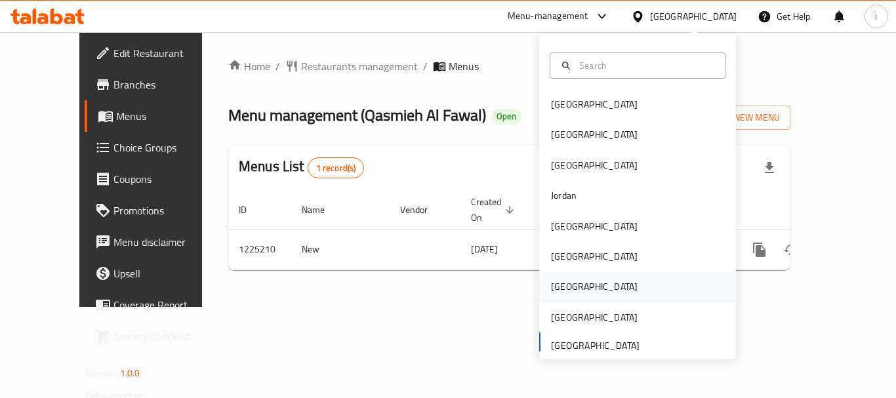
click at [553, 288] on div "Qatar" at bounding box center [594, 286] width 87 height 14
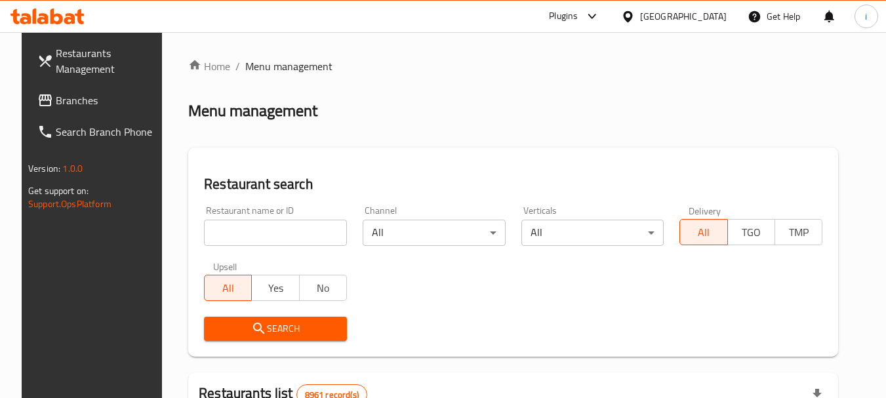
click at [70, 101] on span "Branches" at bounding box center [108, 100] width 104 height 16
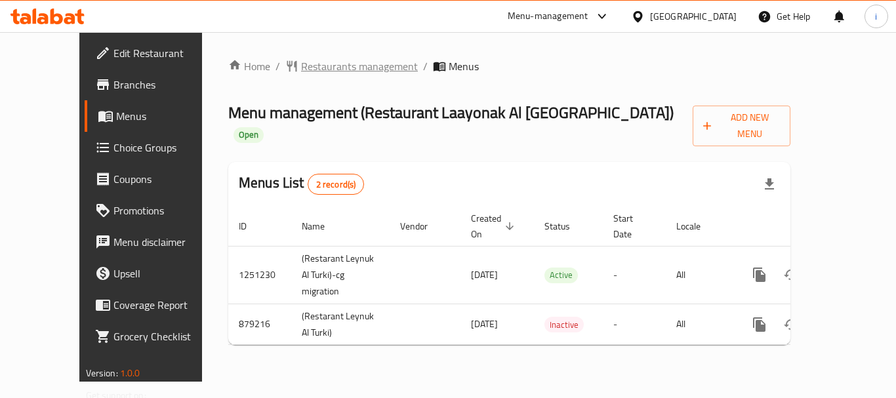
click at [308, 71] on span "Restaurants management" at bounding box center [359, 66] width 117 height 16
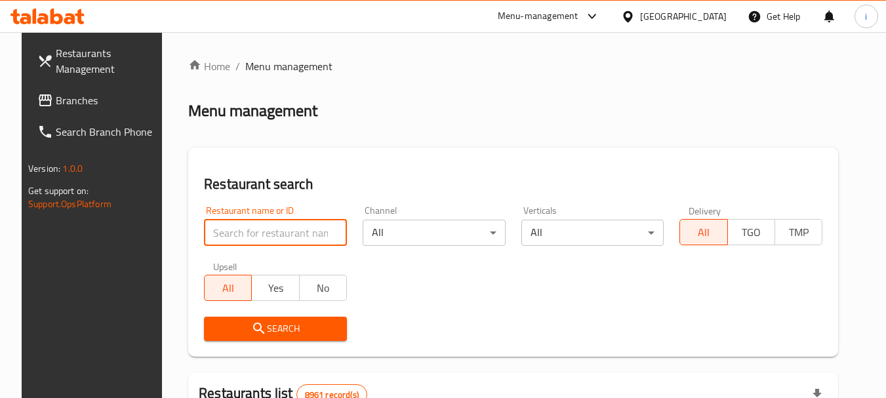
click at [234, 232] on input "search" at bounding box center [275, 233] width 143 height 26
paste input "657601"
type input "657601"
click button "Search" at bounding box center [275, 329] width 143 height 24
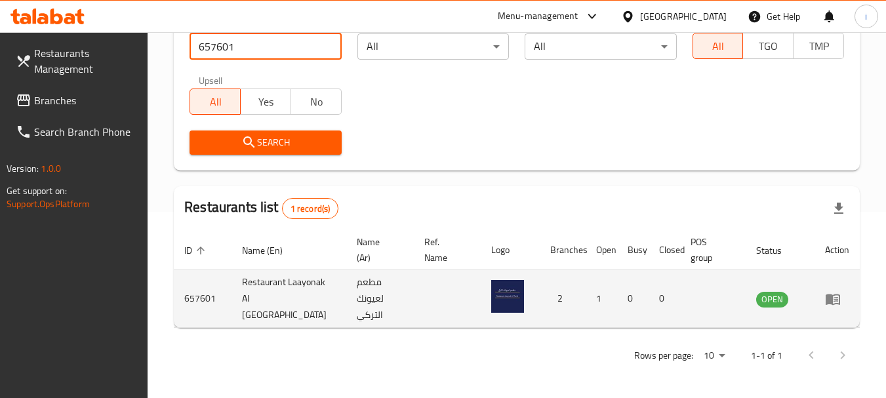
scroll to position [187, 0]
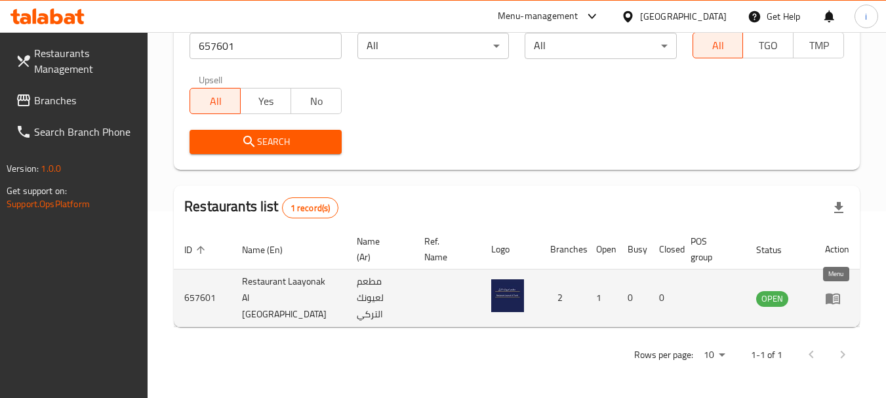
click at [831, 302] on icon "enhanced table" at bounding box center [833, 298] width 14 height 11
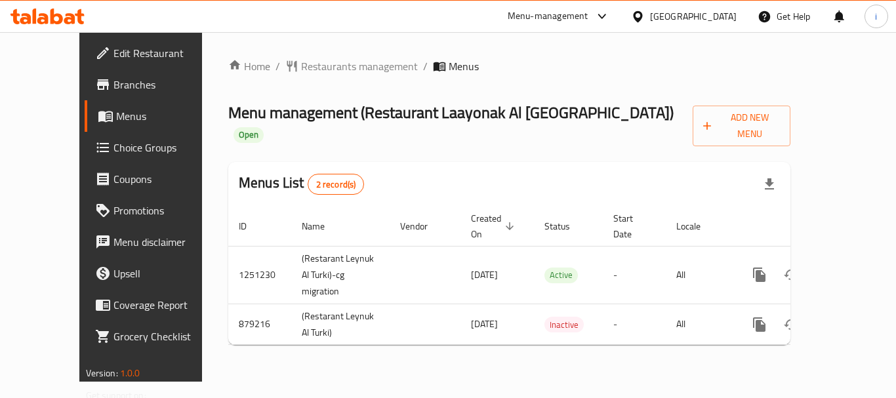
click at [642, 17] on icon at bounding box center [637, 15] width 9 height 11
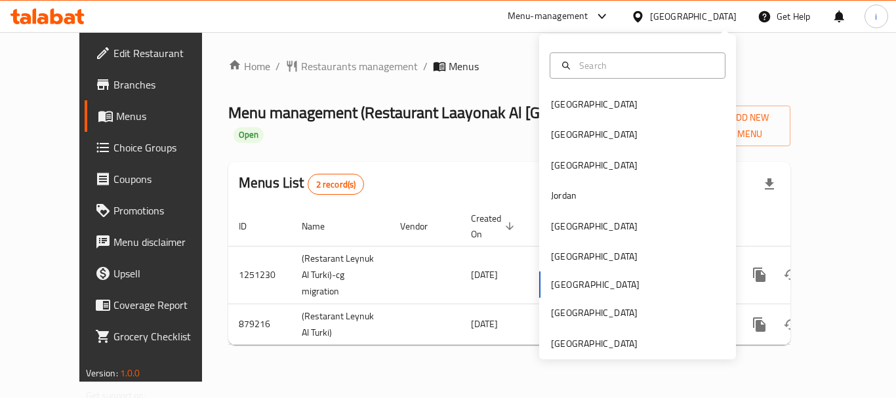
click at [567, 285] on div "Bahrain Egypt Iraq Jordan Kuwait Oman Qatar Saudi Arabia United Arab Emirates" at bounding box center [637, 223] width 197 height 269
click at [116, 115] on span "Menus" at bounding box center [167, 116] width 102 height 16
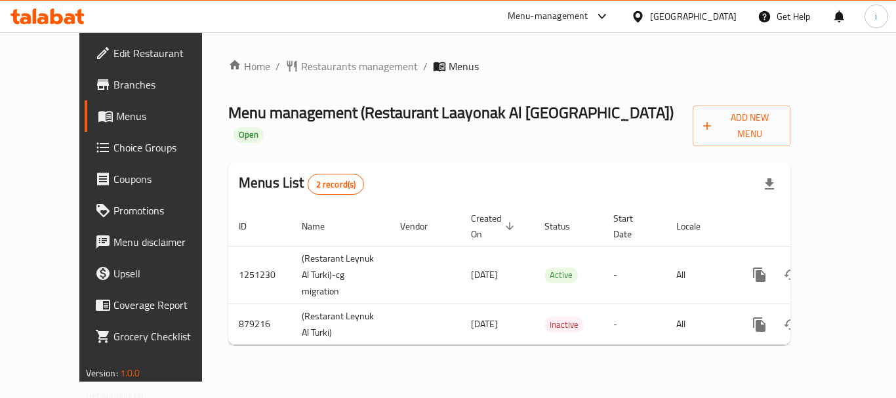
click at [113, 87] on span "Branches" at bounding box center [165, 85] width 105 height 16
